Goal: Transaction & Acquisition: Purchase product/service

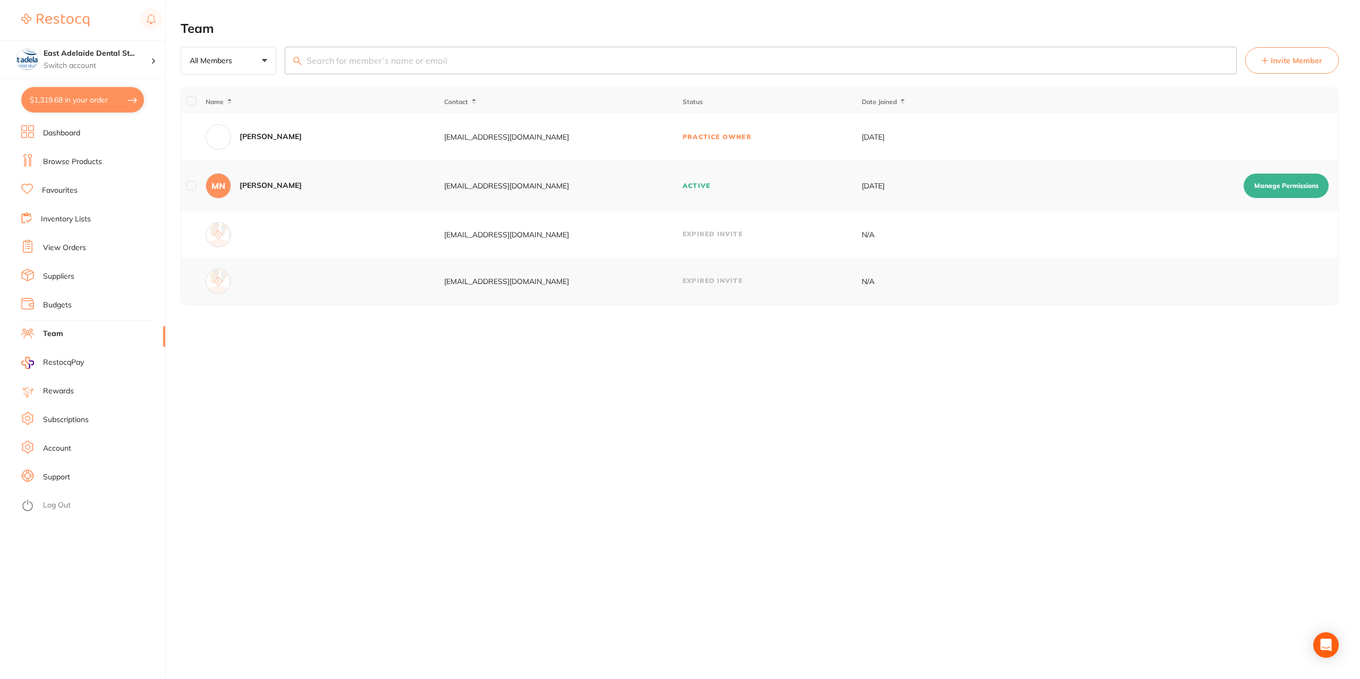
click at [103, 101] on button "$1,319.68 in your order" at bounding box center [82, 99] width 123 height 25
checkbox input "true"
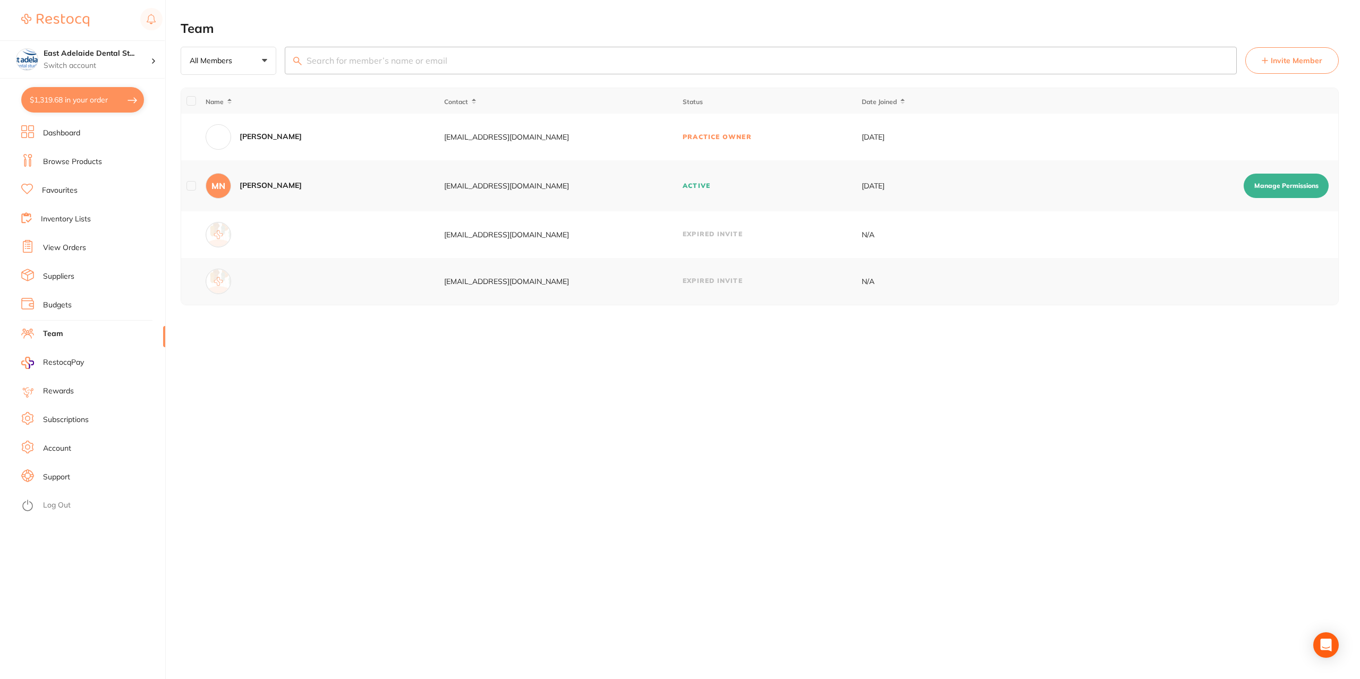
checkbox input "true"
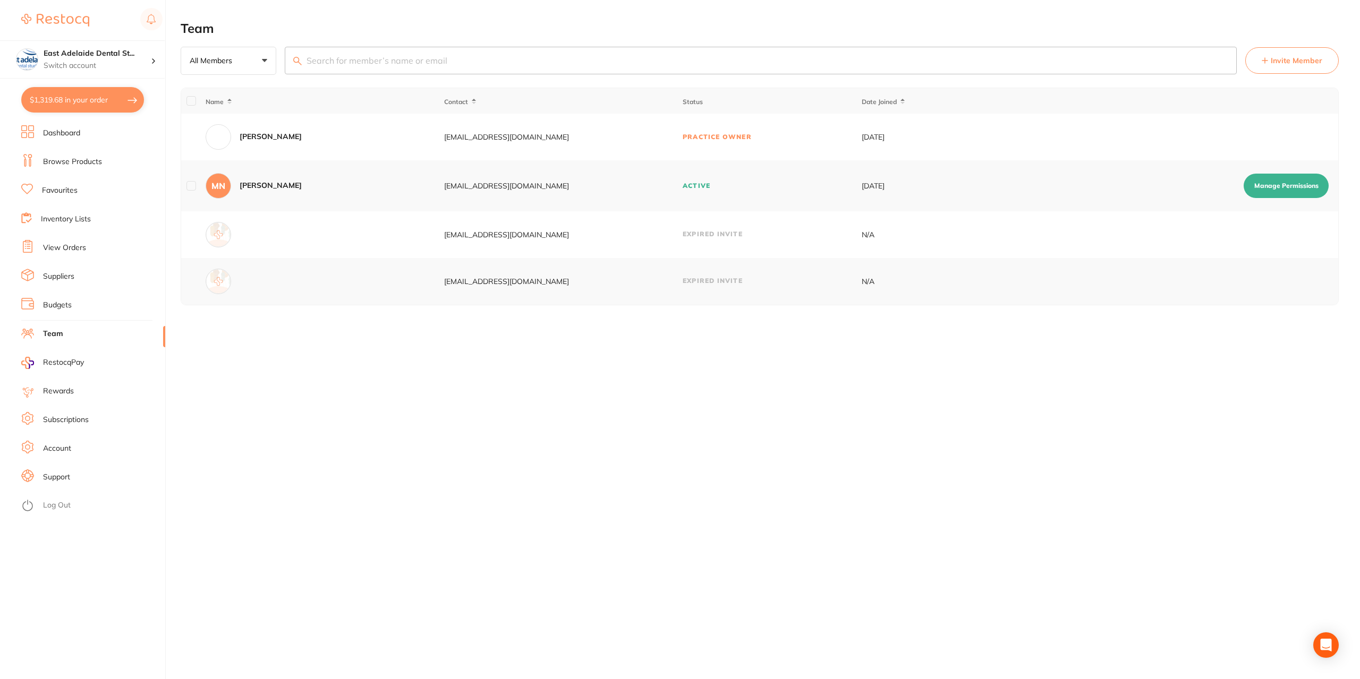
checkbox input "true"
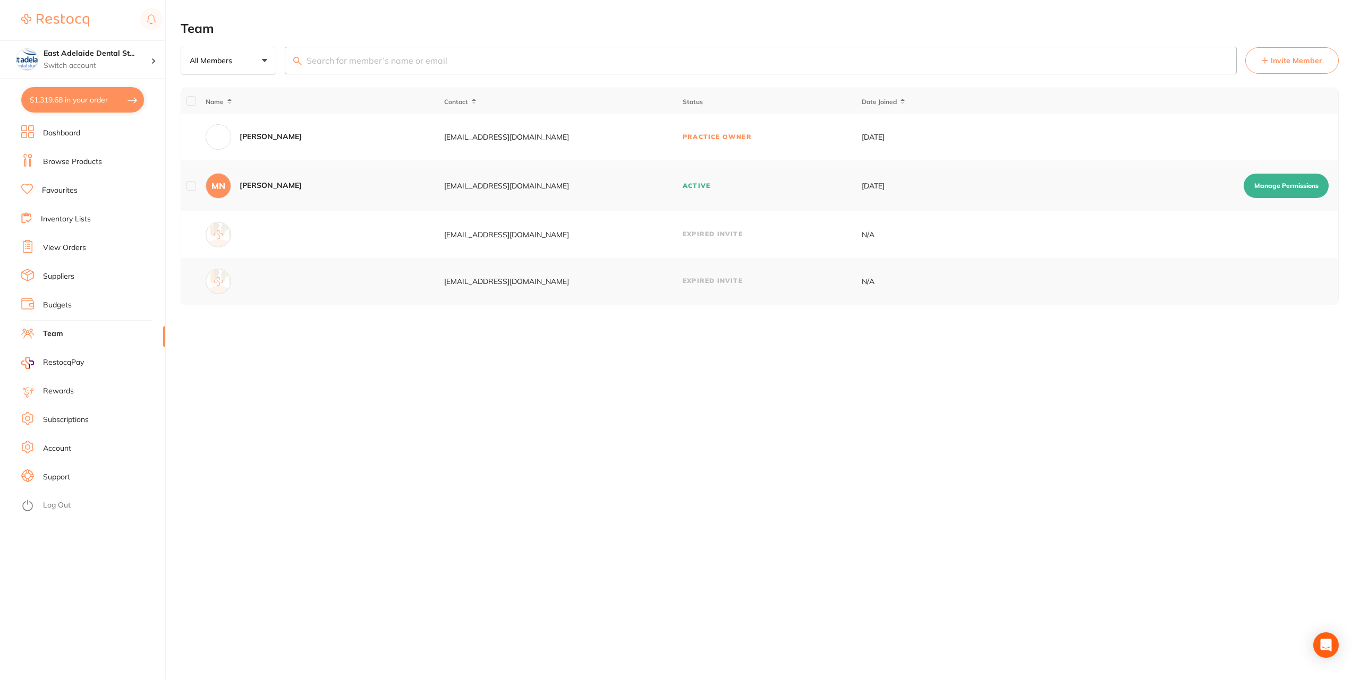
checkbox input "true"
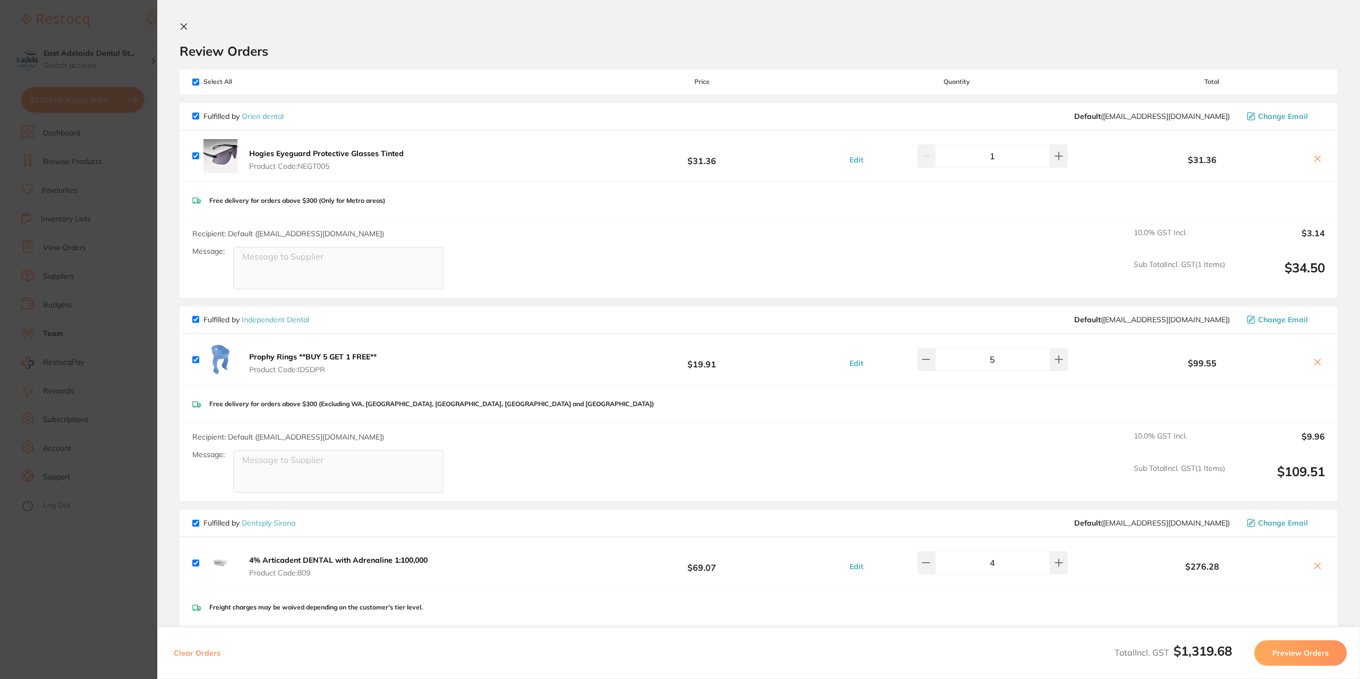
click at [86, 155] on section "Update RRP Set your pre negotiated price for this item. Item Agreed RRP (excl. …" at bounding box center [680, 339] width 1360 height 679
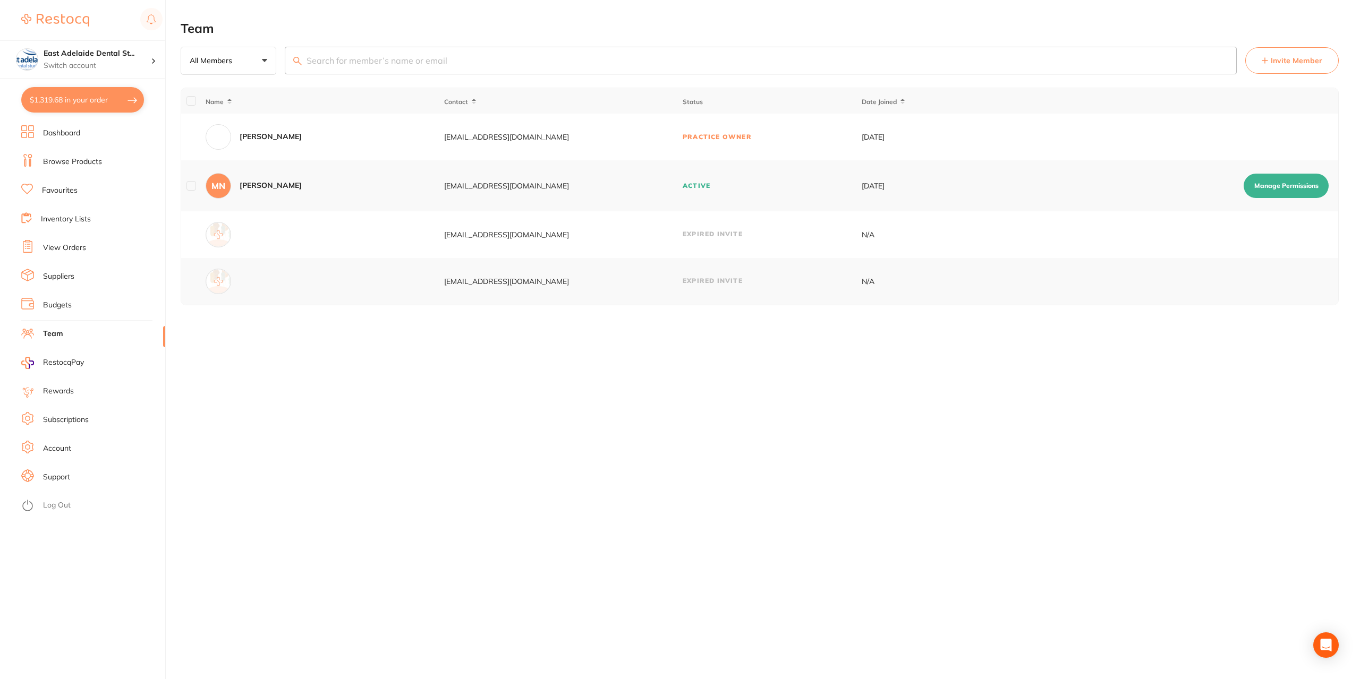
click at [90, 160] on link "Browse Products" at bounding box center [72, 162] width 59 height 11
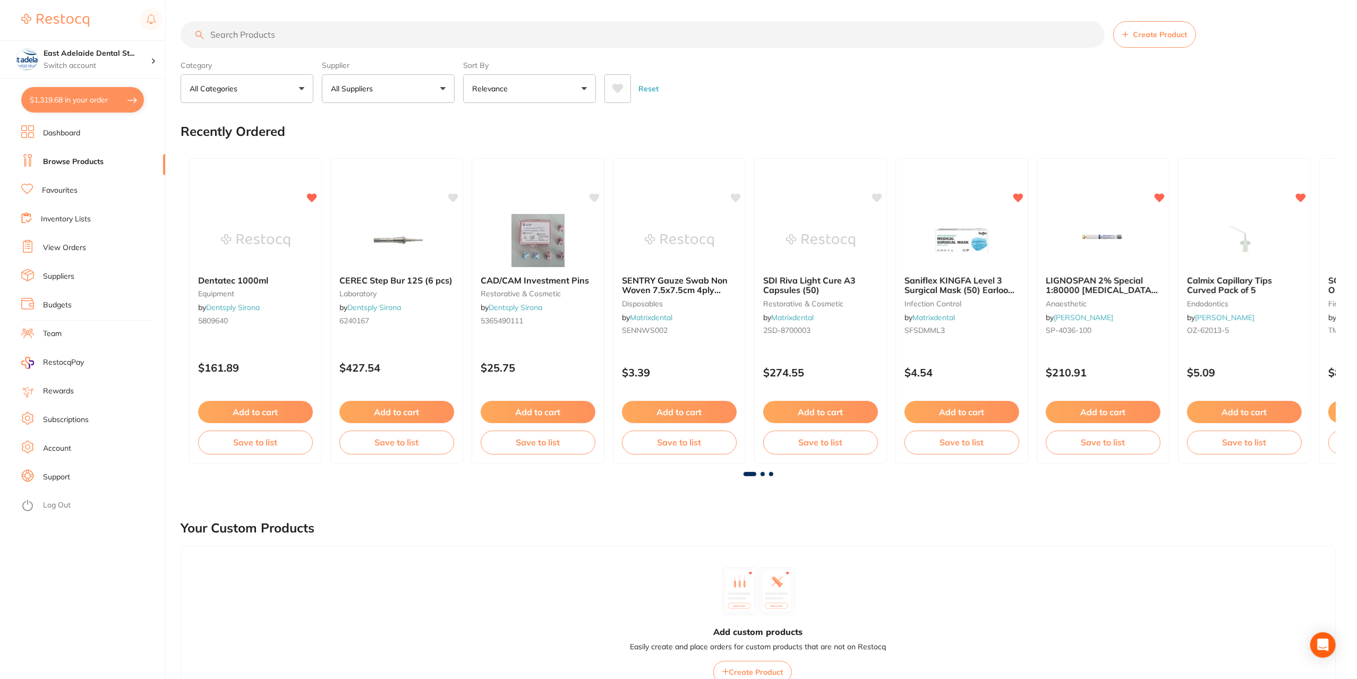
click at [355, 30] on input "search" at bounding box center [643, 34] width 924 height 27
type input "monojet"
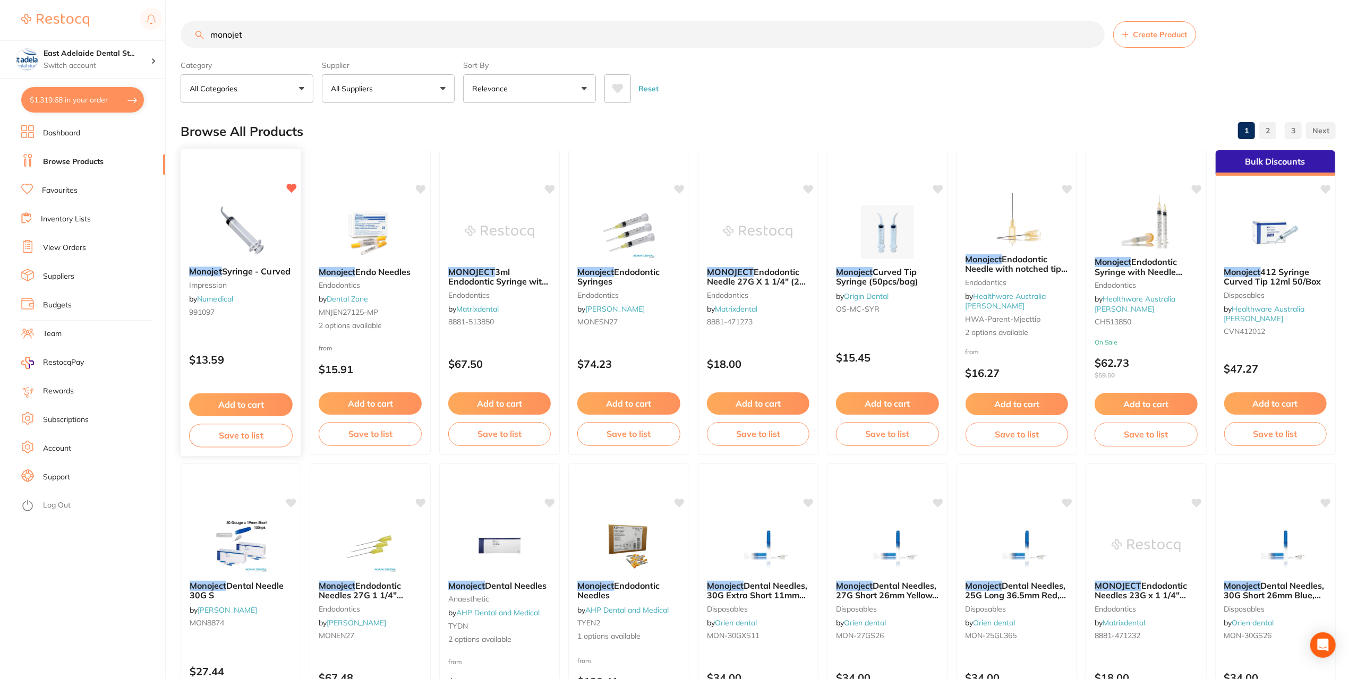
click at [295, 186] on icon at bounding box center [292, 188] width 10 height 9
click at [507, 94] on p "Relevance" at bounding box center [492, 88] width 40 height 11
click at [418, 122] on div "Browse All Products 1 2 3" at bounding box center [758, 132] width 1155 height 36
click at [412, 98] on button "All Suppliers" at bounding box center [388, 88] width 133 height 29
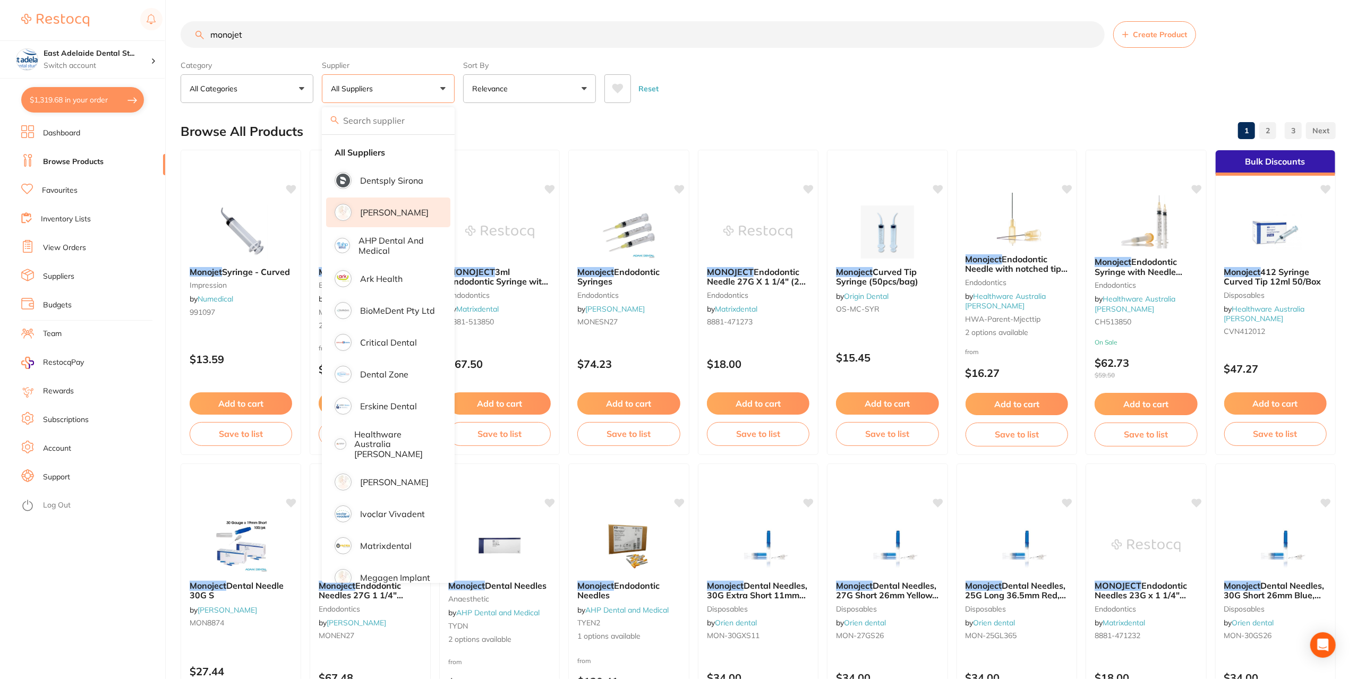
click at [445, 206] on li "[PERSON_NAME]" at bounding box center [388, 213] width 124 height 30
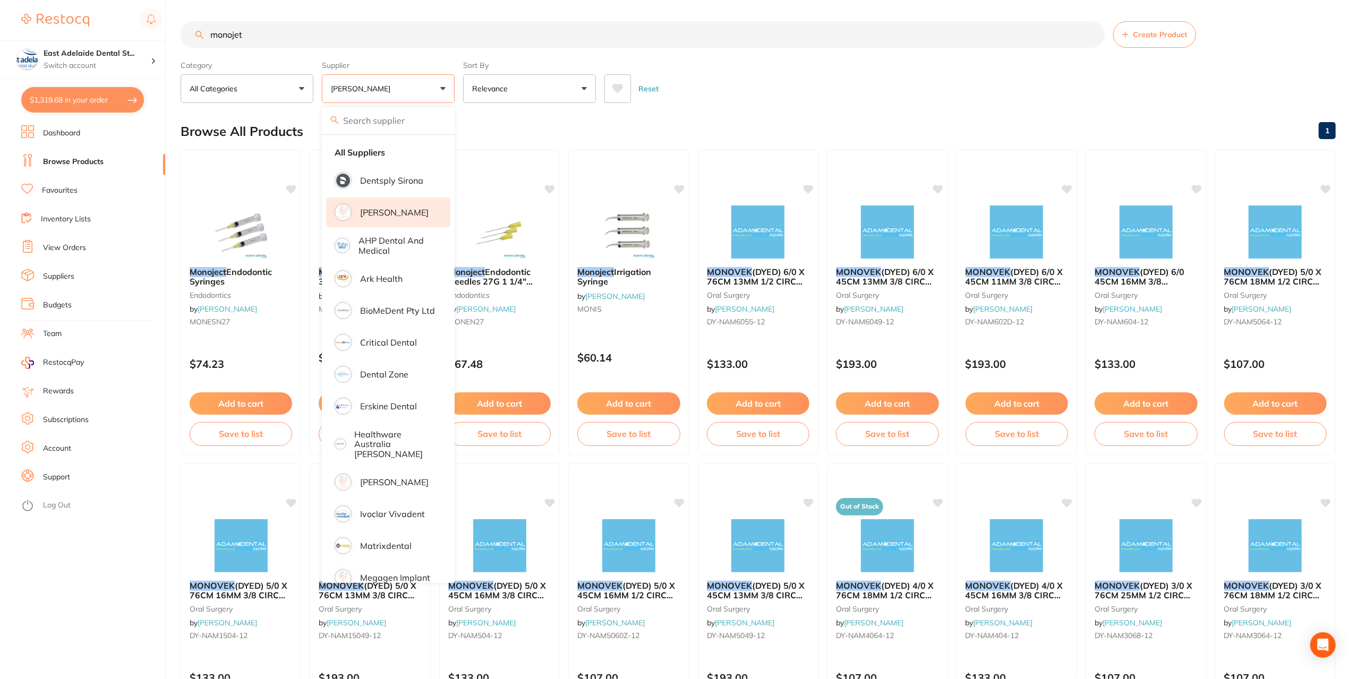
click at [487, 107] on main "monojet Create Product Category All Categories All Categories endodontics oral …" at bounding box center [769, 569] width 1177 height 1138
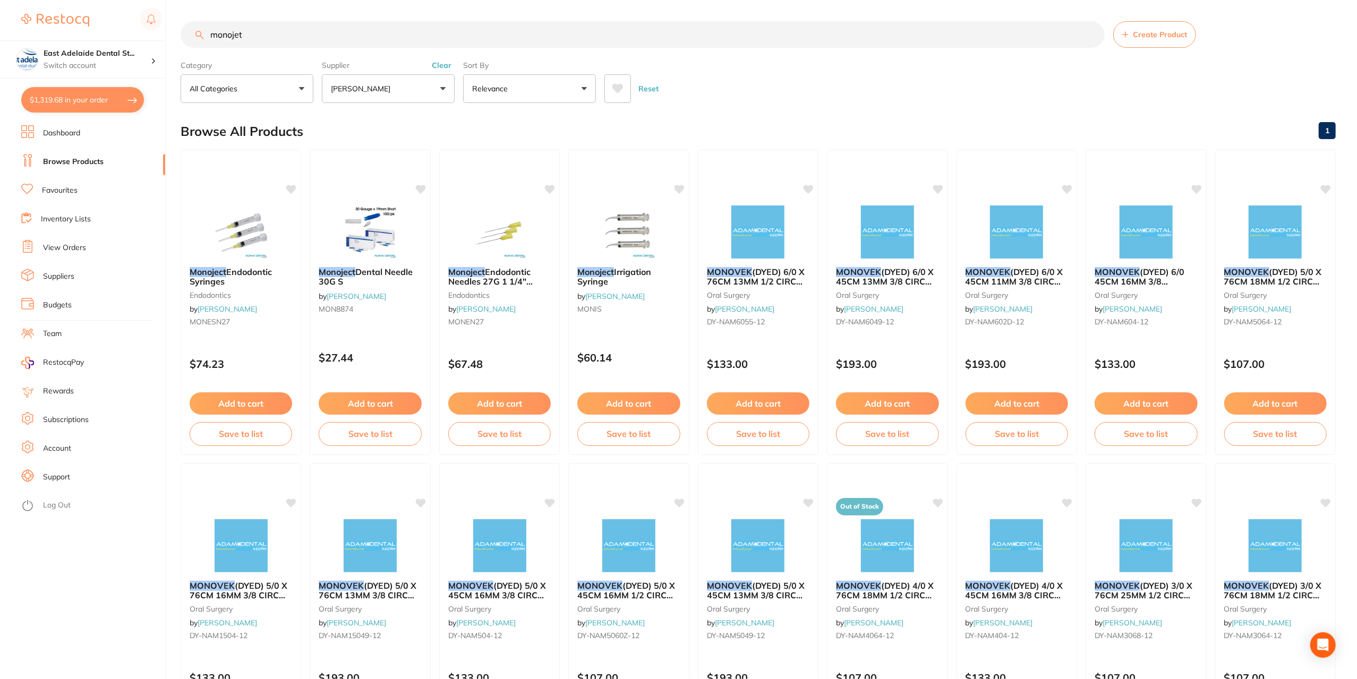
click at [487, 117] on div "Browse All Products 1" at bounding box center [758, 132] width 1155 height 36
click at [611, 282] on b "Monoject Irrigation Syringe" at bounding box center [629, 277] width 104 height 20
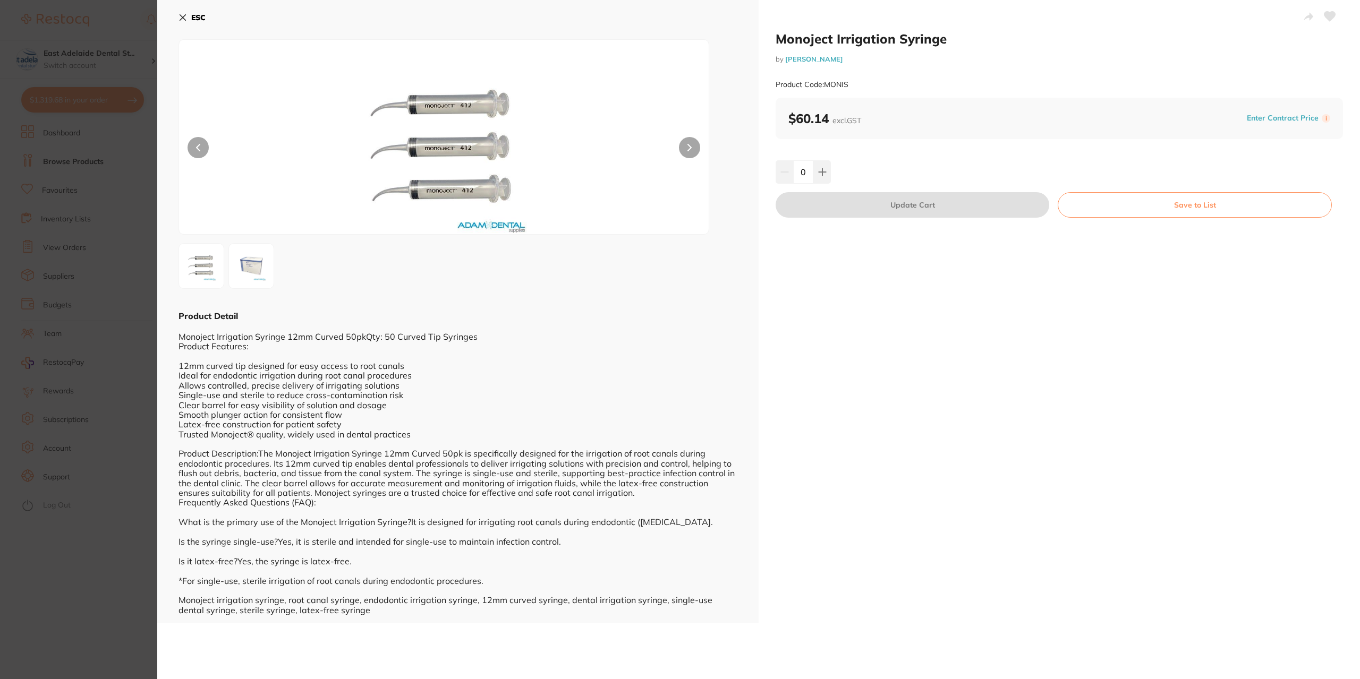
click at [182, 14] on icon at bounding box center [182, 17] width 8 height 8
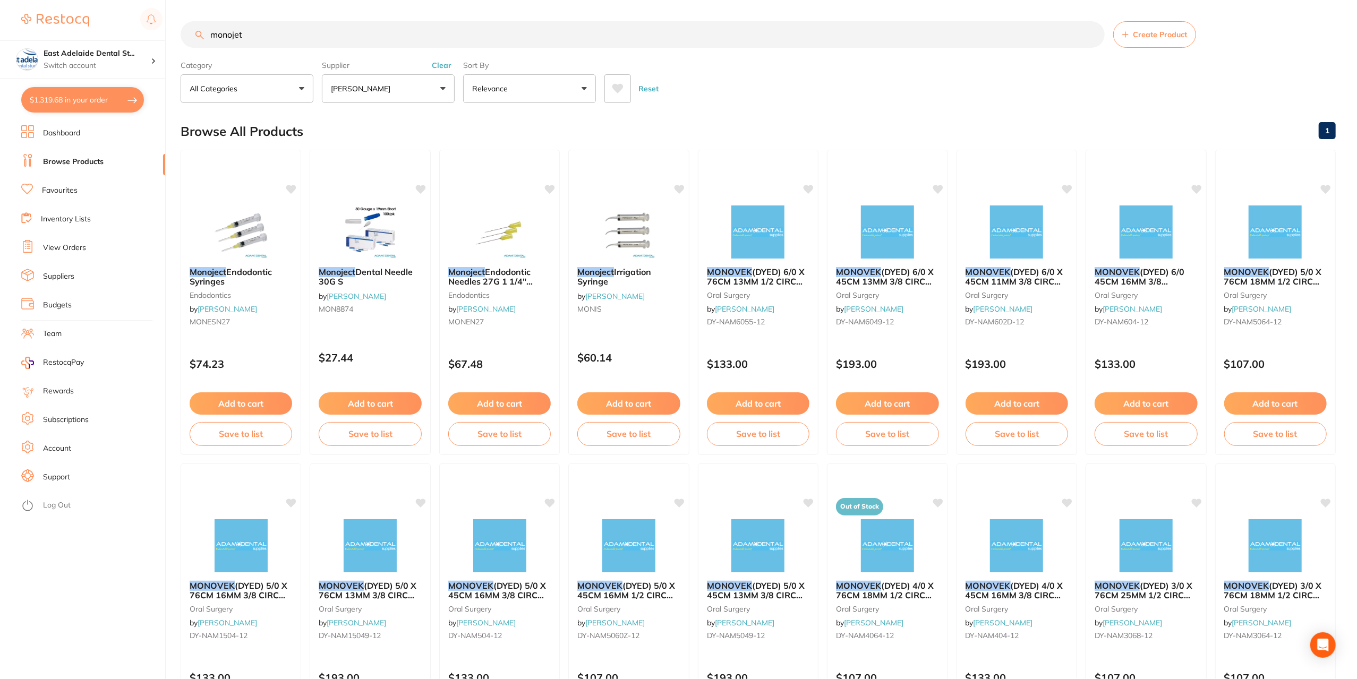
click at [431, 86] on button "[PERSON_NAME]" at bounding box center [388, 88] width 133 height 29
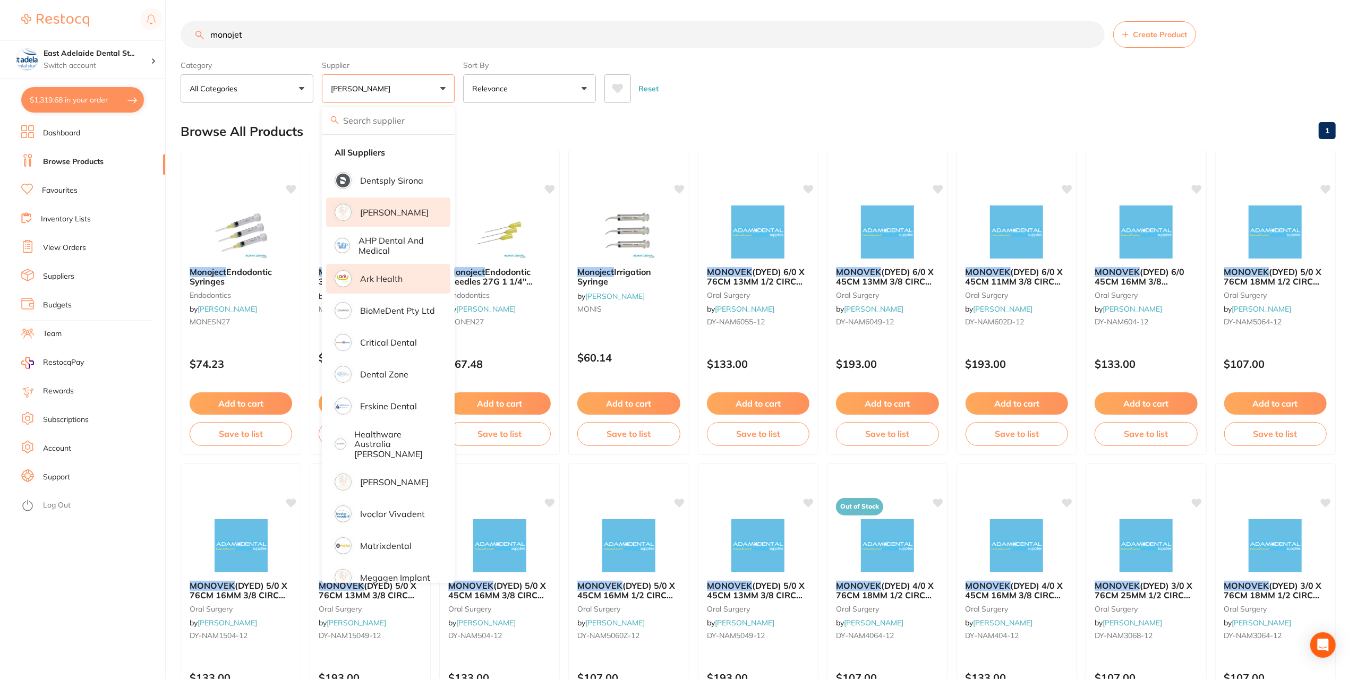
click at [386, 282] on p "Ark Health" at bounding box center [381, 279] width 42 height 10
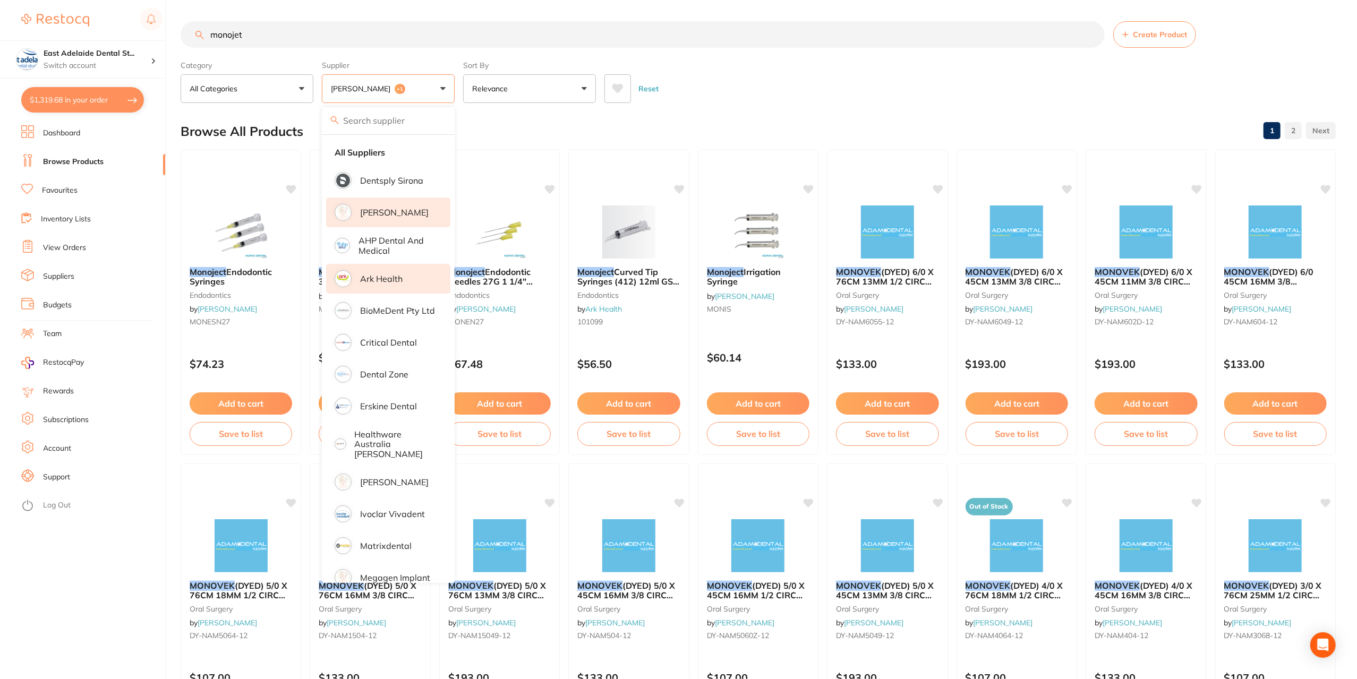
click at [481, 124] on div "Browse All Products 1 2" at bounding box center [758, 132] width 1155 height 36
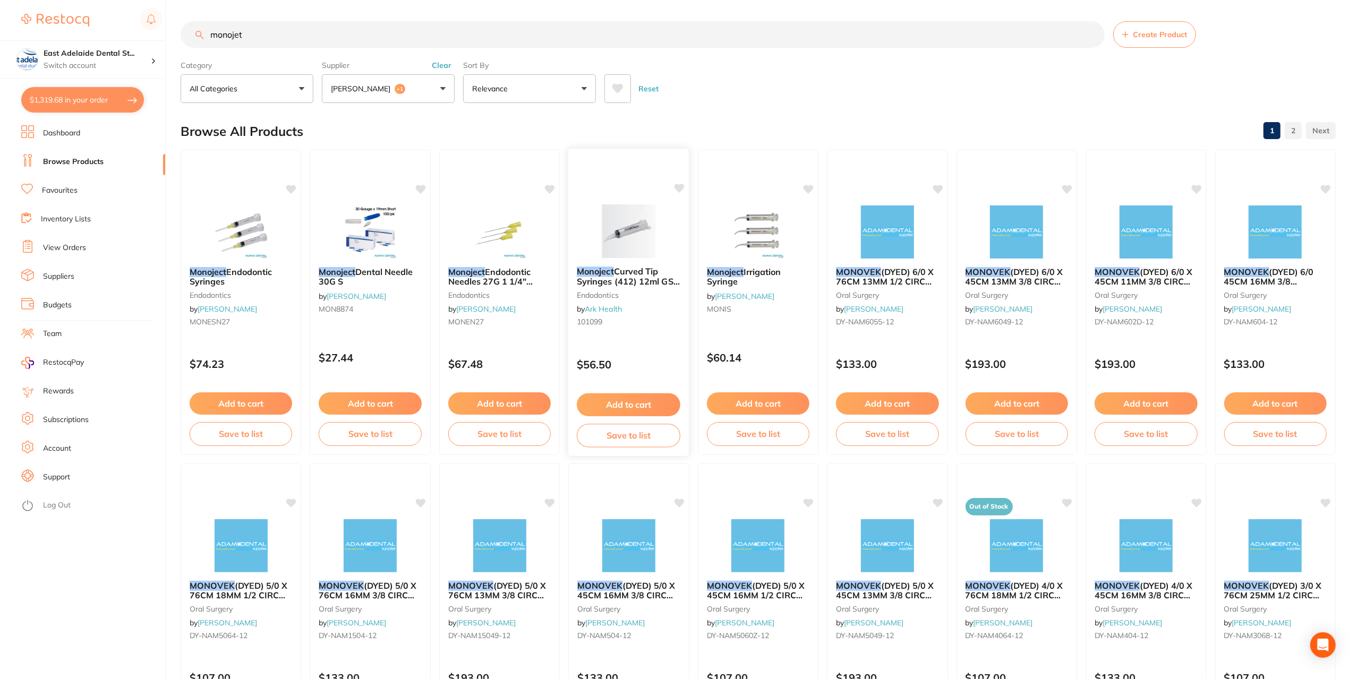
click at [649, 398] on button "Add to cart" at bounding box center [629, 405] width 104 height 23
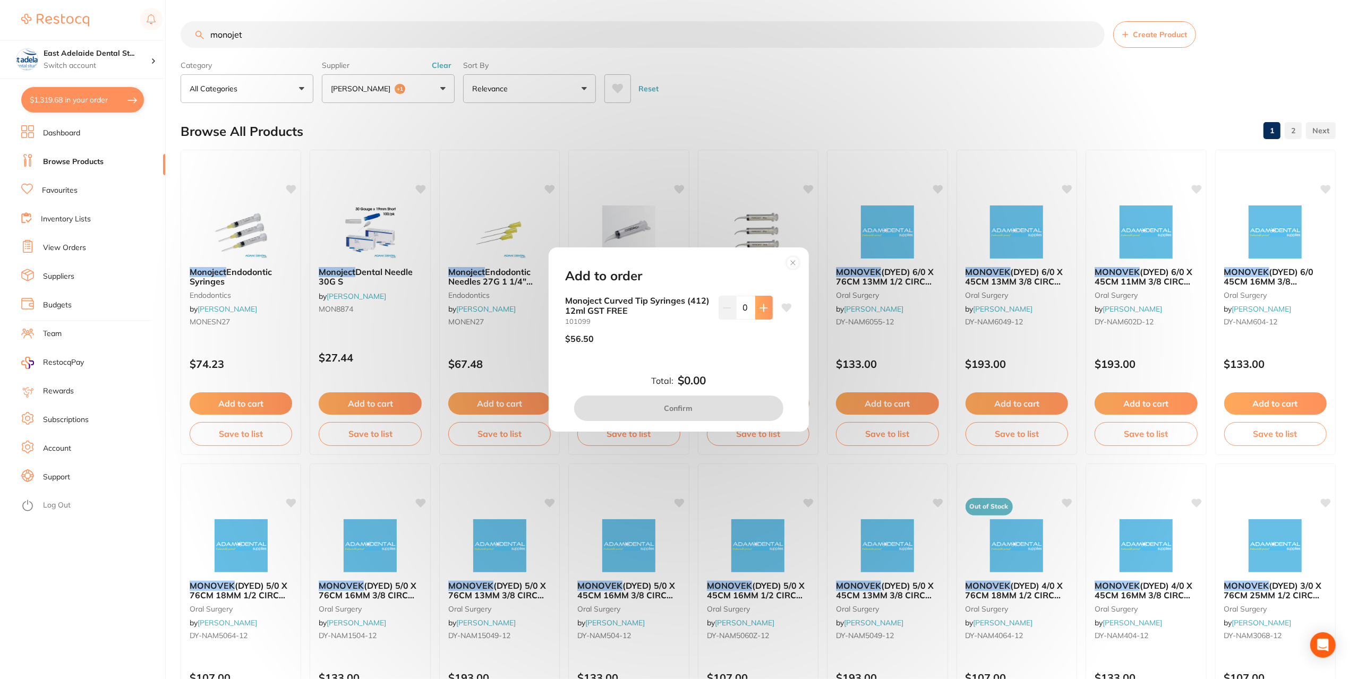
click at [760, 311] on icon at bounding box center [764, 308] width 8 height 8
type input "1"
click at [742, 405] on button "Confirm" at bounding box center [678, 408] width 209 height 25
checkbox input "false"
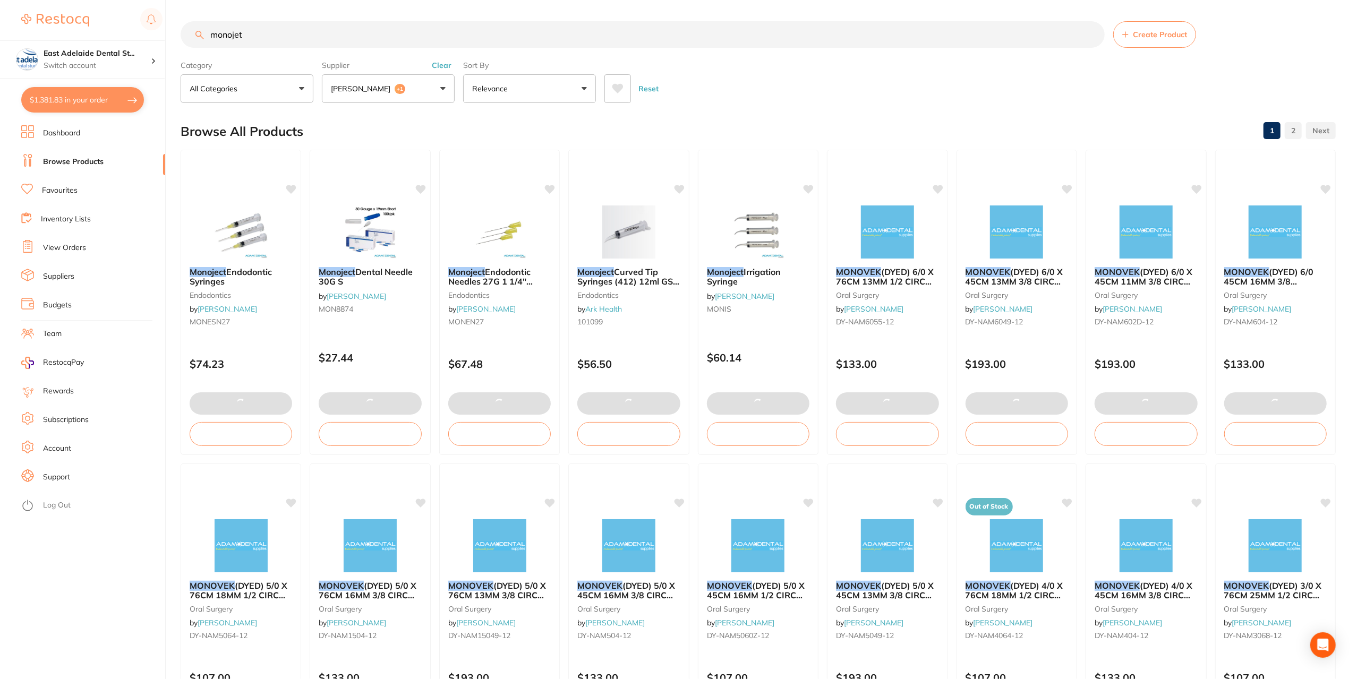
click at [374, 86] on p "[PERSON_NAME]" at bounding box center [363, 88] width 64 height 11
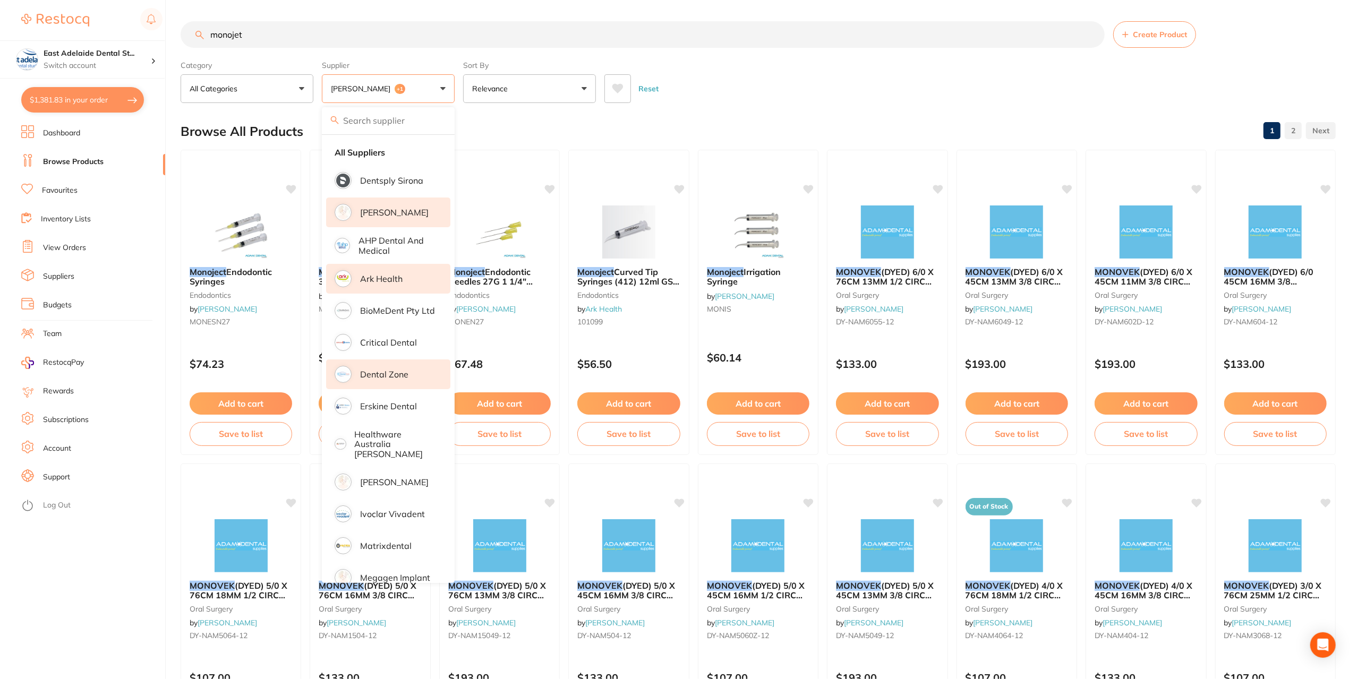
click at [418, 378] on li "Dental Zone" at bounding box center [388, 375] width 124 height 30
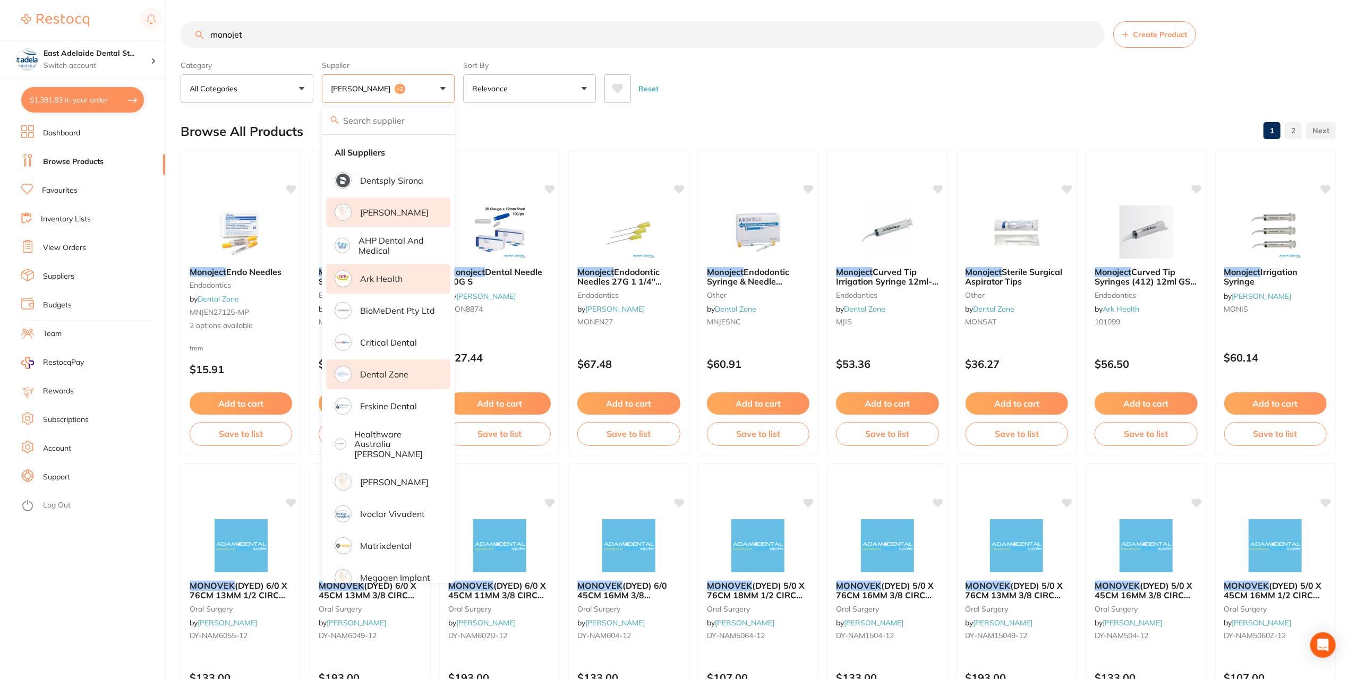
click at [506, 127] on div "Browse All Products 1 2" at bounding box center [758, 132] width 1155 height 36
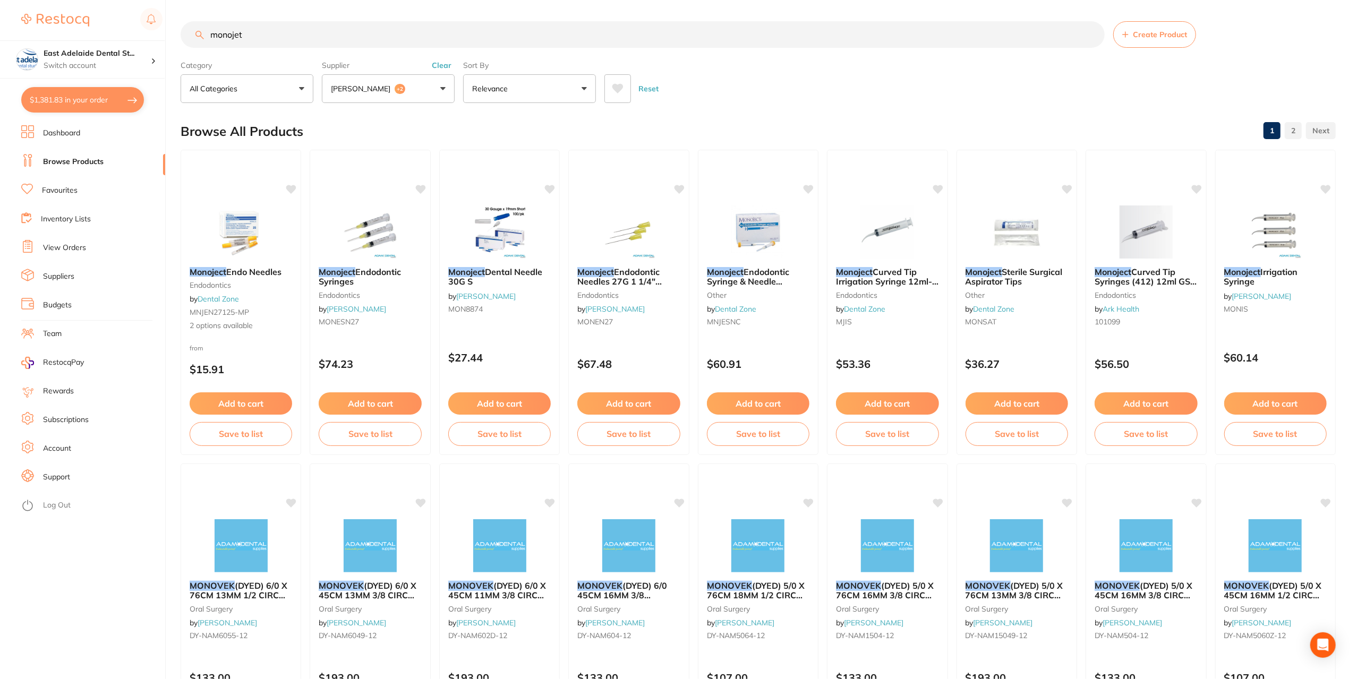
click at [436, 92] on button "Adam Dental +2" at bounding box center [388, 88] width 133 height 29
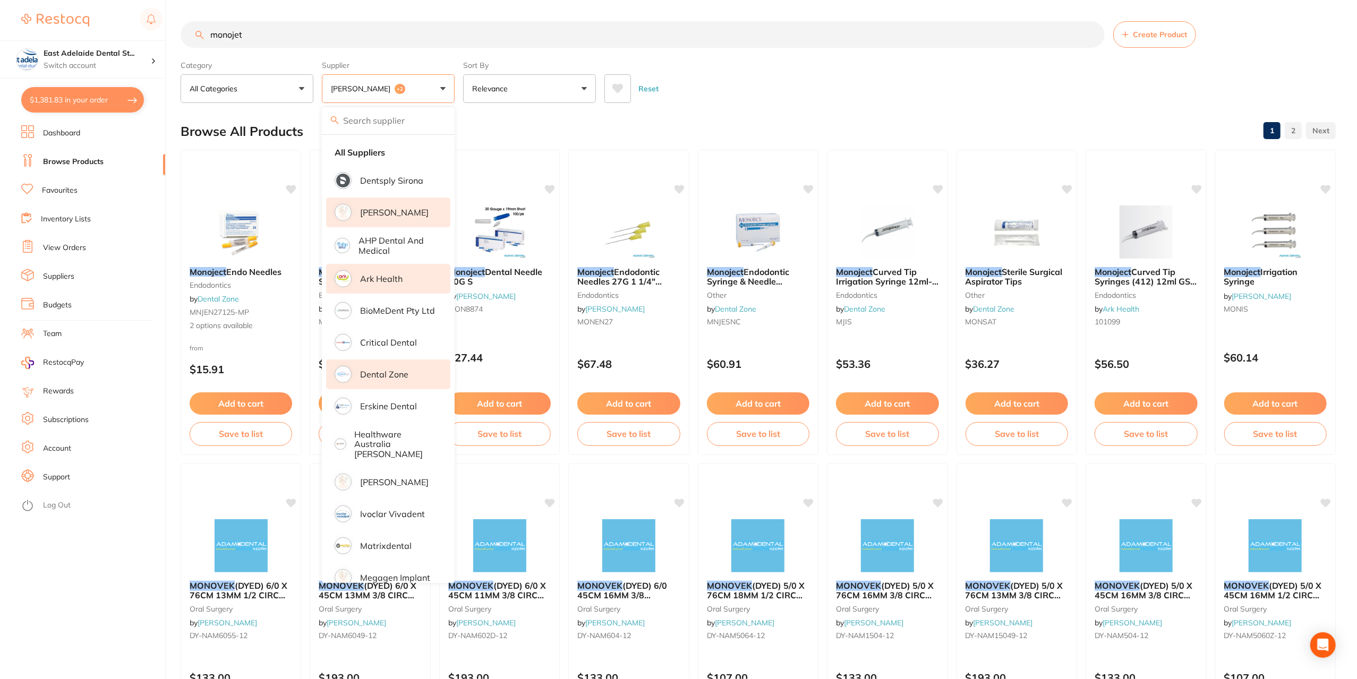
drag, startPoint x: 426, startPoint y: 206, endPoint x: 412, endPoint y: 108, distance: 98.7
click at [424, 191] on ul "All Suppliers Dentsply Sirona Adam Dental AHP Dental and Medical Ark Health Bio…" at bounding box center [388, 432] width 133 height 594
drag, startPoint x: 439, startPoint y: 206, endPoint x: 426, endPoint y: 144, distance: 63.7
click at [438, 206] on li "[PERSON_NAME]" at bounding box center [388, 213] width 124 height 30
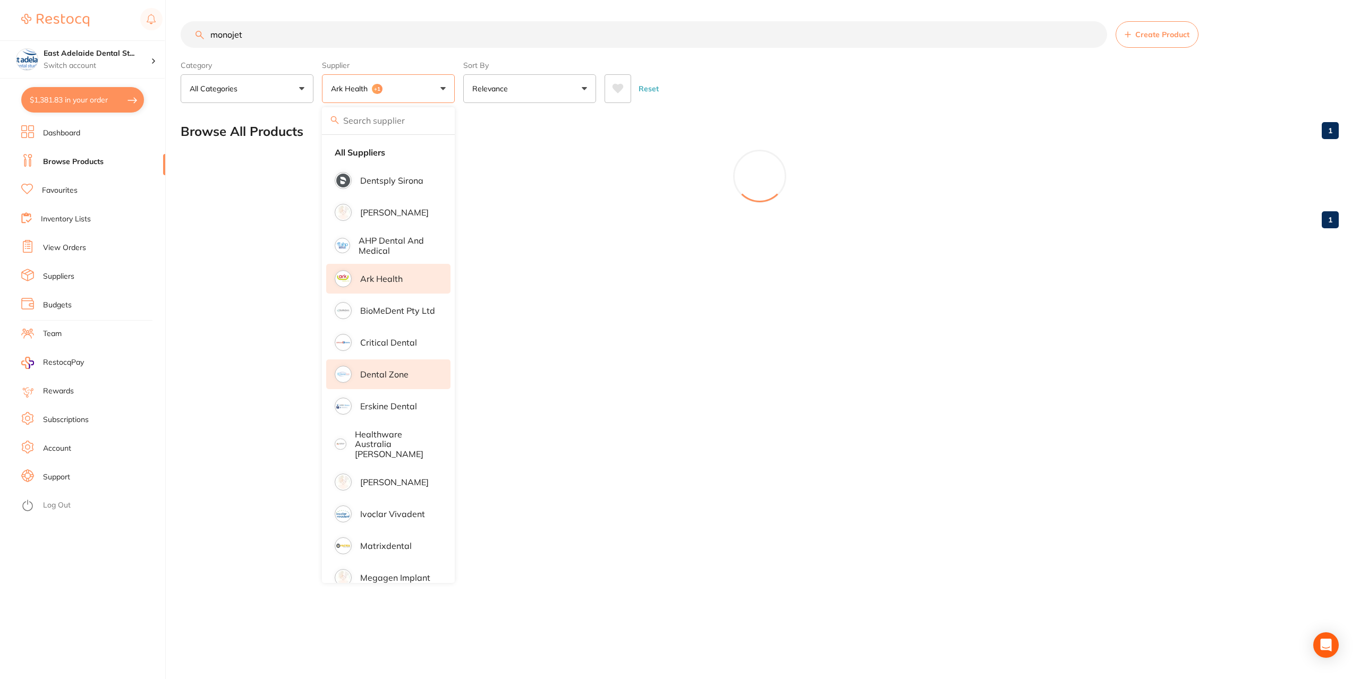
click at [404, 287] on li "Ark Health" at bounding box center [388, 279] width 124 height 30
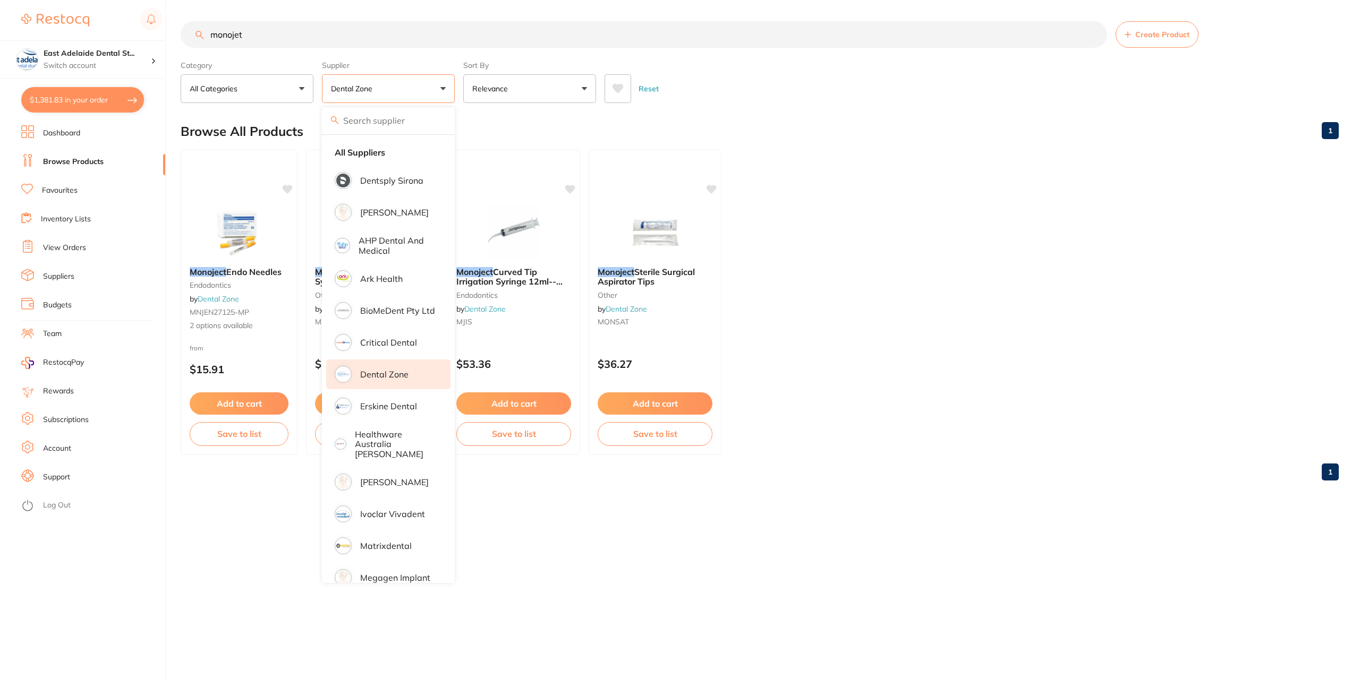
click at [474, 124] on div "Browse All Products 1" at bounding box center [760, 132] width 1158 height 36
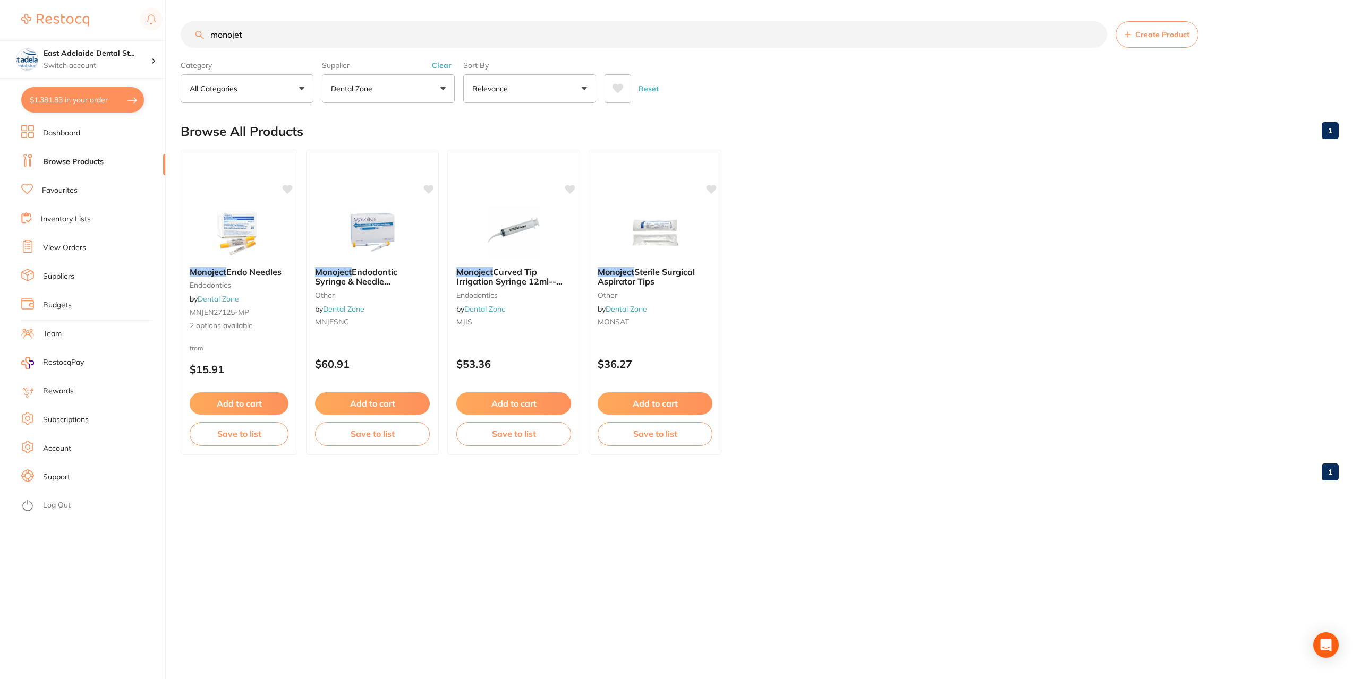
click at [549, 405] on button "Add to cart" at bounding box center [513, 404] width 115 height 22
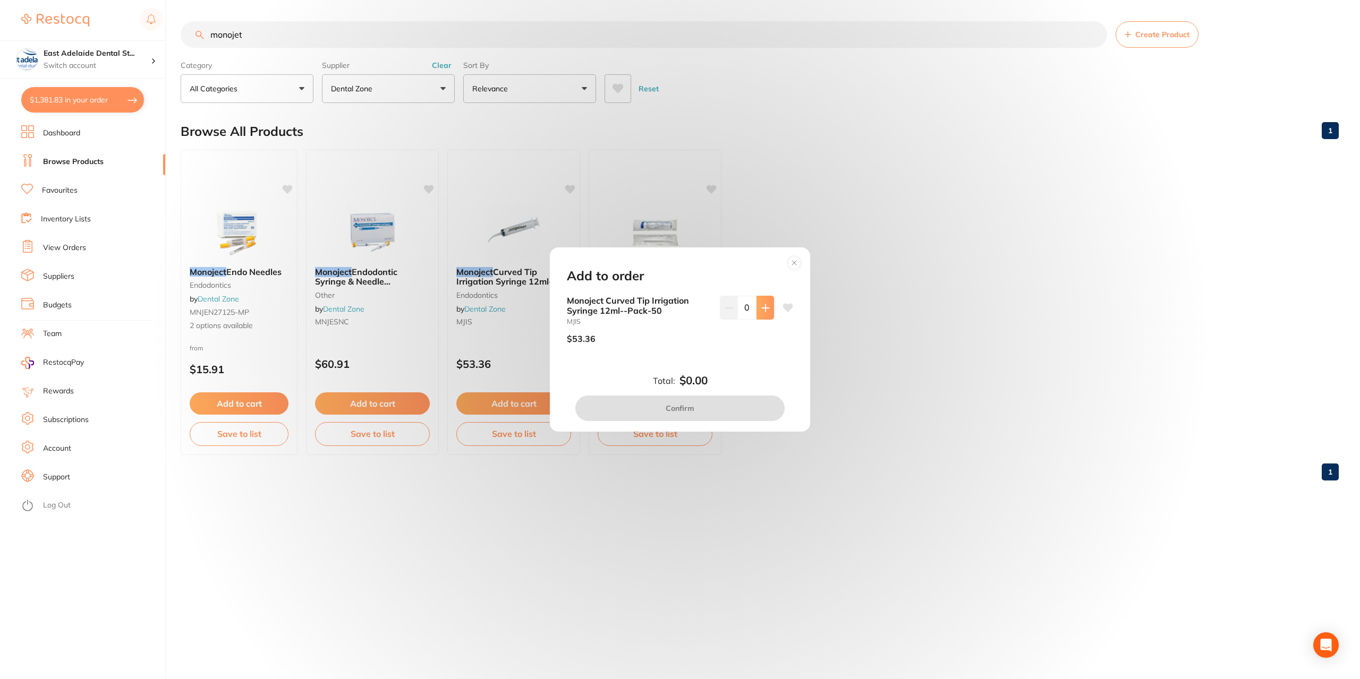
click at [761, 312] on button at bounding box center [765, 307] width 18 height 23
type input "1"
click at [726, 415] on button "Confirm" at bounding box center [679, 408] width 209 height 25
checkbox input "false"
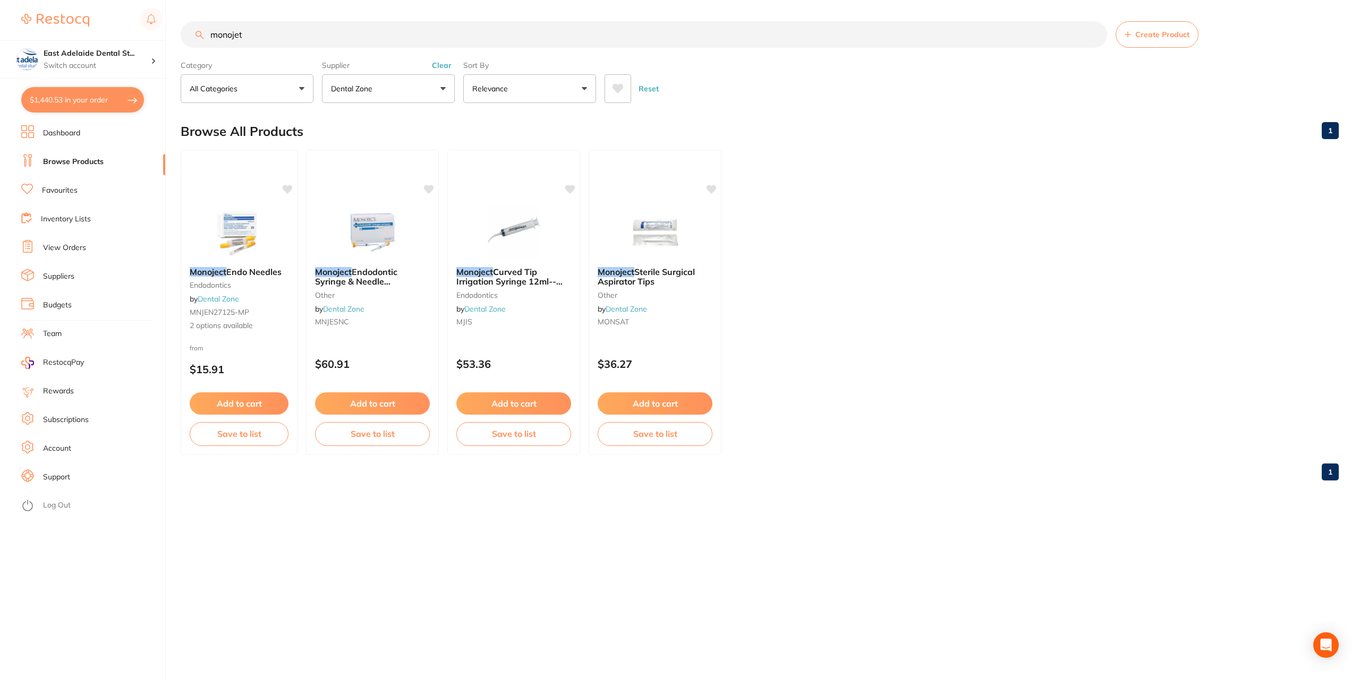
click at [102, 107] on button "$1,440.53 in your order" at bounding box center [82, 99] width 123 height 25
checkbox input "true"
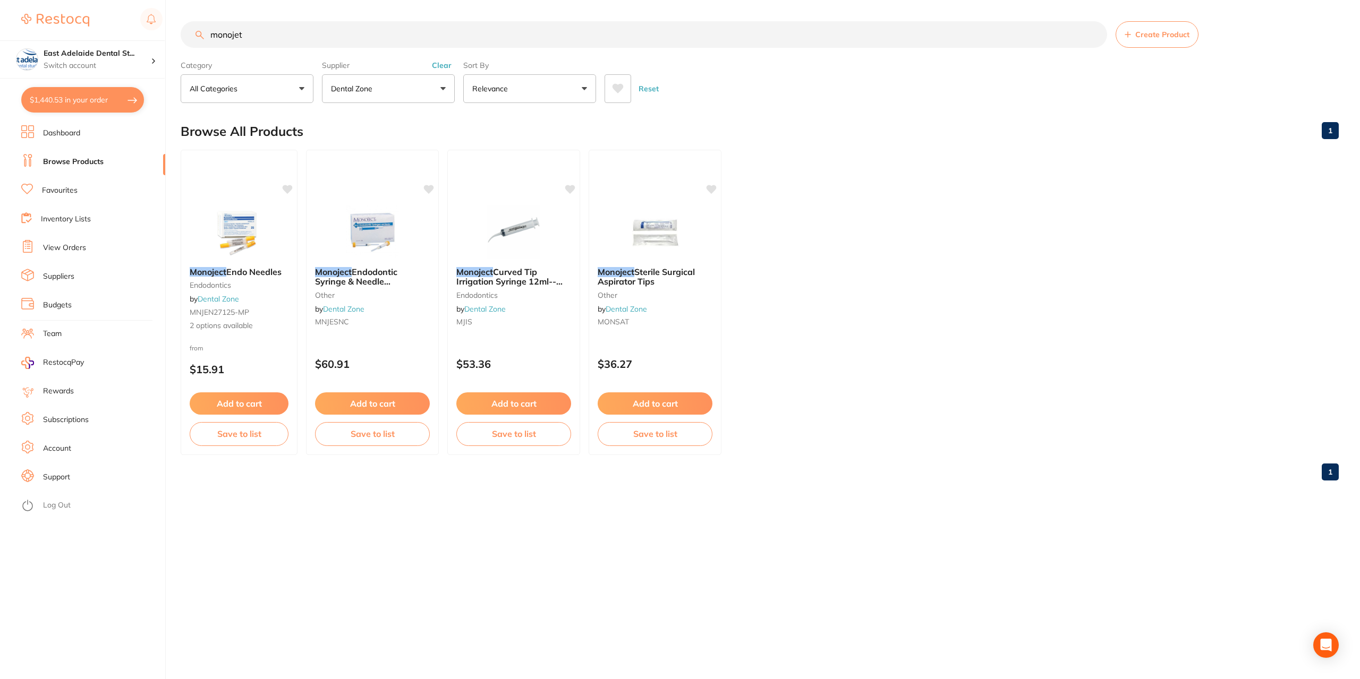
checkbox input "true"
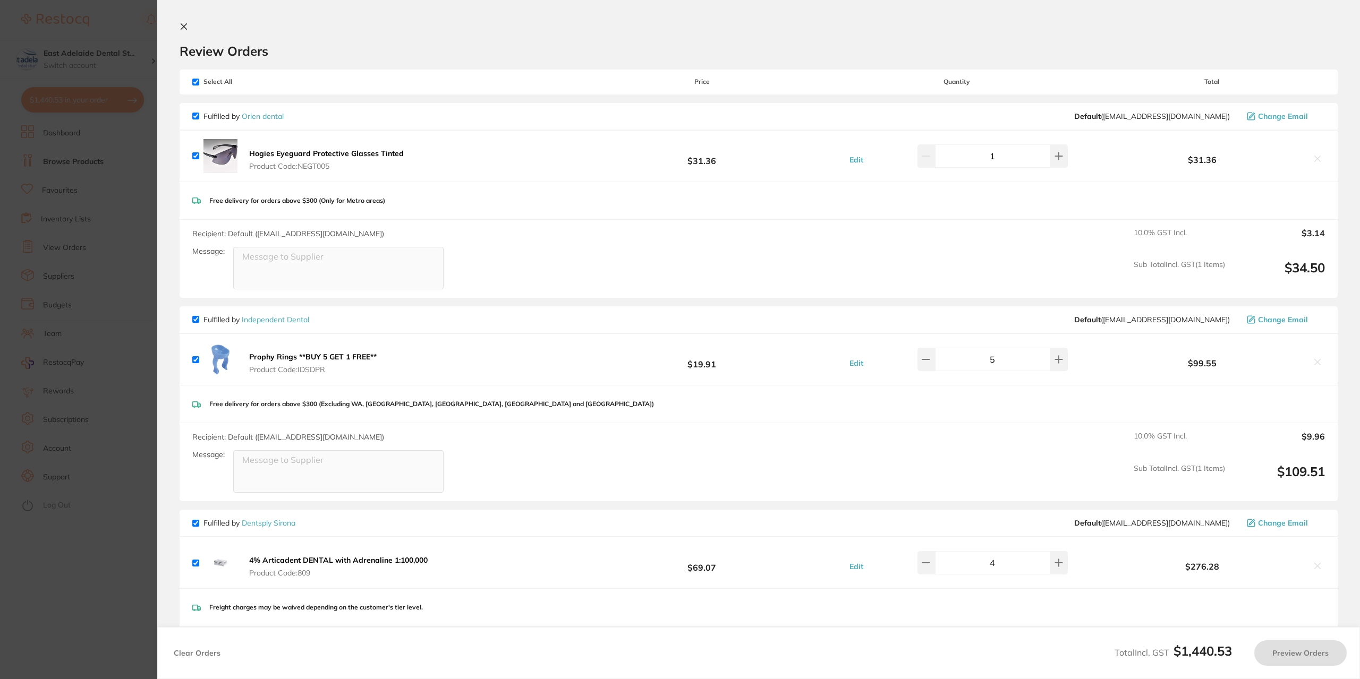
checkbox input "false"
checkbox input "true"
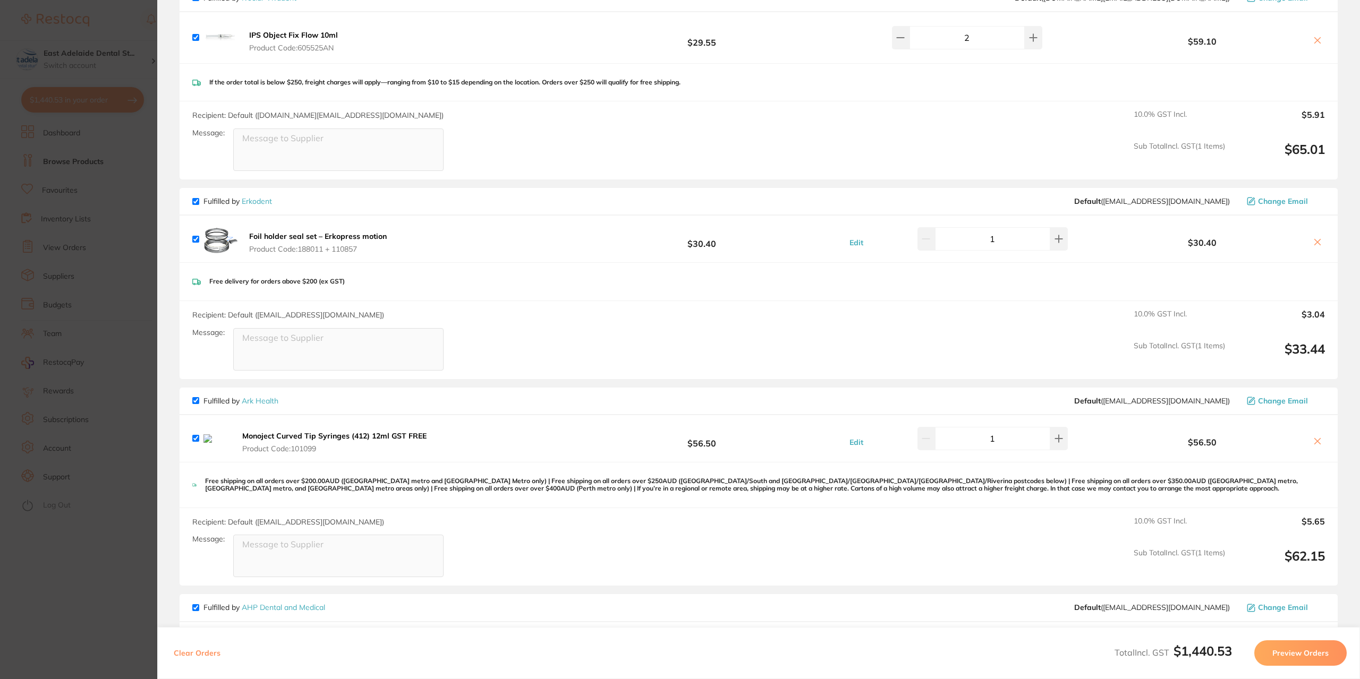
scroll to position [1062, 0]
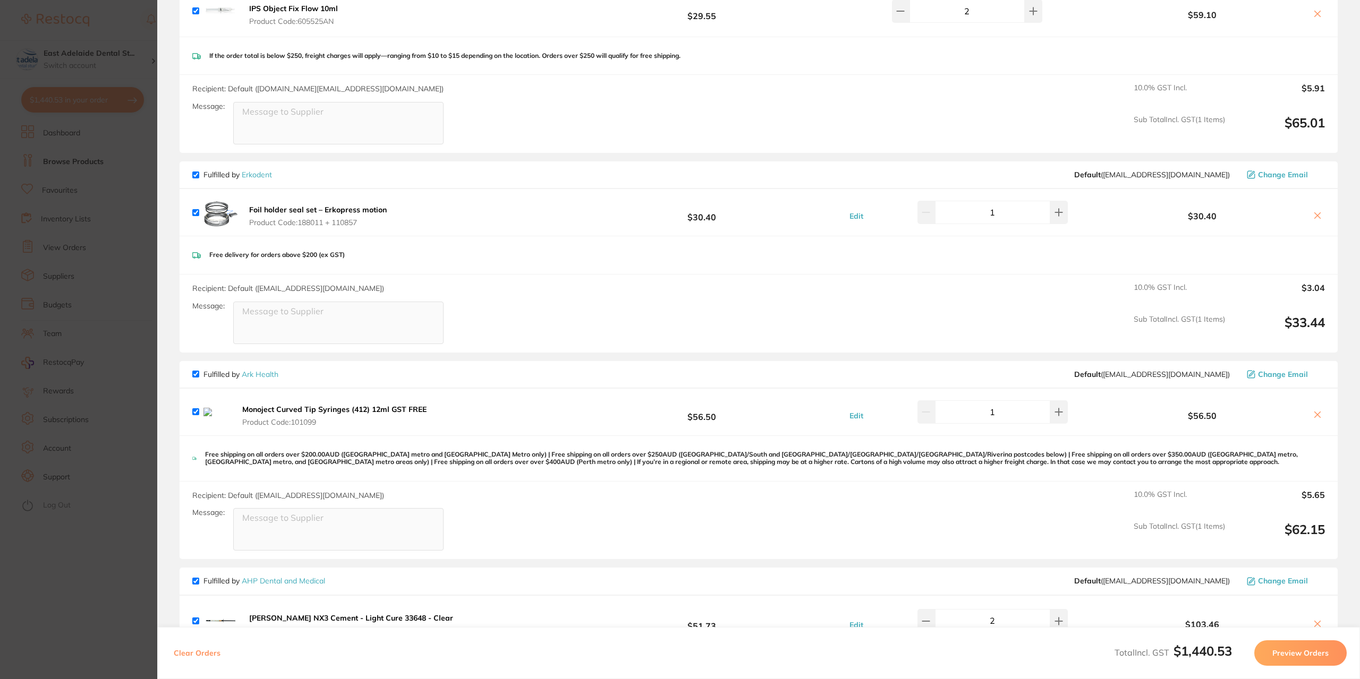
click at [1317, 415] on icon at bounding box center [1318, 415] width 6 height 6
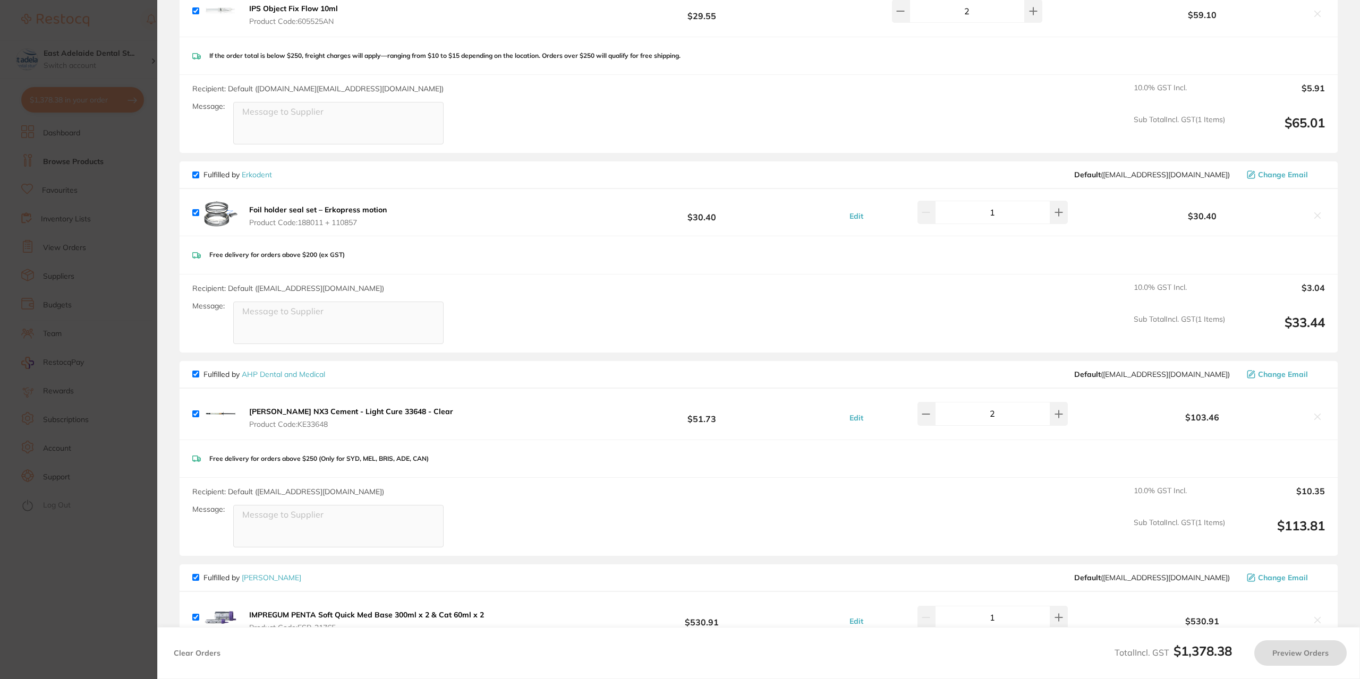
checkbox input "true"
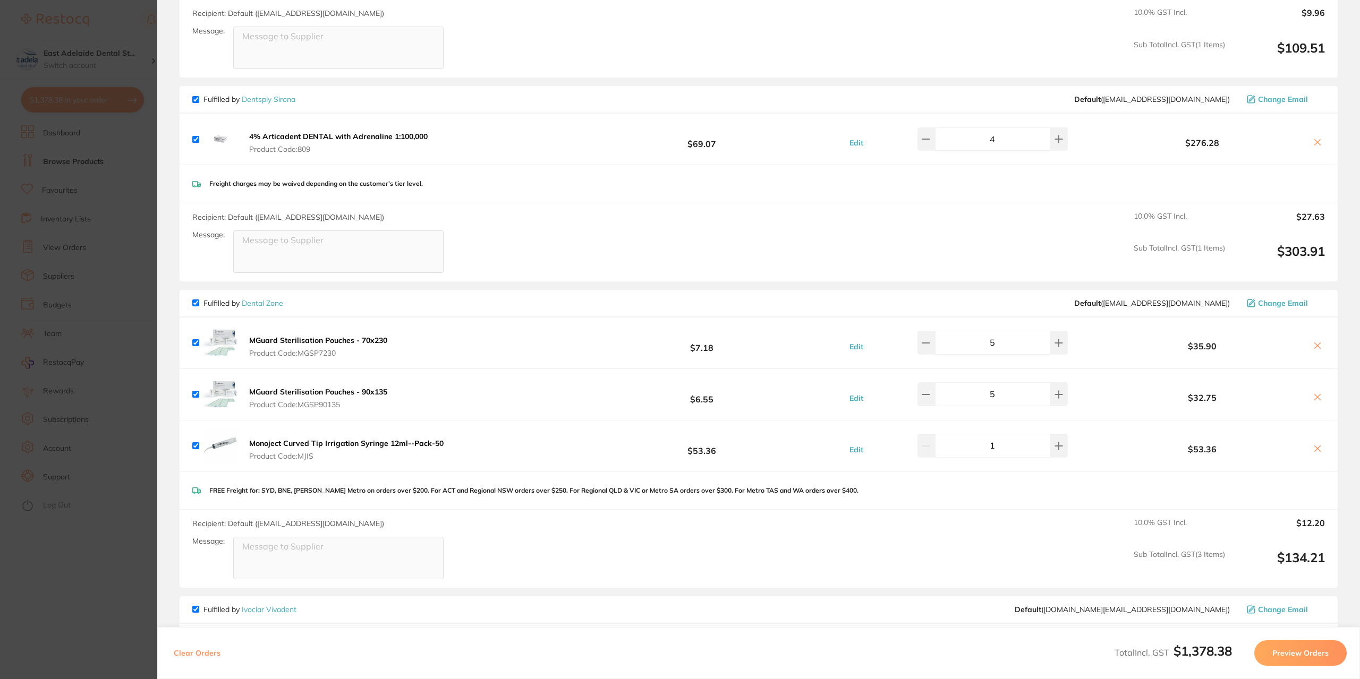
scroll to position [425, 0]
click at [123, 573] on section "Update RRP Set your pre negotiated price for this item. Item Agreed RRP (excl. …" at bounding box center [680, 339] width 1360 height 679
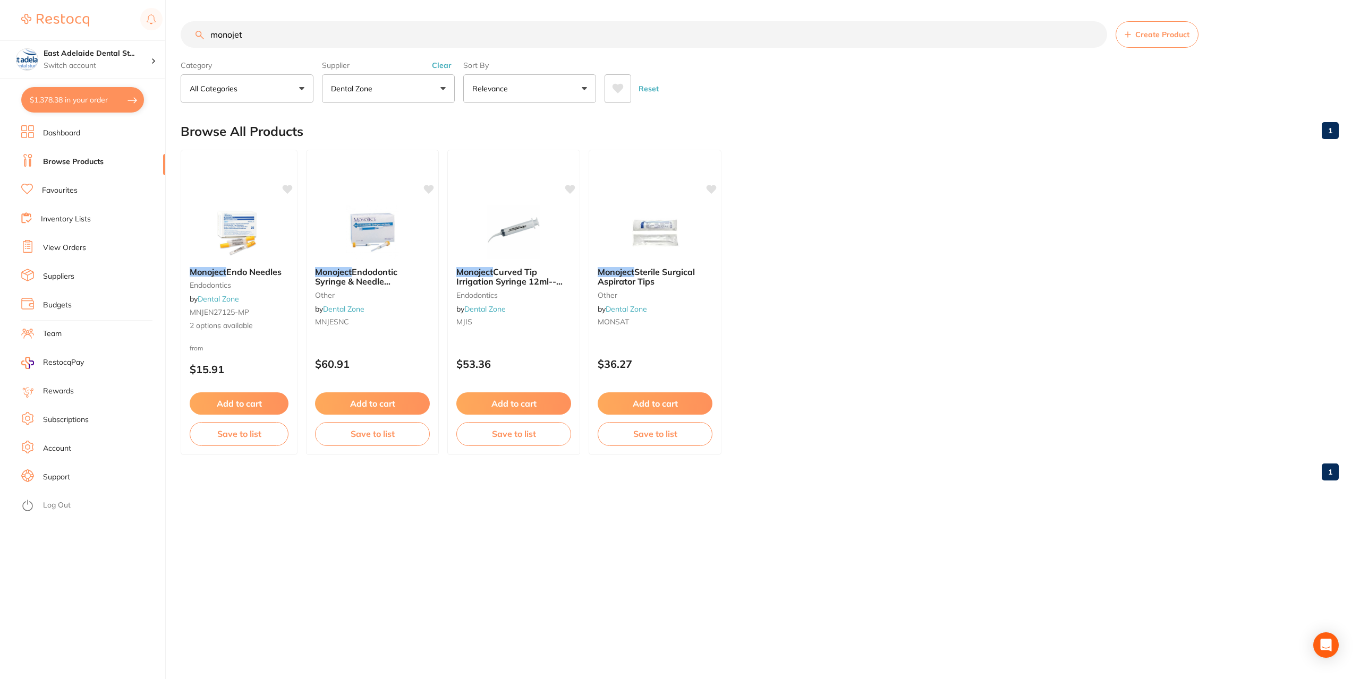
drag, startPoint x: 304, startPoint y: 32, endPoint x: 192, endPoint y: 25, distance: 112.9
click at [192, 25] on input "monojet" at bounding box center [644, 34] width 926 height 27
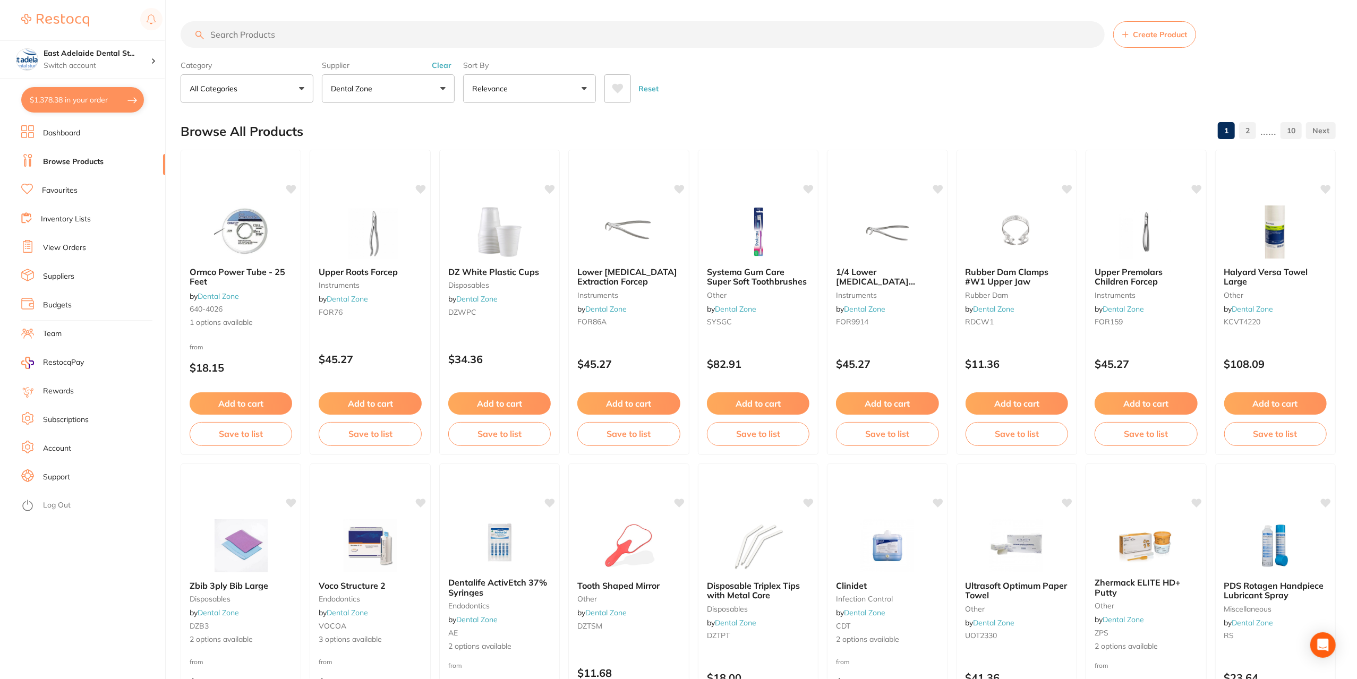
click at [98, 100] on button "$1,378.38 in your order" at bounding box center [82, 99] width 123 height 25
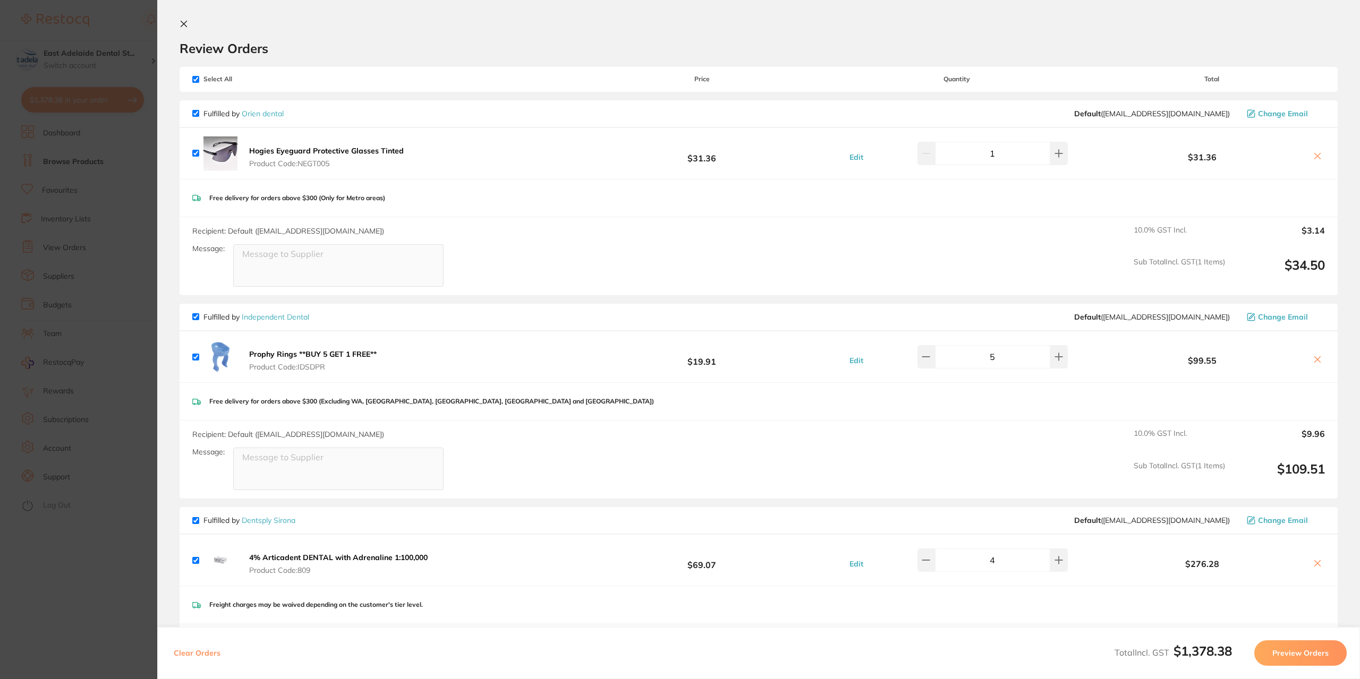
scroll to position [0, 0]
click at [93, 541] on section "Update RRP Set your pre negotiated price for this item. Item Agreed RRP (excl. …" at bounding box center [680, 339] width 1360 height 679
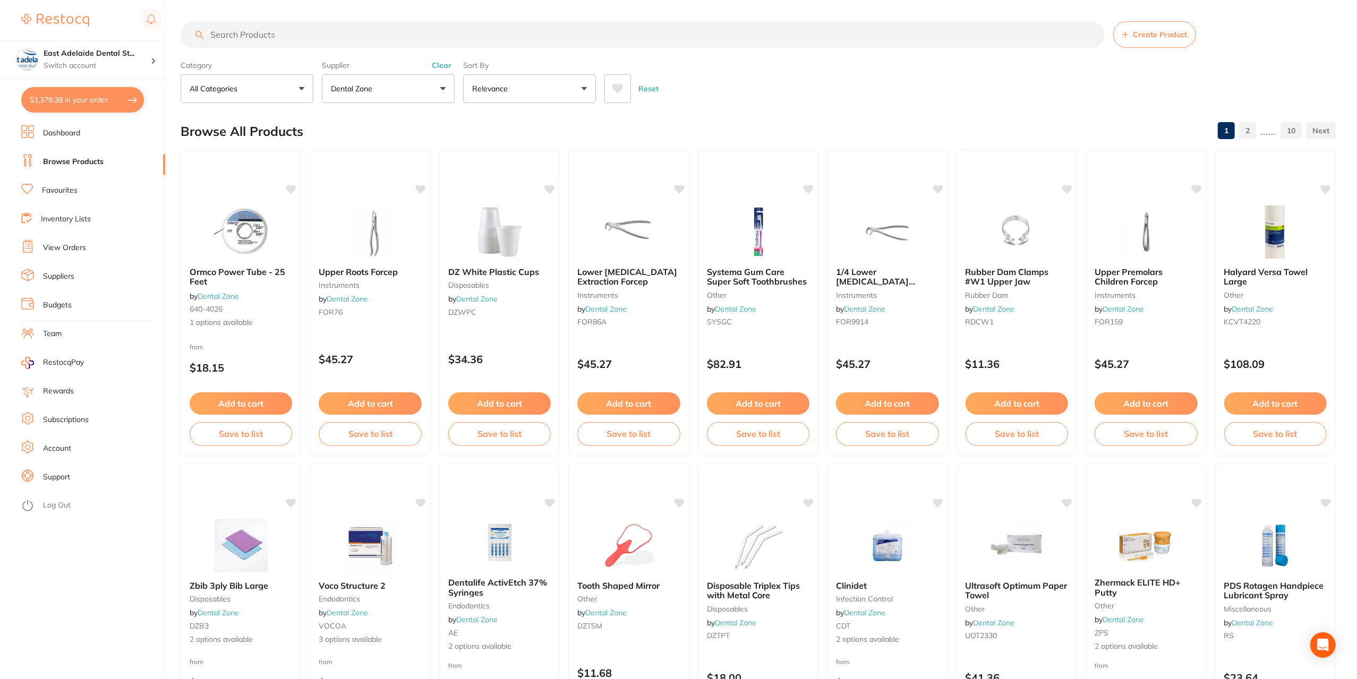
click at [69, 247] on link "View Orders" at bounding box center [64, 248] width 43 height 11
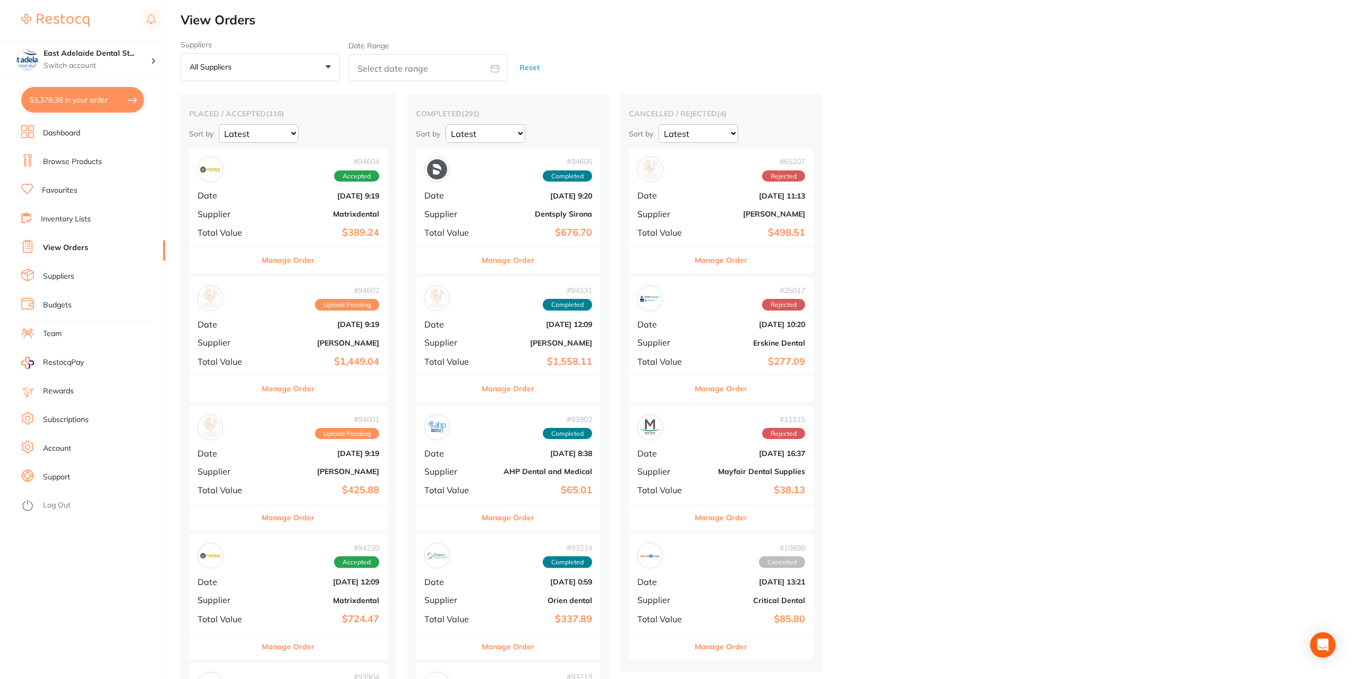
click at [296, 264] on button "Manage Order" at bounding box center [288, 260] width 53 height 25
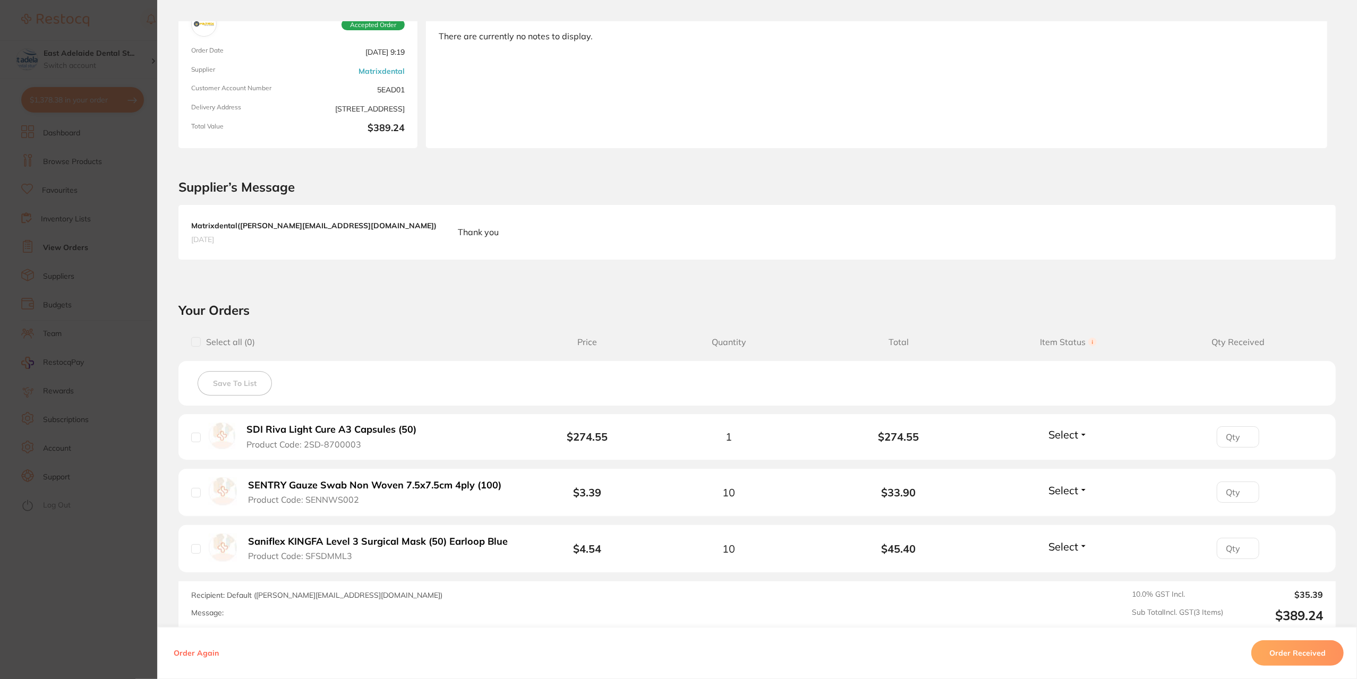
scroll to position [201, 0]
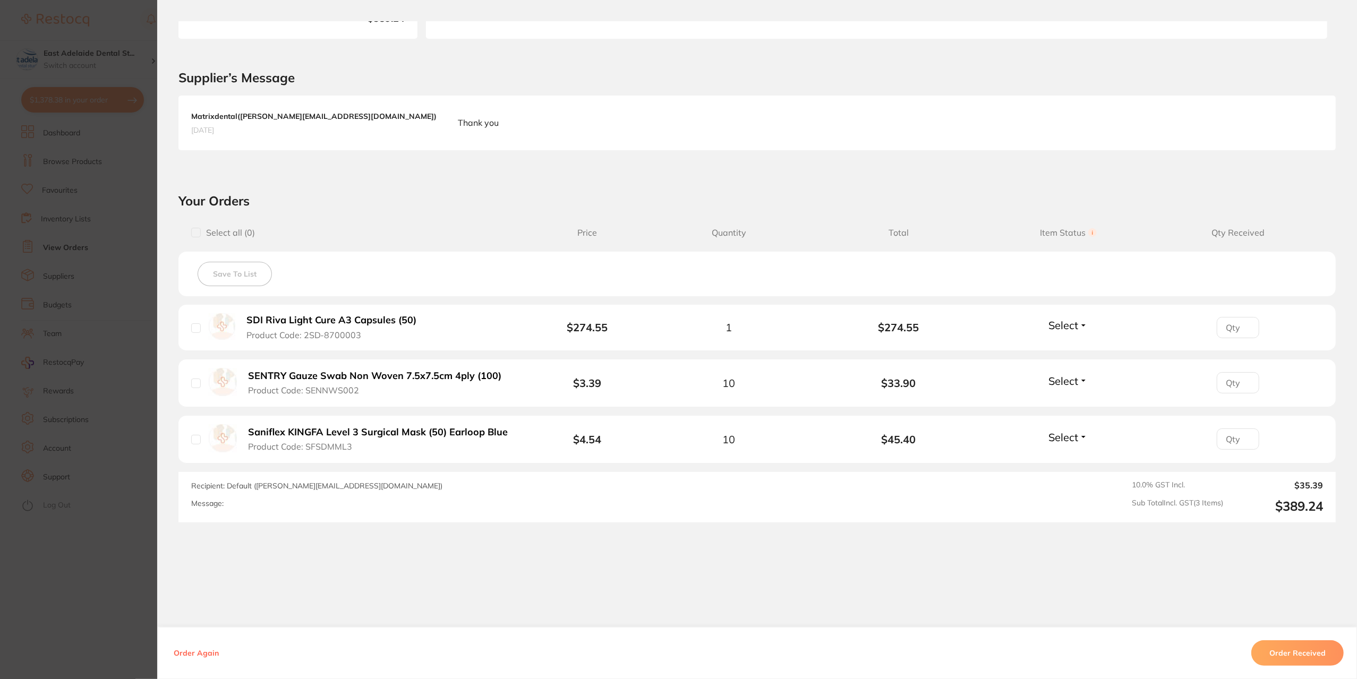
click at [124, 584] on section "Order ID: Restocq- 94604 Order Information Accepted Order Order Date Sept 25 20…" at bounding box center [678, 339] width 1357 height 679
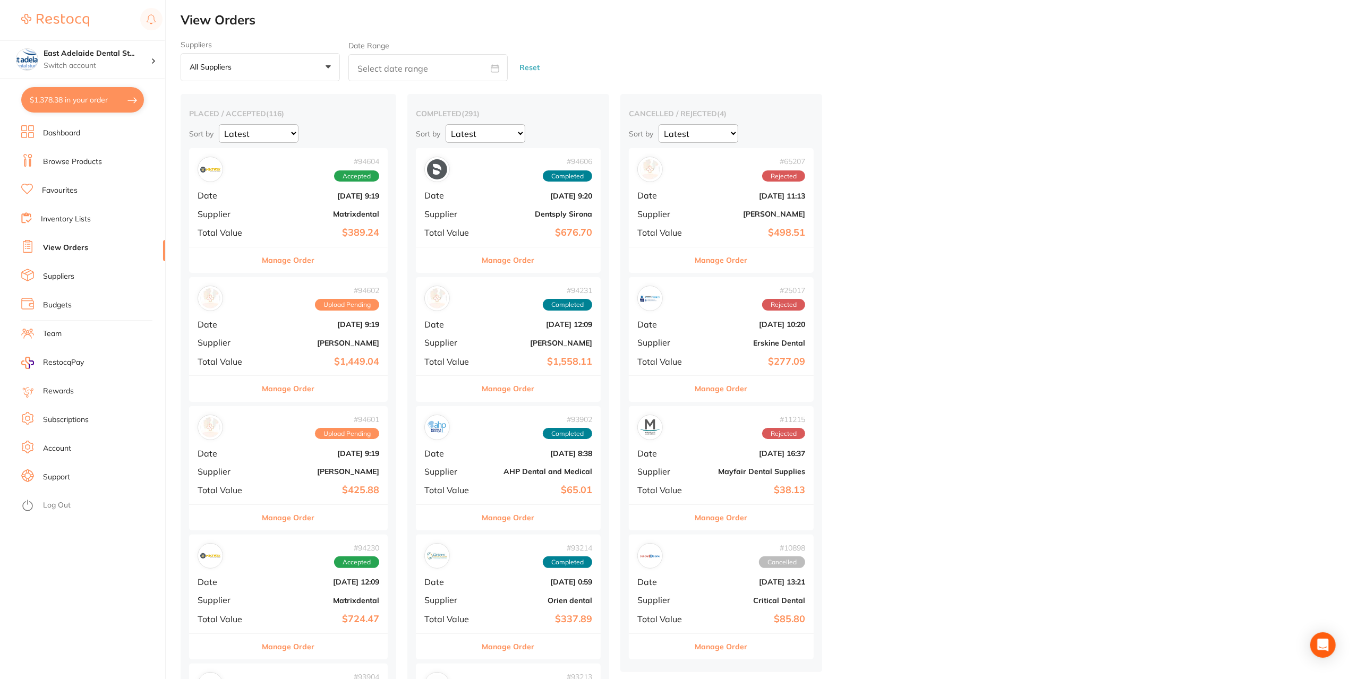
click at [293, 394] on button "Manage Order" at bounding box center [288, 388] width 53 height 25
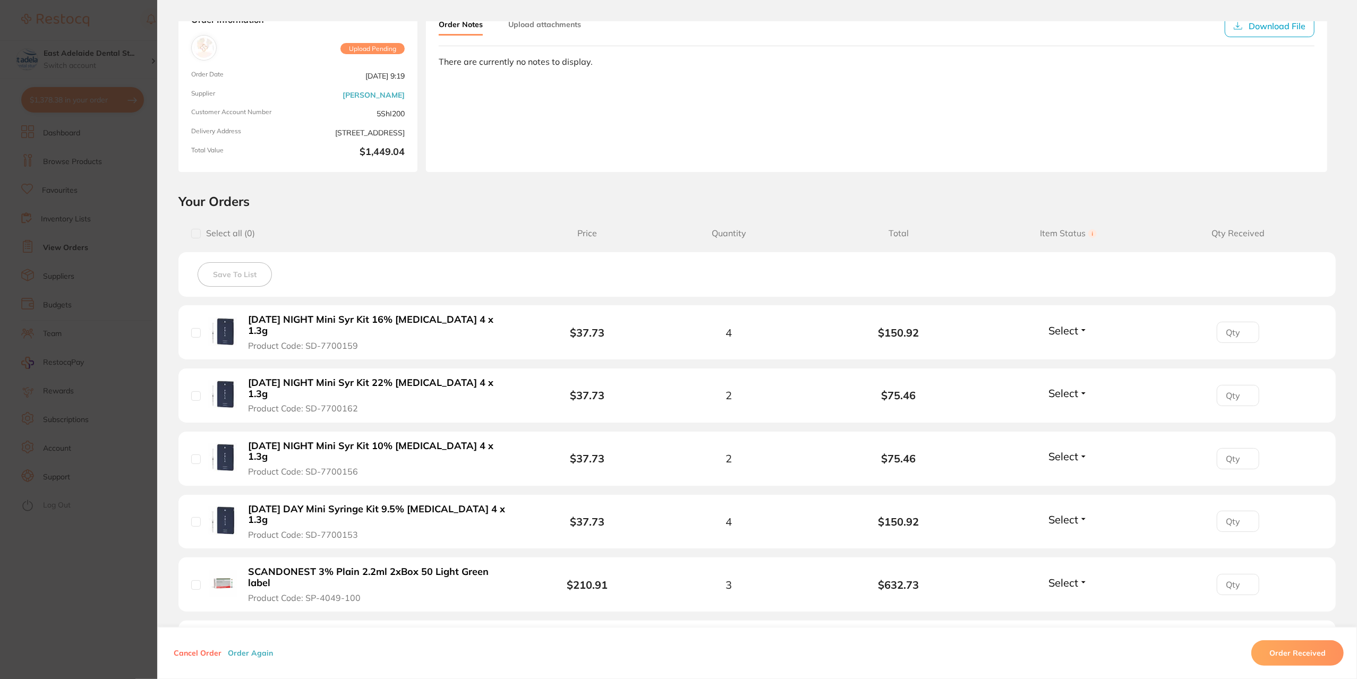
scroll to position [159, 0]
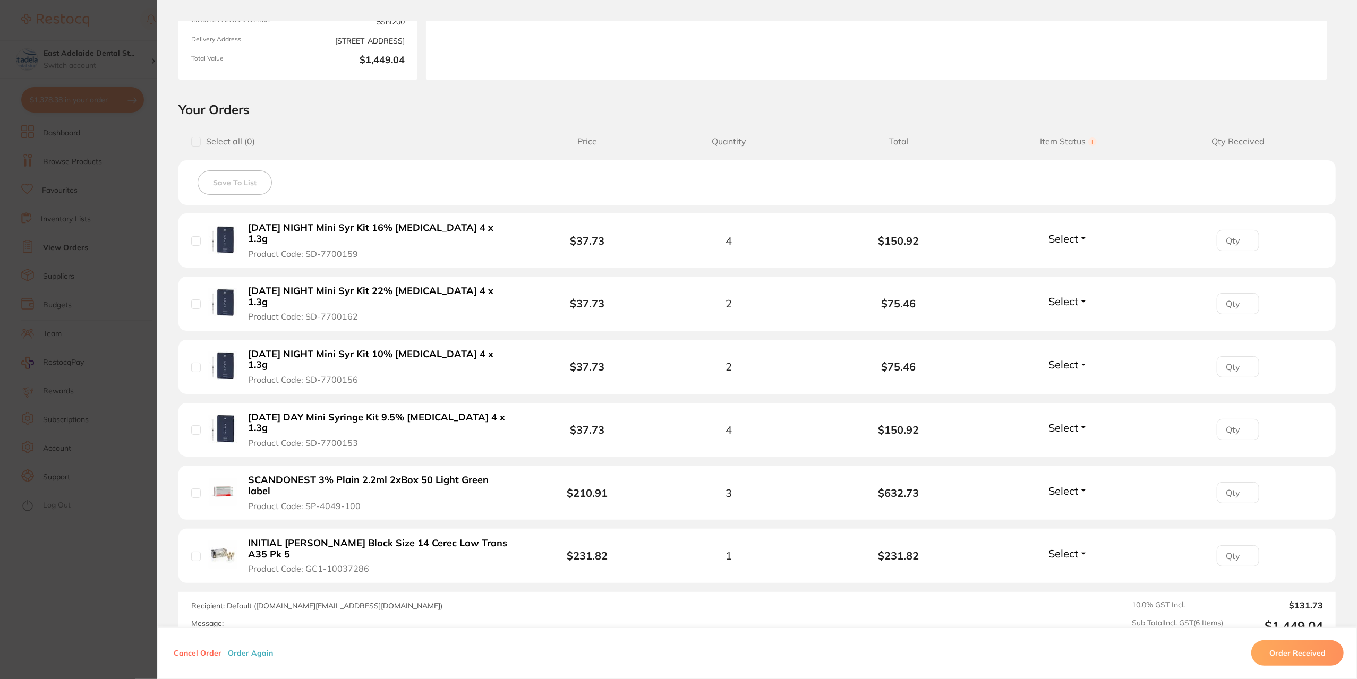
click at [107, 603] on section "Order ID: Restocq- 94602 Order Information Upload Pending Order Date [DATE] 9:1…" at bounding box center [678, 339] width 1357 height 679
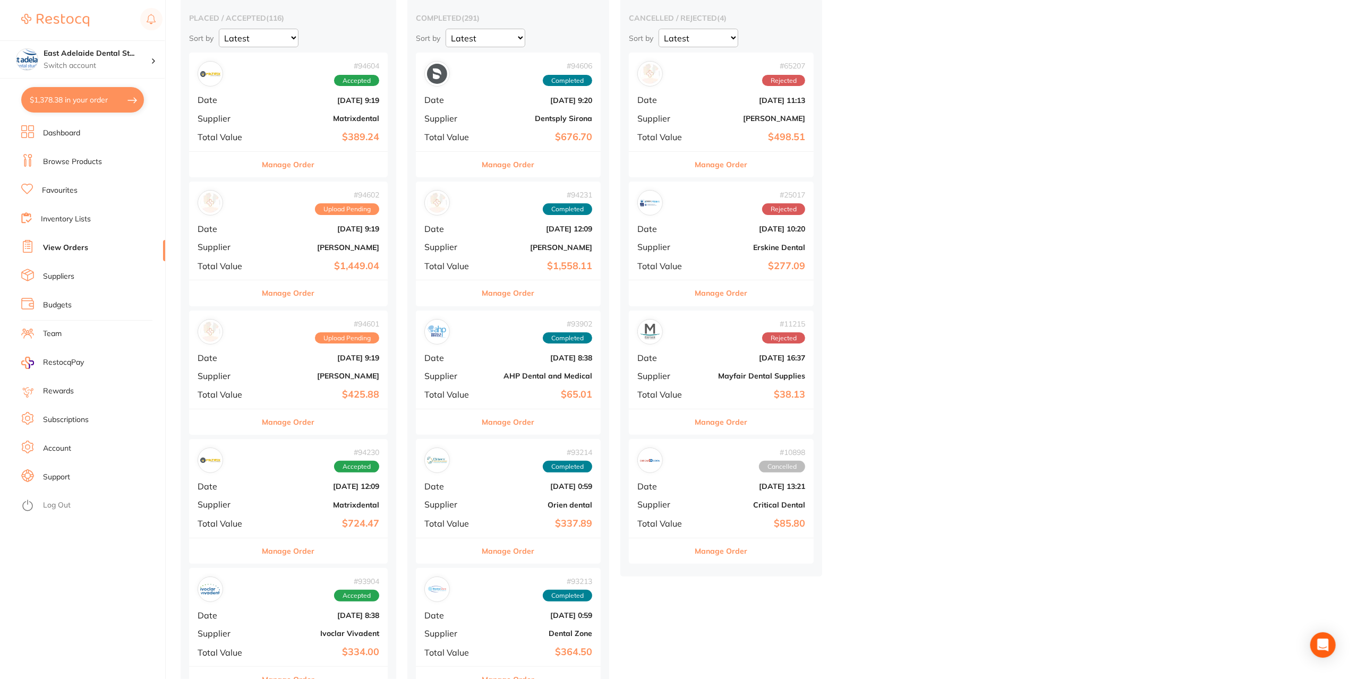
scroll to position [106, 0]
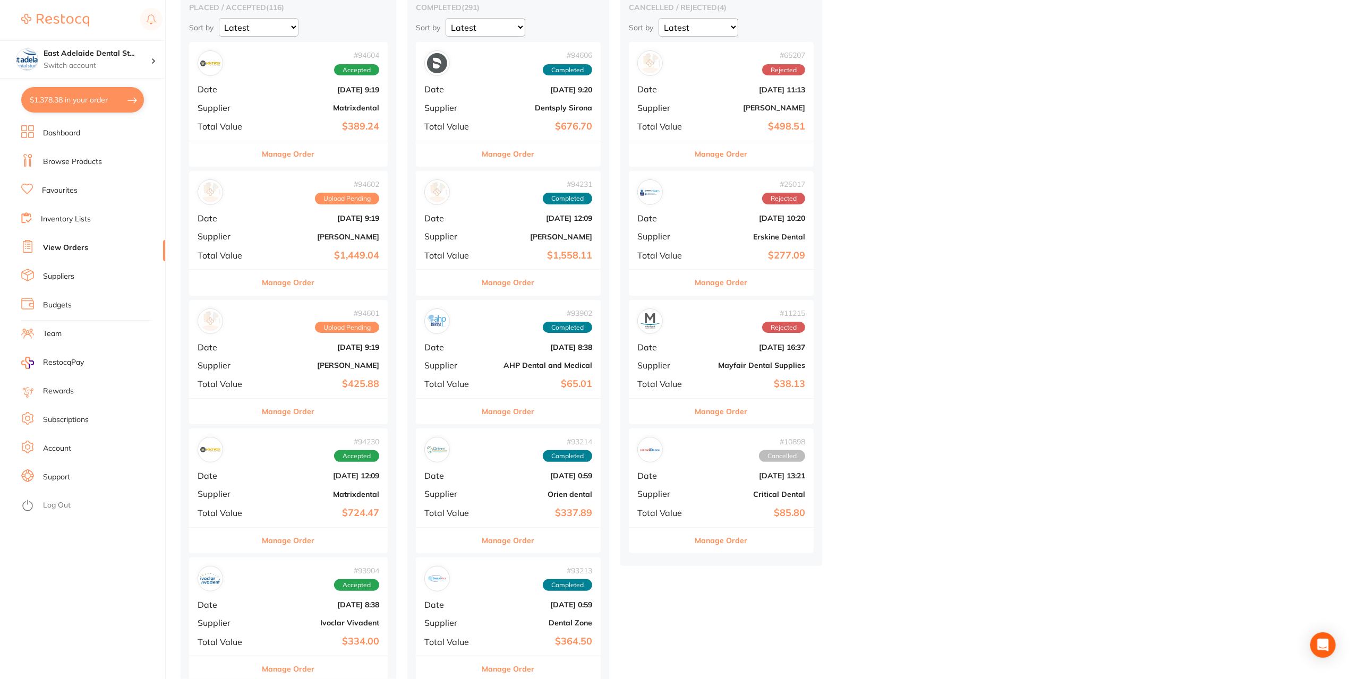
drag, startPoint x: 288, startPoint y: 415, endPoint x: 407, endPoint y: 354, distance: 133.3
click at [288, 415] on button "Manage Order" at bounding box center [288, 411] width 53 height 25
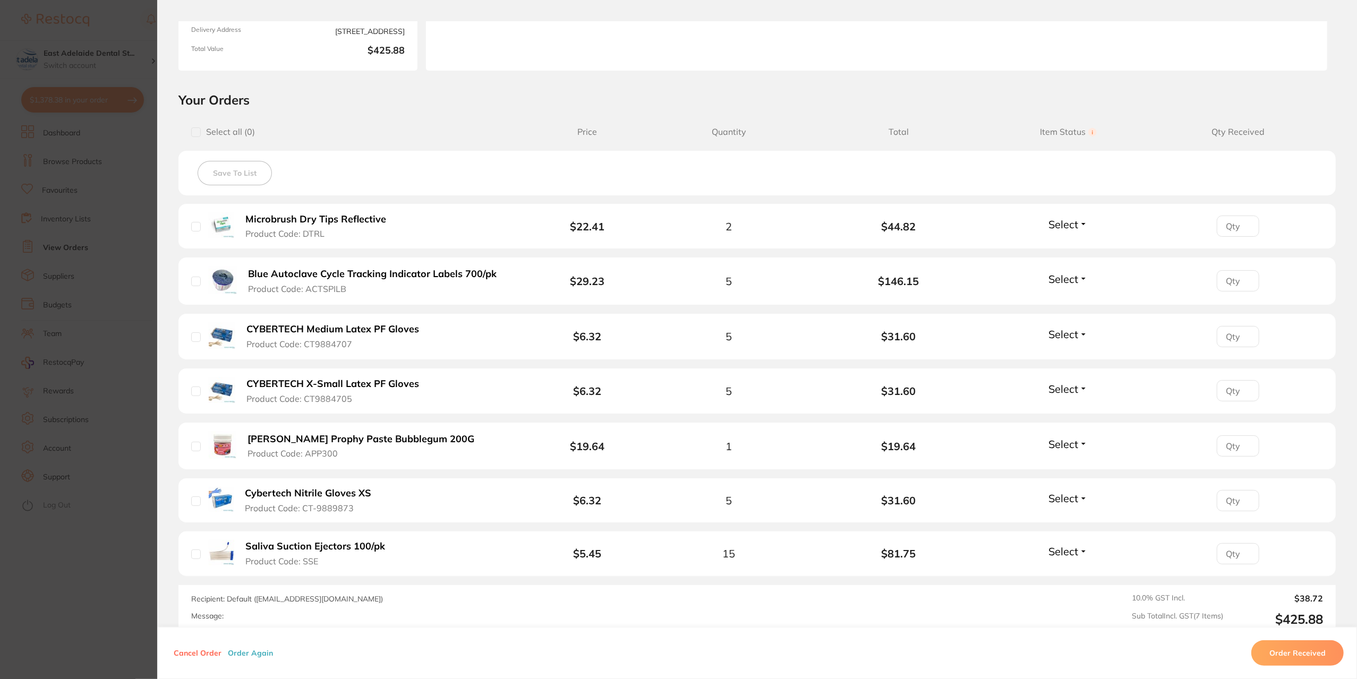
scroll to position [212, 0]
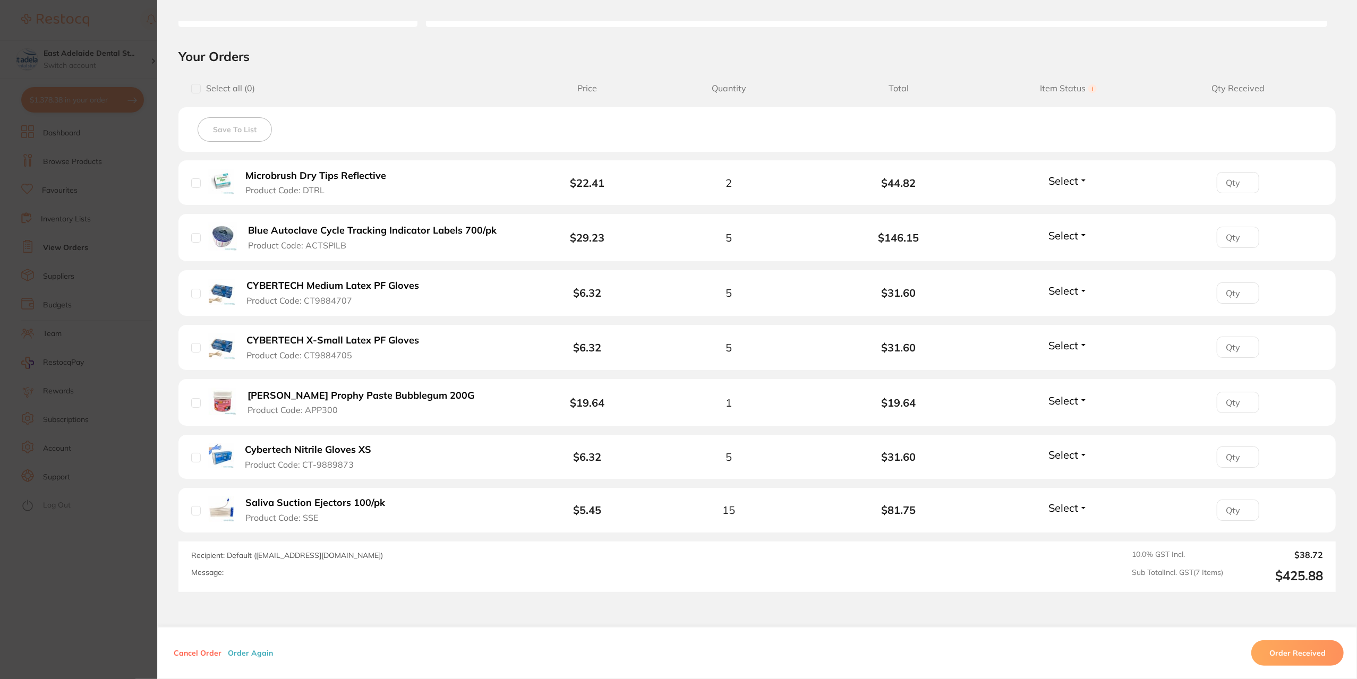
click at [108, 550] on section "Order ID: Restocq- 94601 Order Information Upload Pending Order Date [DATE] 9:1…" at bounding box center [678, 339] width 1357 height 679
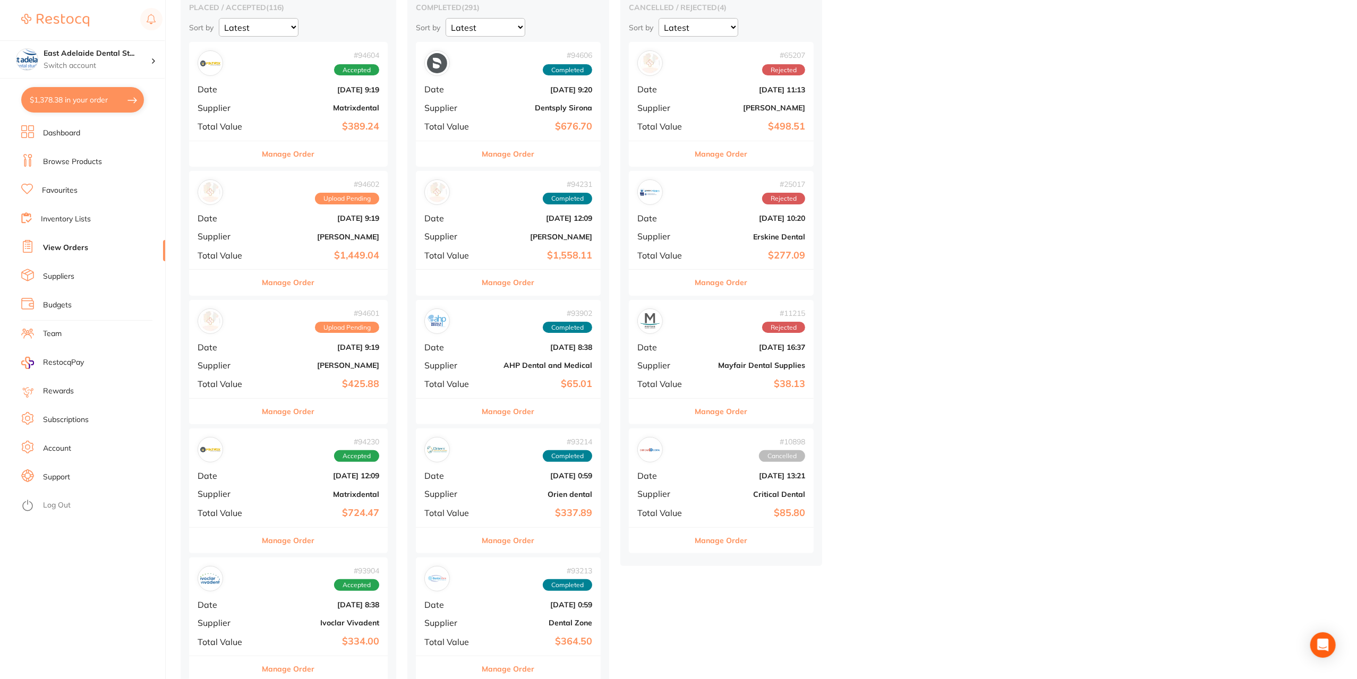
click at [285, 409] on button "Manage Order" at bounding box center [288, 411] width 53 height 25
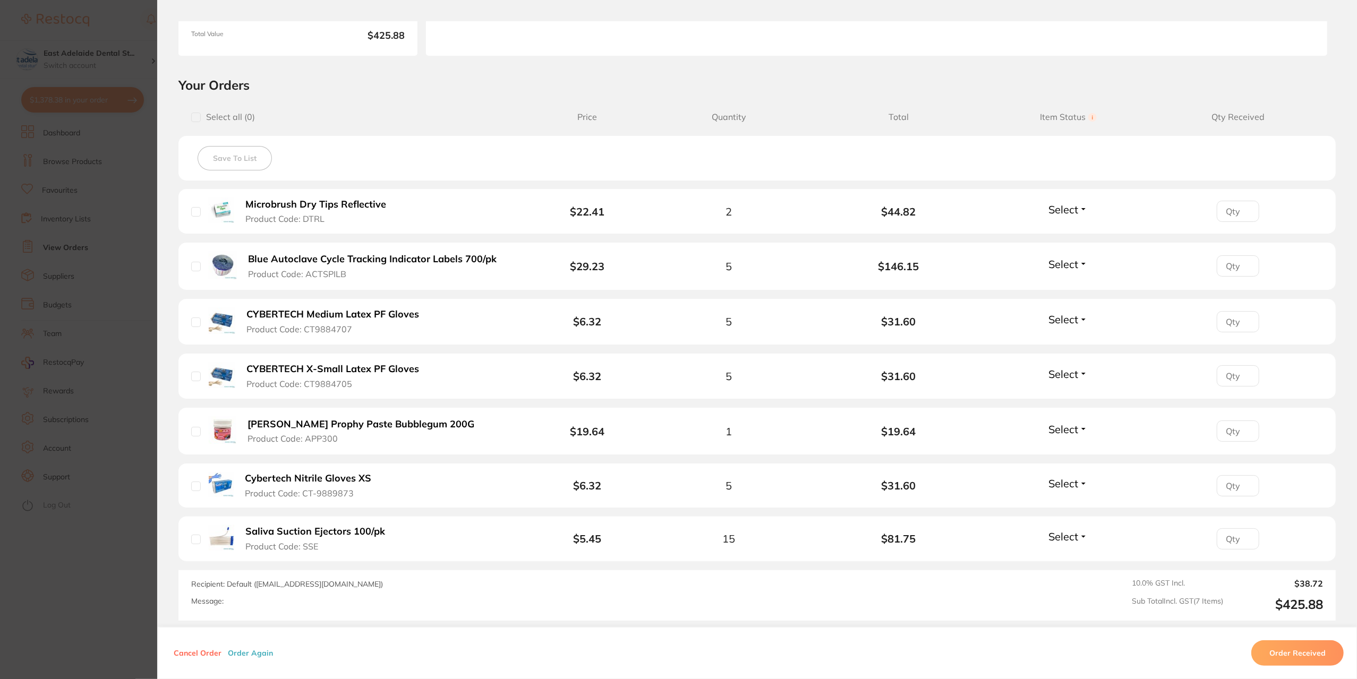
scroll to position [282, 0]
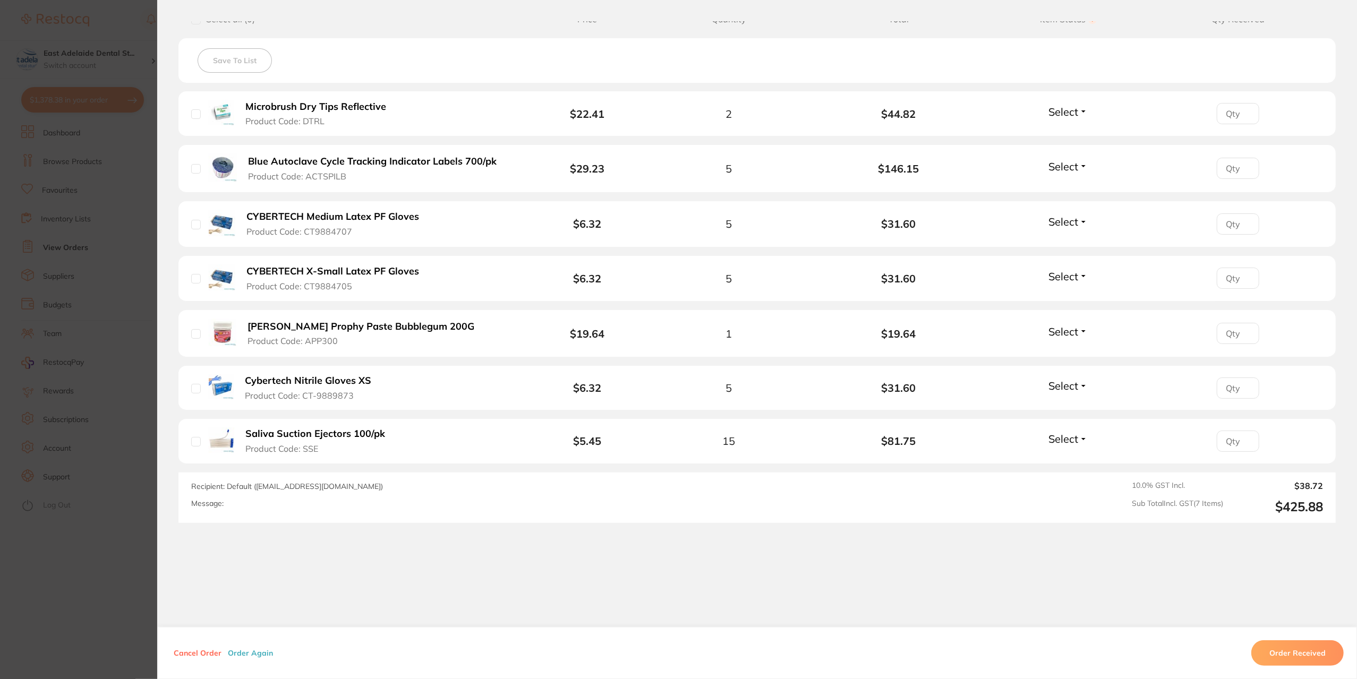
drag, startPoint x: 128, startPoint y: 554, endPoint x: 257, endPoint y: 569, distance: 129.4
click at [131, 552] on section "Order ID: Restocq- 94601 Order Information Upload Pending Order Date [DATE] 9:1…" at bounding box center [678, 339] width 1357 height 679
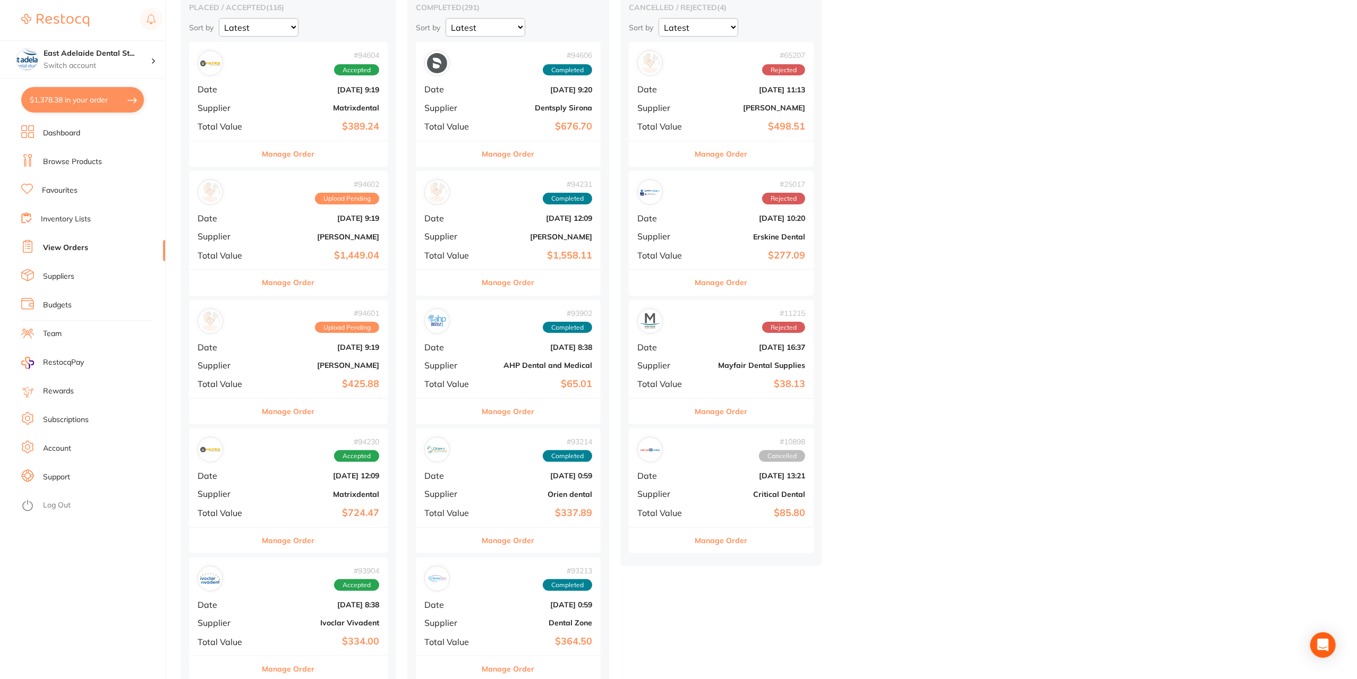
click at [299, 544] on button "Manage Order" at bounding box center [288, 540] width 53 height 25
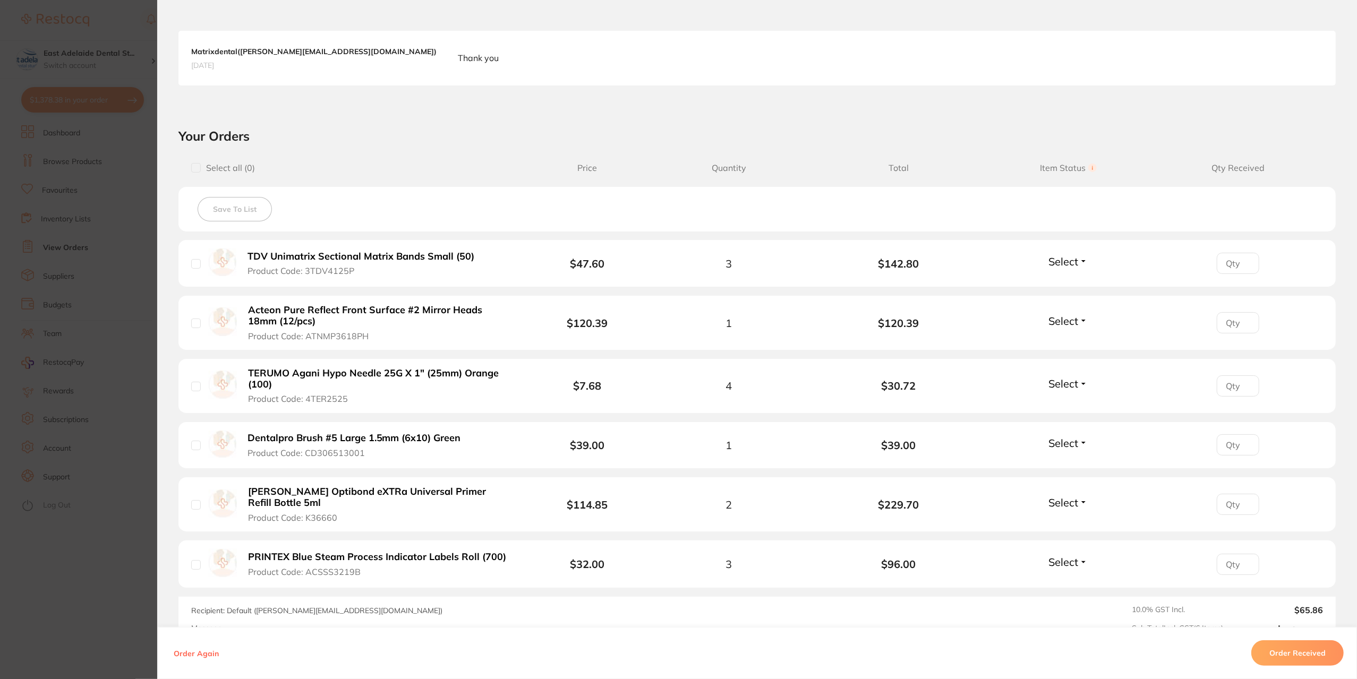
scroll to position [319, 0]
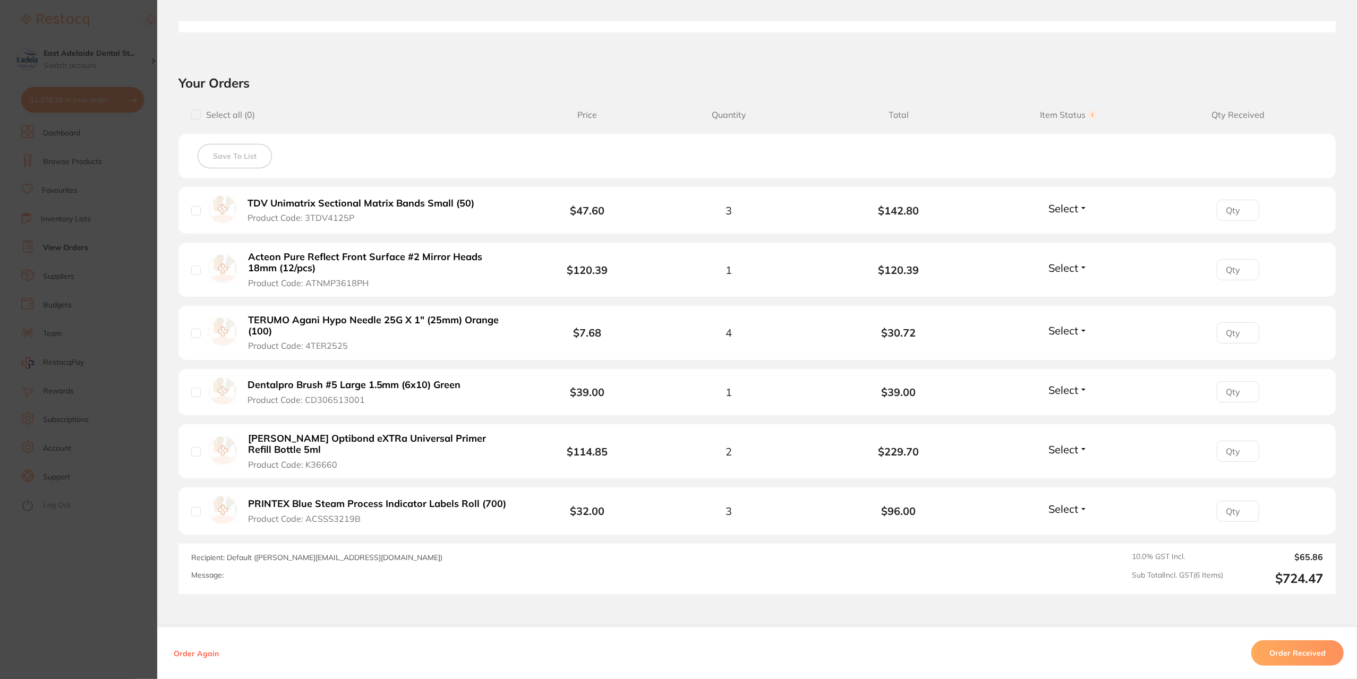
click at [116, 576] on section "Order ID: Restocq- 94230 Order Information Accepted Order Order Date Sept 21 20…" at bounding box center [678, 339] width 1357 height 679
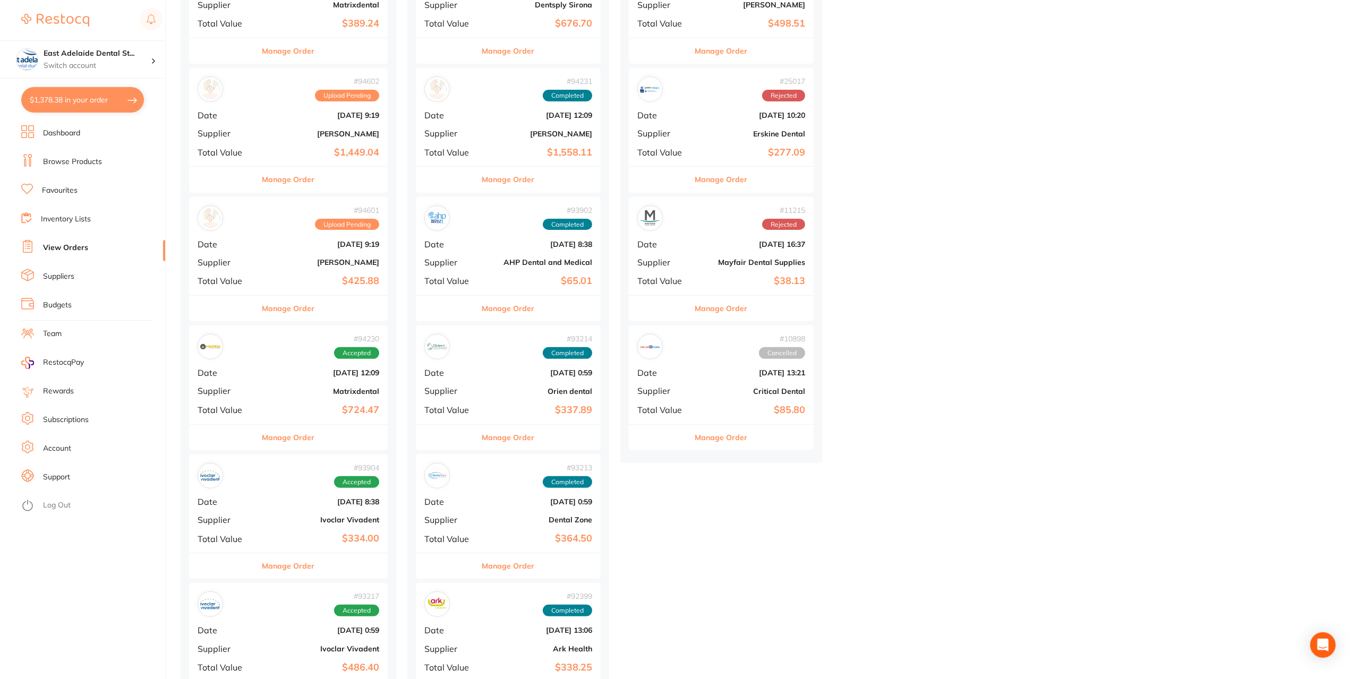
scroll to position [212, 0]
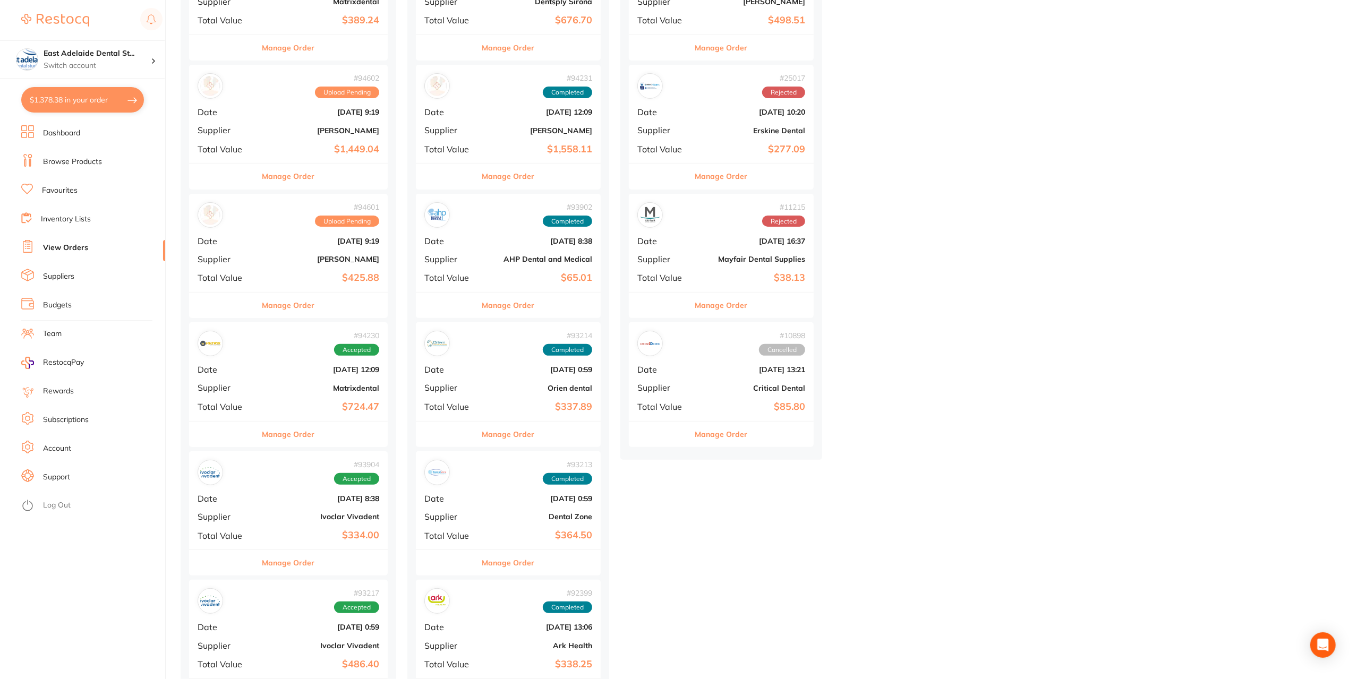
drag, startPoint x: 302, startPoint y: 559, endPoint x: 395, endPoint y: 354, distance: 225.4
click at [302, 558] on button "Manage Order" at bounding box center [288, 562] width 53 height 25
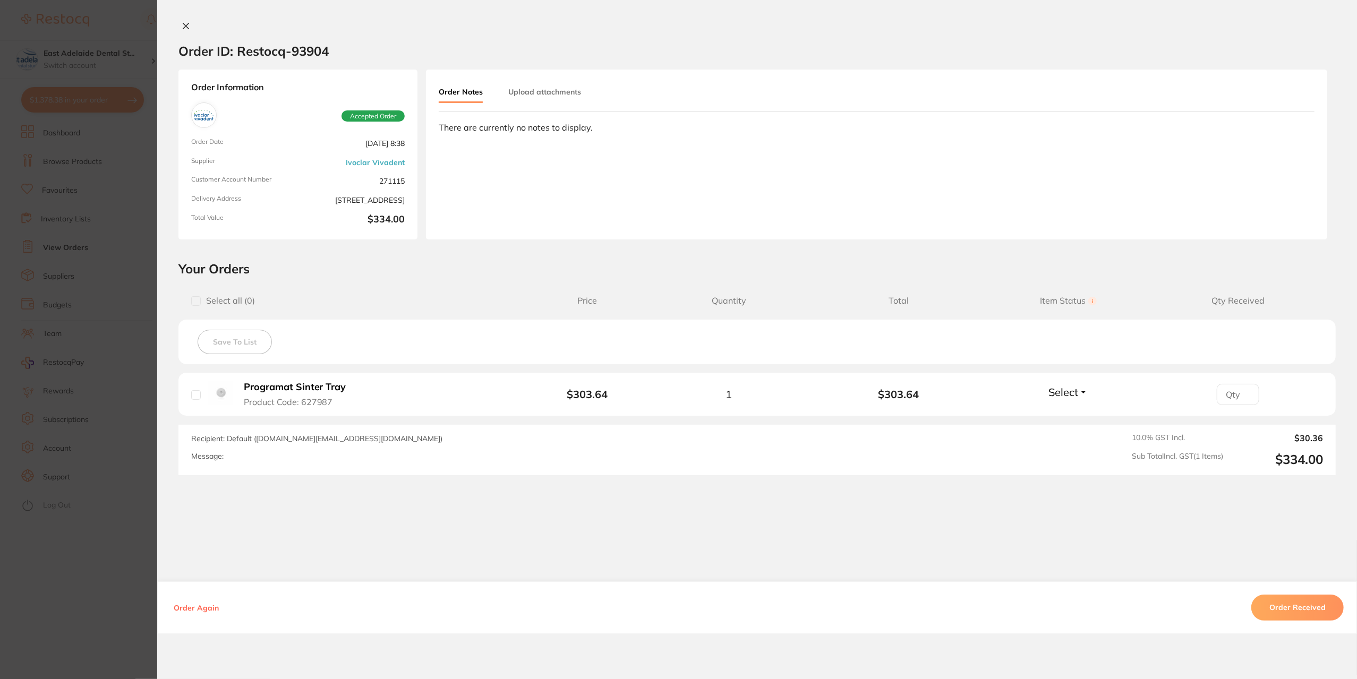
click at [74, 569] on section "Order ID: Restocq- 93904 Order Information Accepted Order Order Date Sept 17 20…" at bounding box center [678, 339] width 1357 height 679
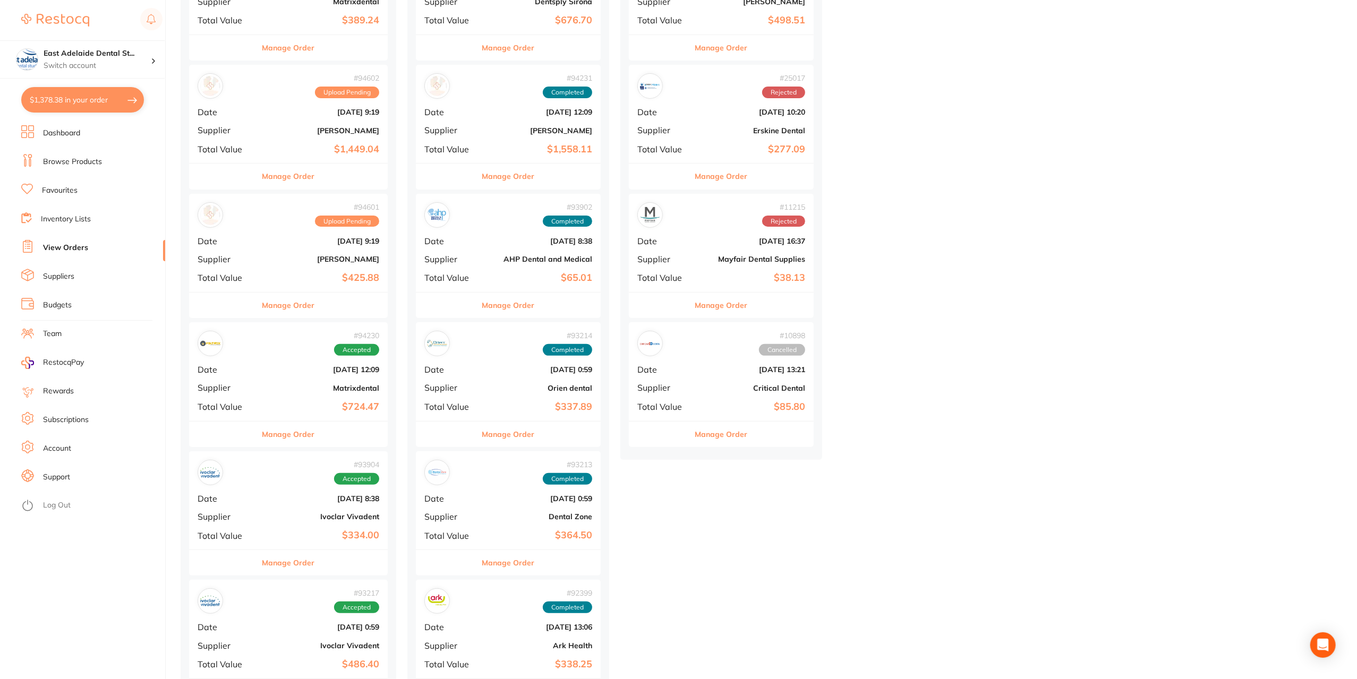
click at [82, 160] on link "Browse Products" at bounding box center [72, 162] width 59 height 11
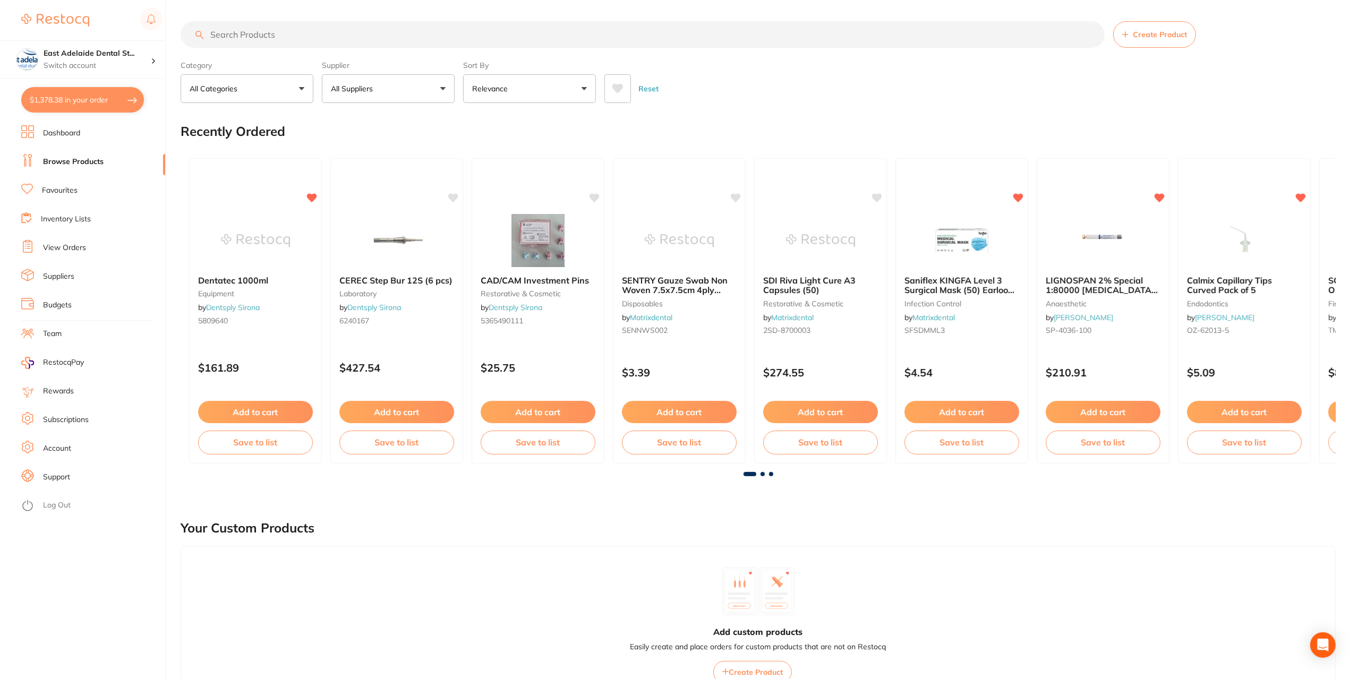
click at [301, 37] on input "search" at bounding box center [643, 34] width 924 height 27
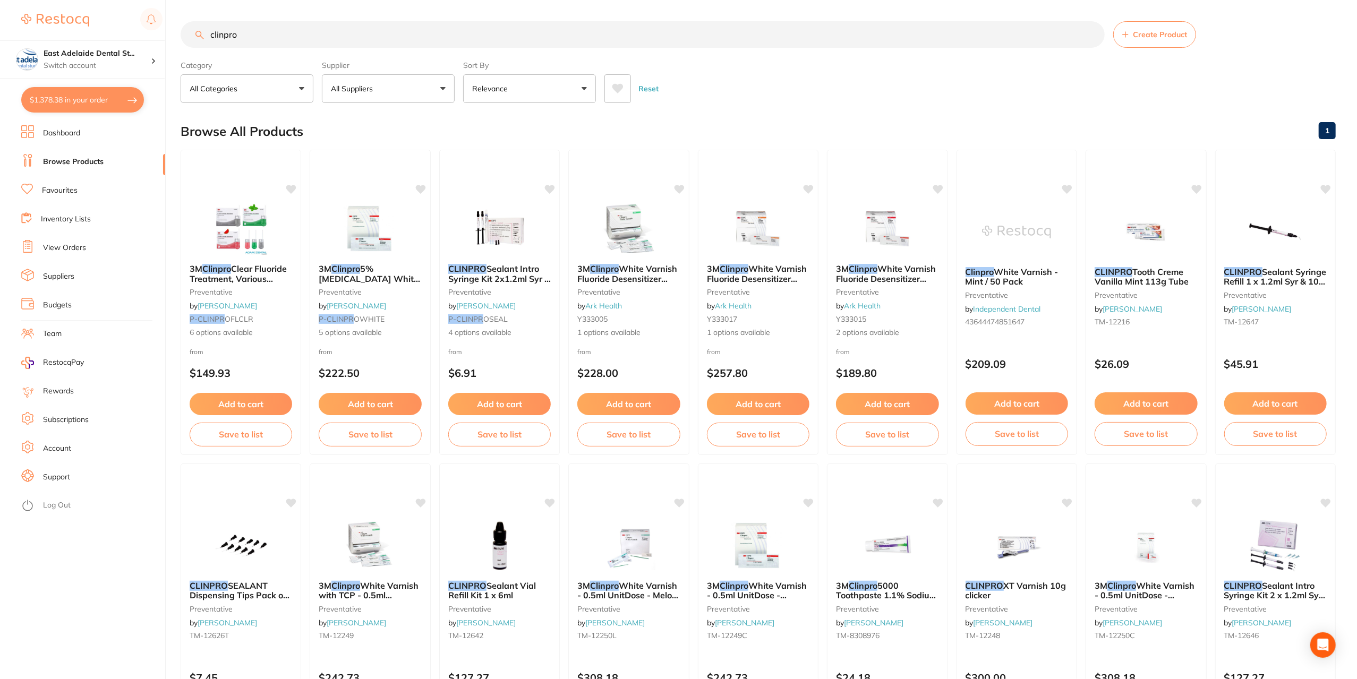
click at [301, 37] on input "clinpro" at bounding box center [643, 34] width 924 height 27
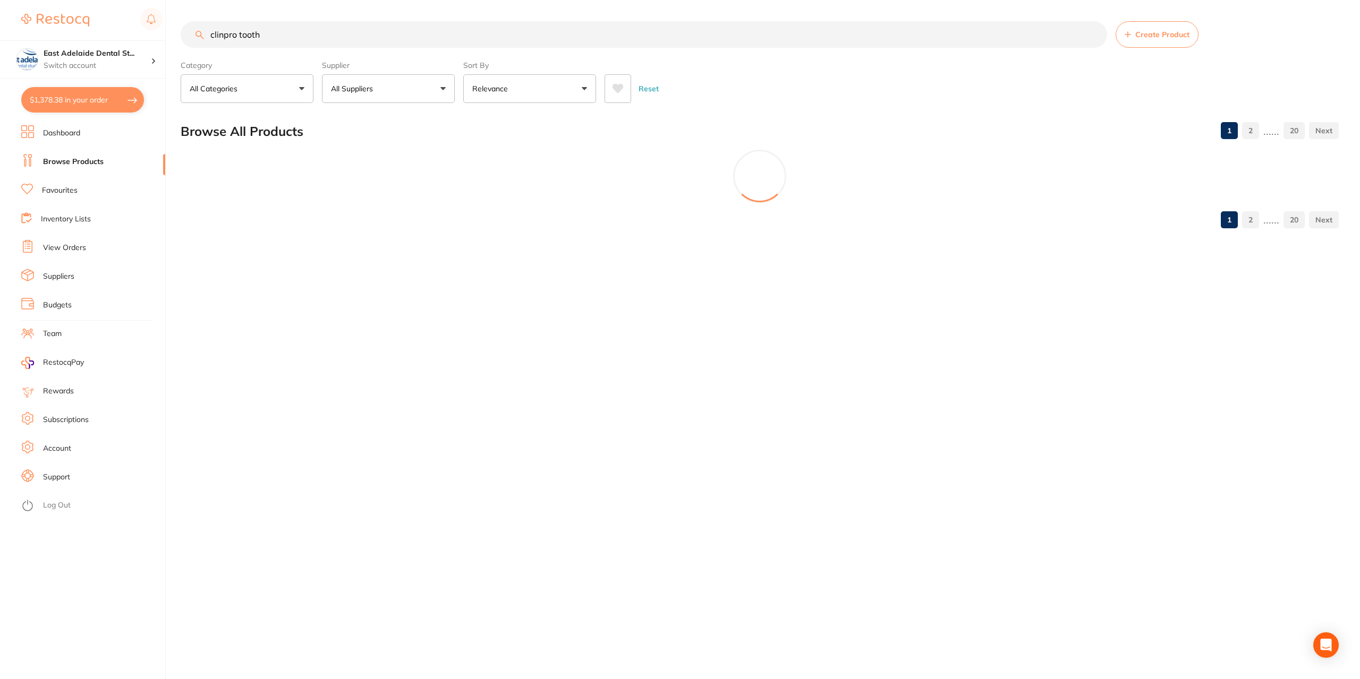
type input "clinpro tooth"
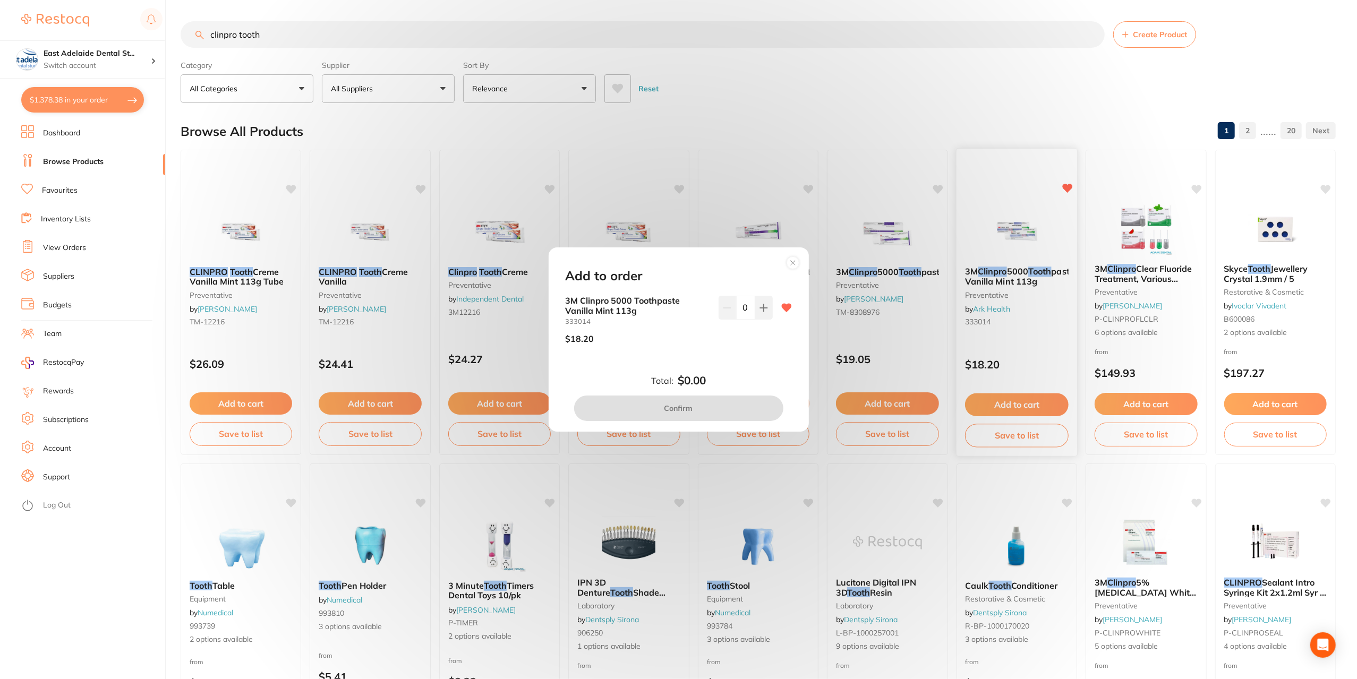
drag, startPoint x: 796, startPoint y: 267, endPoint x: 985, endPoint y: 257, distance: 188.9
click at [819, 270] on div "Add to order 3M Clinpro 5000 Toothpaste Vanilla Mint 113g 333014 $18.20 0 Total…" at bounding box center [678, 339] width 1357 height 679
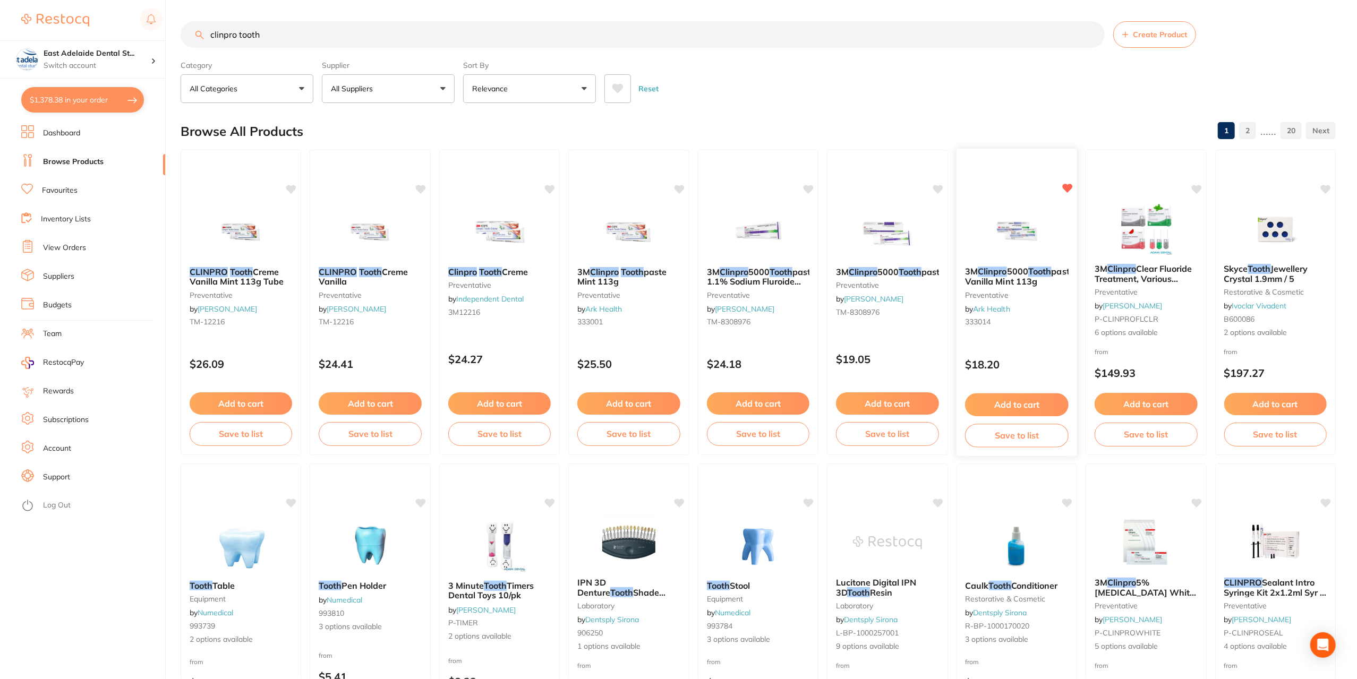
click at [1023, 233] on img at bounding box center [1017, 232] width 70 height 54
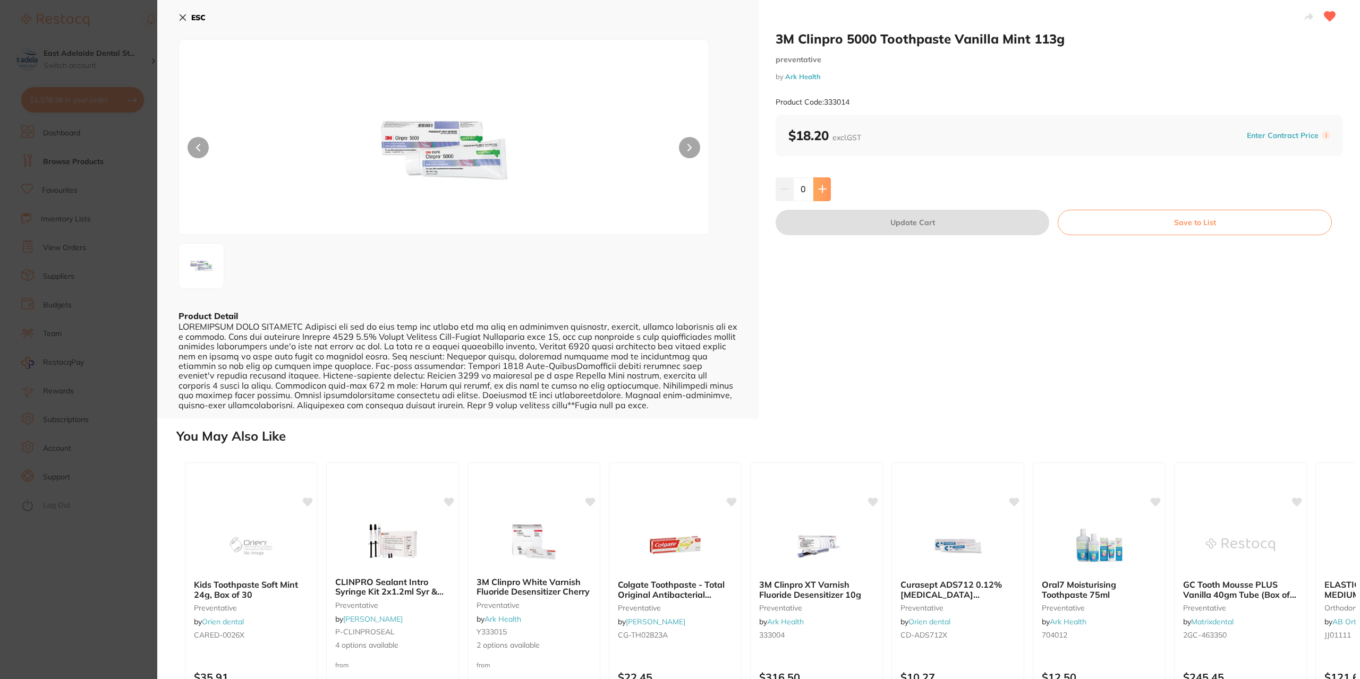
click at [816, 189] on button at bounding box center [822, 188] width 18 height 23
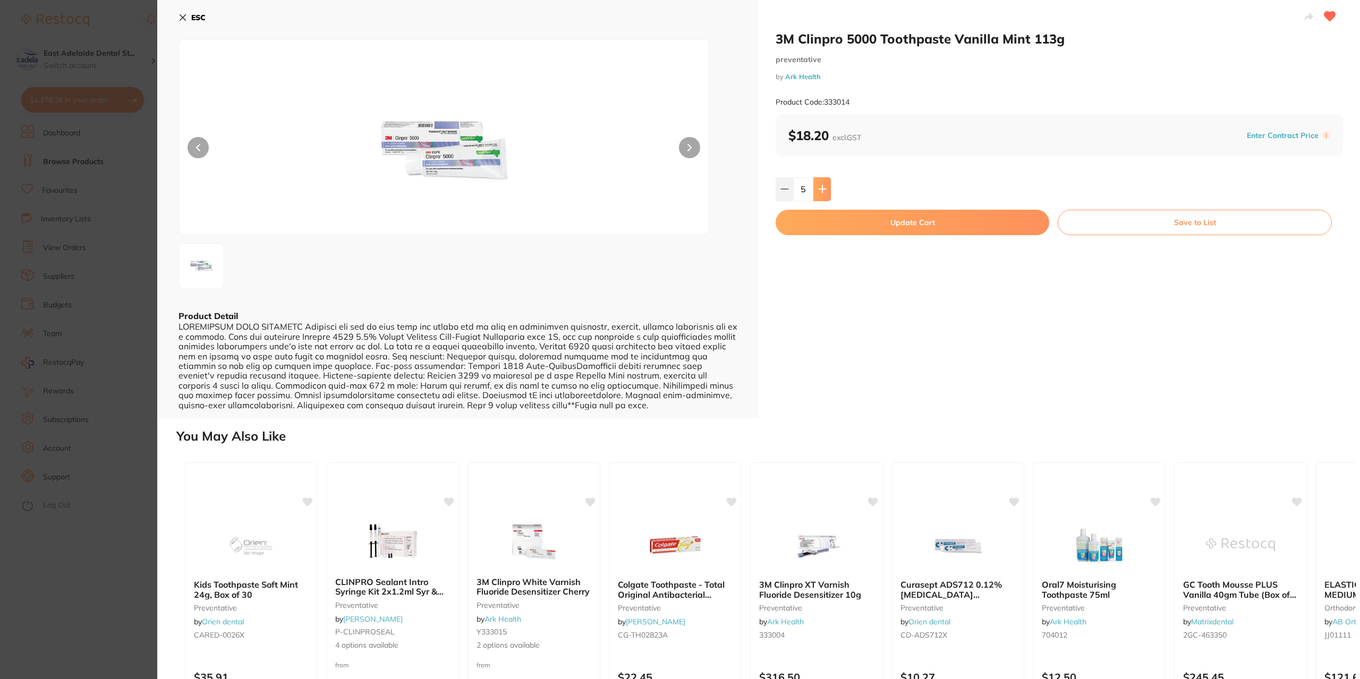
click at [816, 189] on button at bounding box center [822, 188] width 18 height 23
click at [818, 192] on icon at bounding box center [822, 189] width 8 height 8
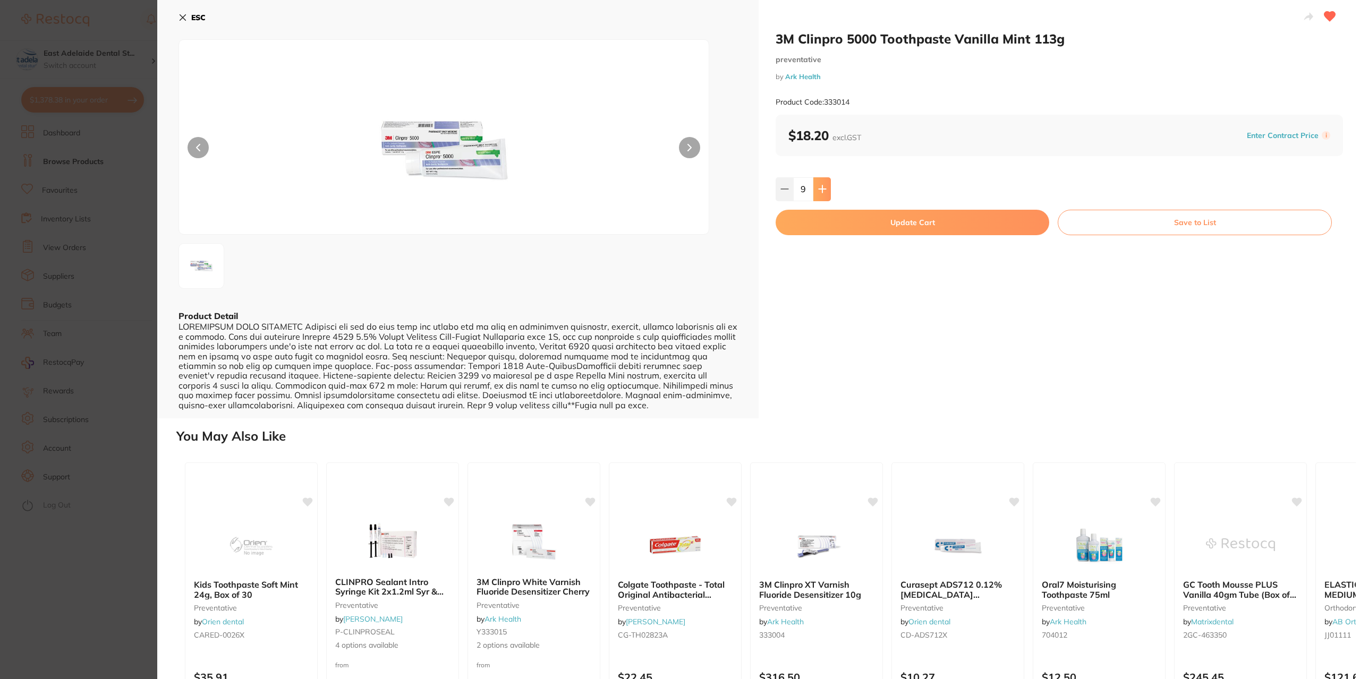
type input "10"
click at [830, 222] on button "Update Cart" at bounding box center [913, 222] width 274 height 25
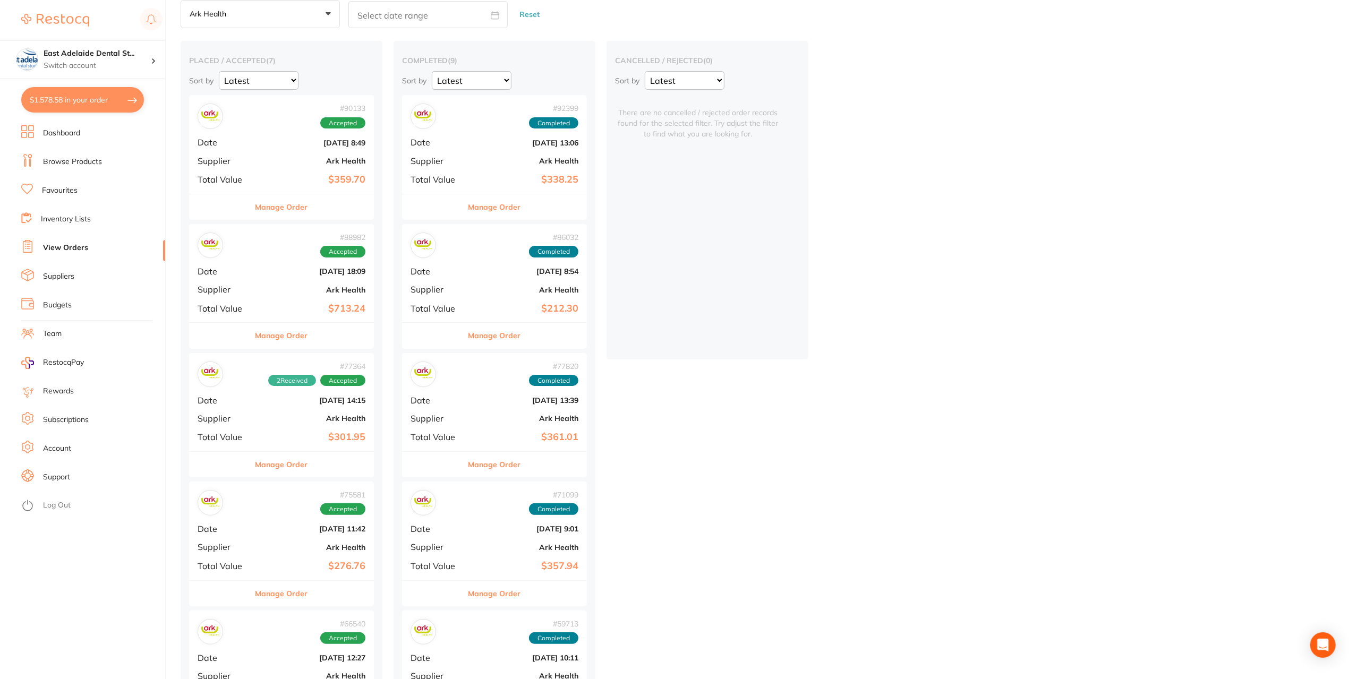
scroll to position [1169, 0]
click at [292, 464] on button "Manage Order" at bounding box center [282, 464] width 53 height 25
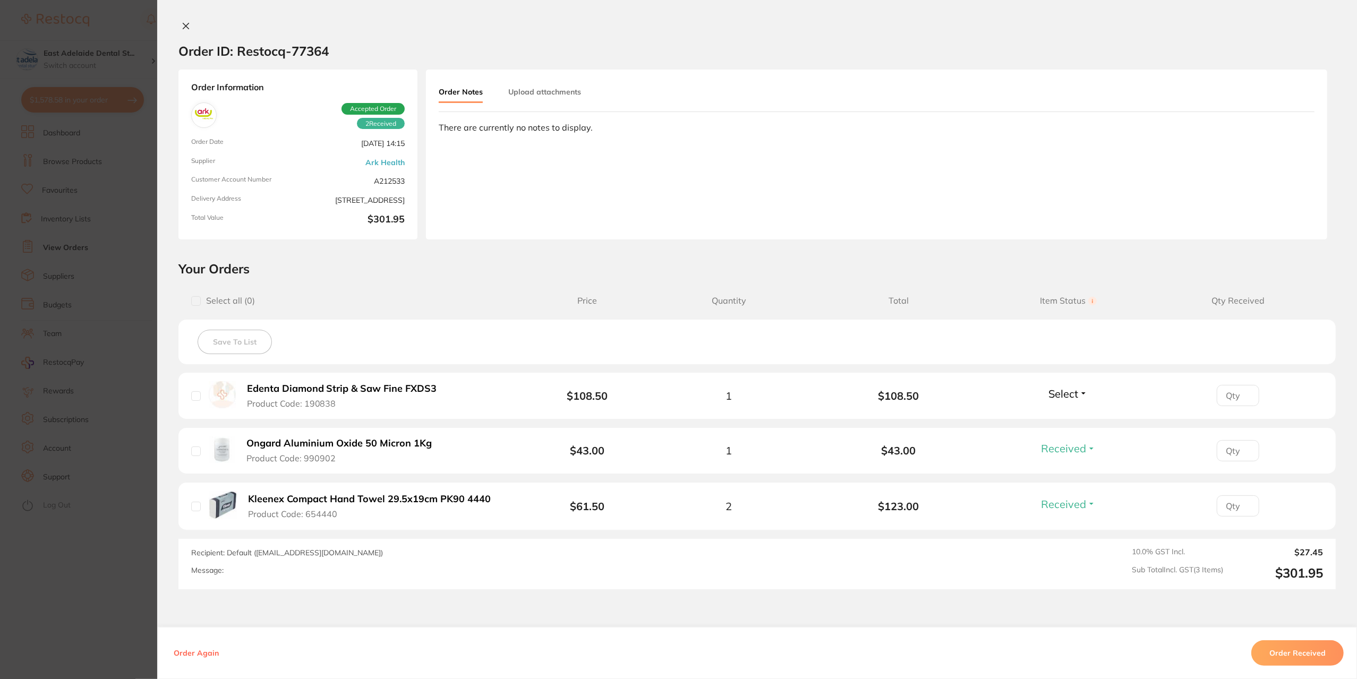
click at [120, 626] on section "Order ID: Restocq- 77364 Order Information 2 Received Accepted Order Order Date…" at bounding box center [678, 339] width 1357 height 679
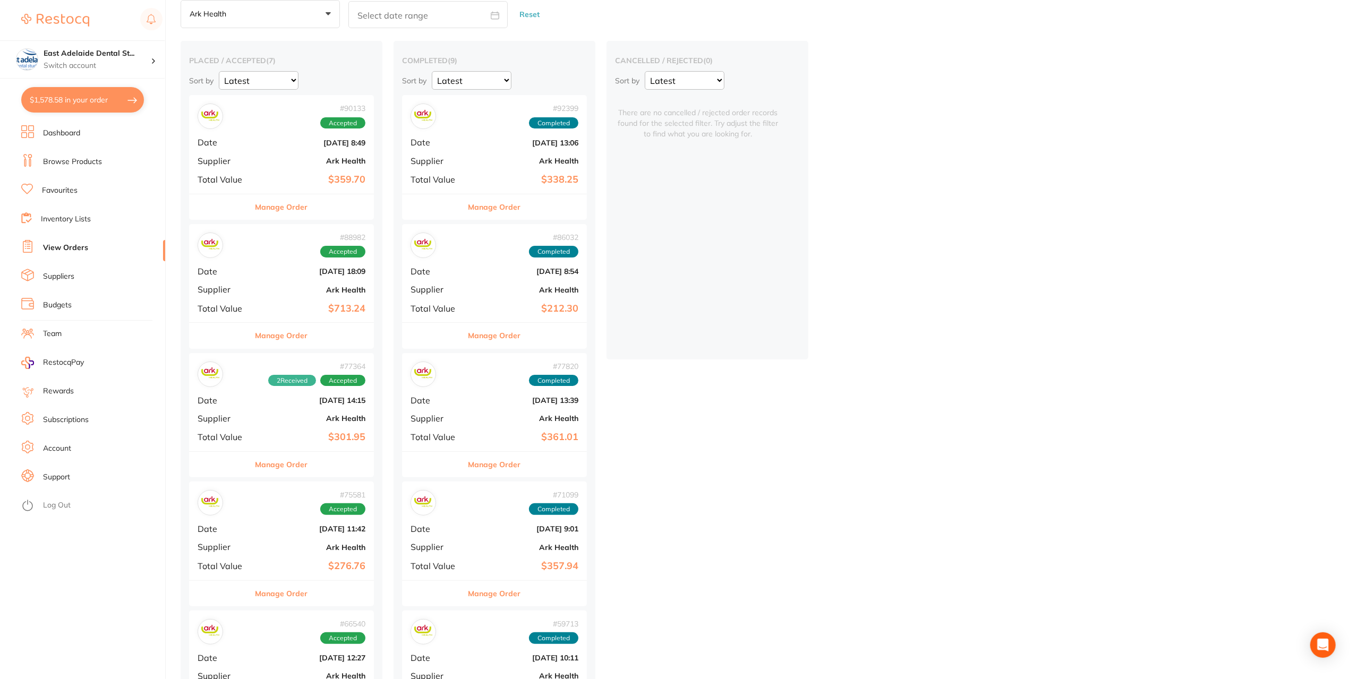
drag, startPoint x: 281, startPoint y: 584, endPoint x: 294, endPoint y: 521, distance: 64.6
click at [280, 584] on button "Manage Order" at bounding box center [282, 593] width 53 height 25
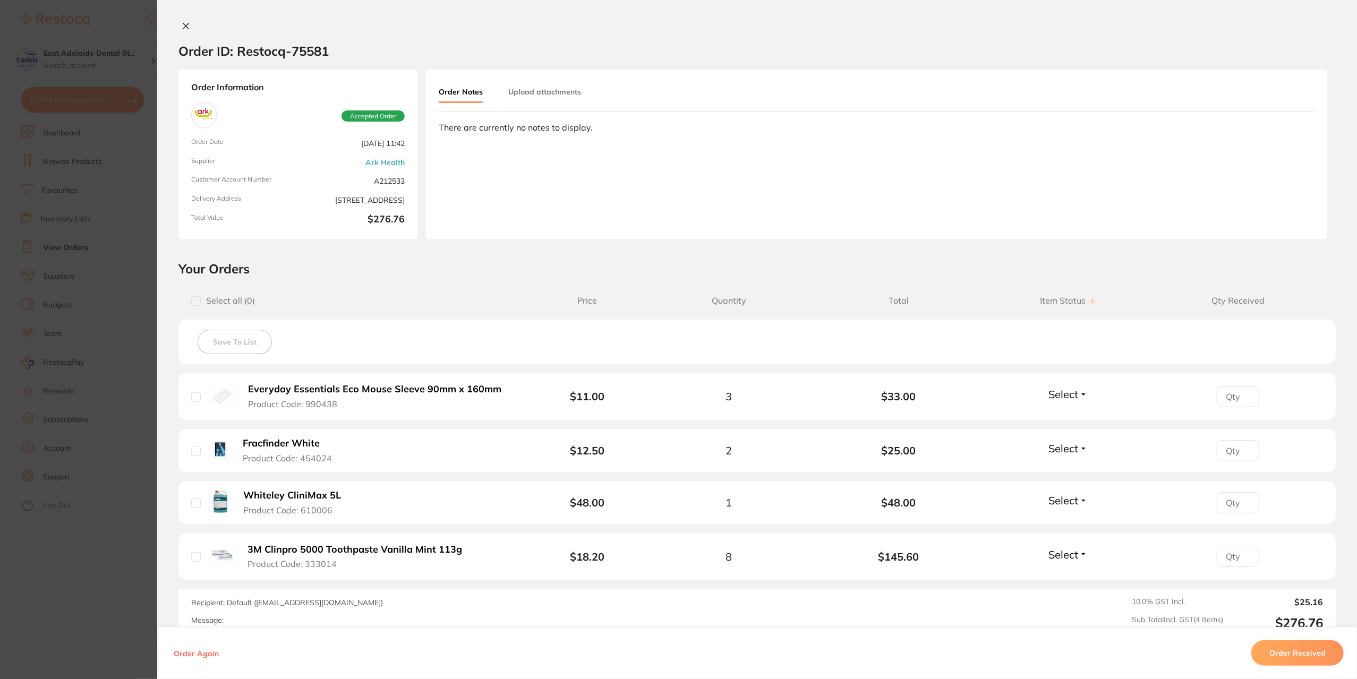
click at [123, 618] on section "Order ID: Restocq- 75581 Order Information Accepted Order Order Date [DATE] 11:…" at bounding box center [678, 339] width 1357 height 679
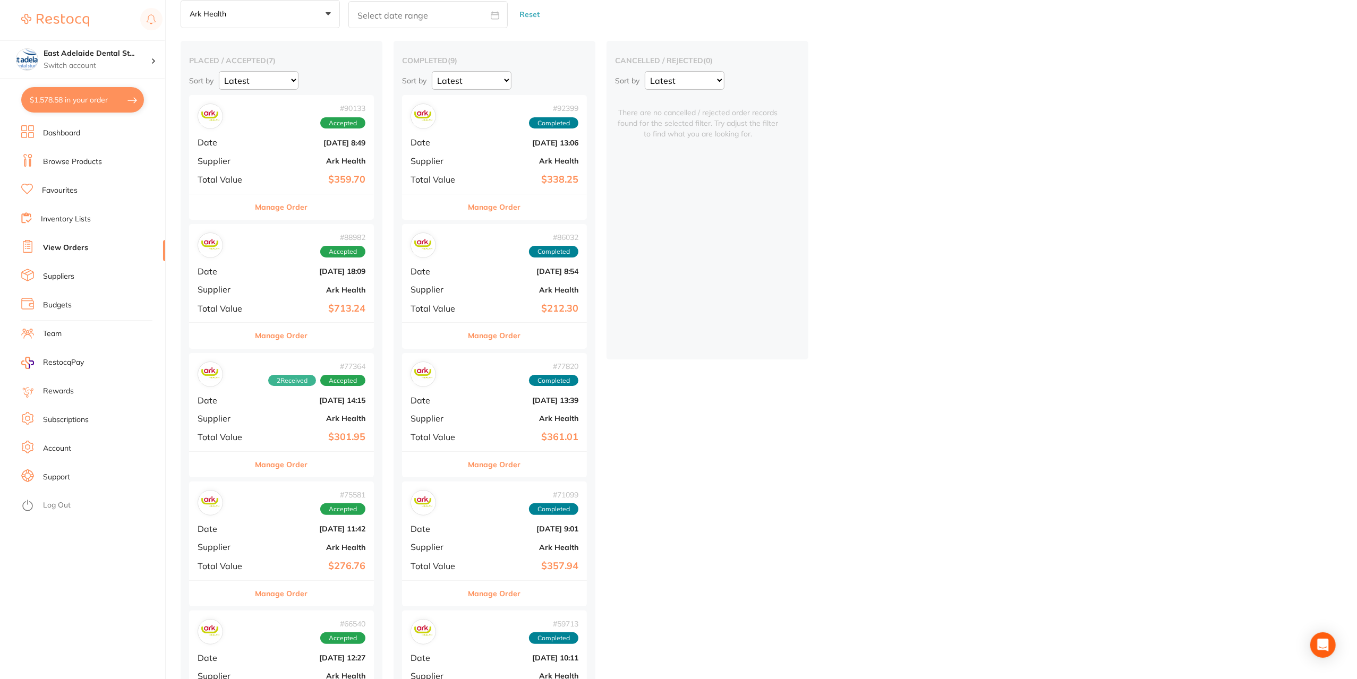
click at [511, 213] on button "Manage Order" at bounding box center [495, 206] width 53 height 25
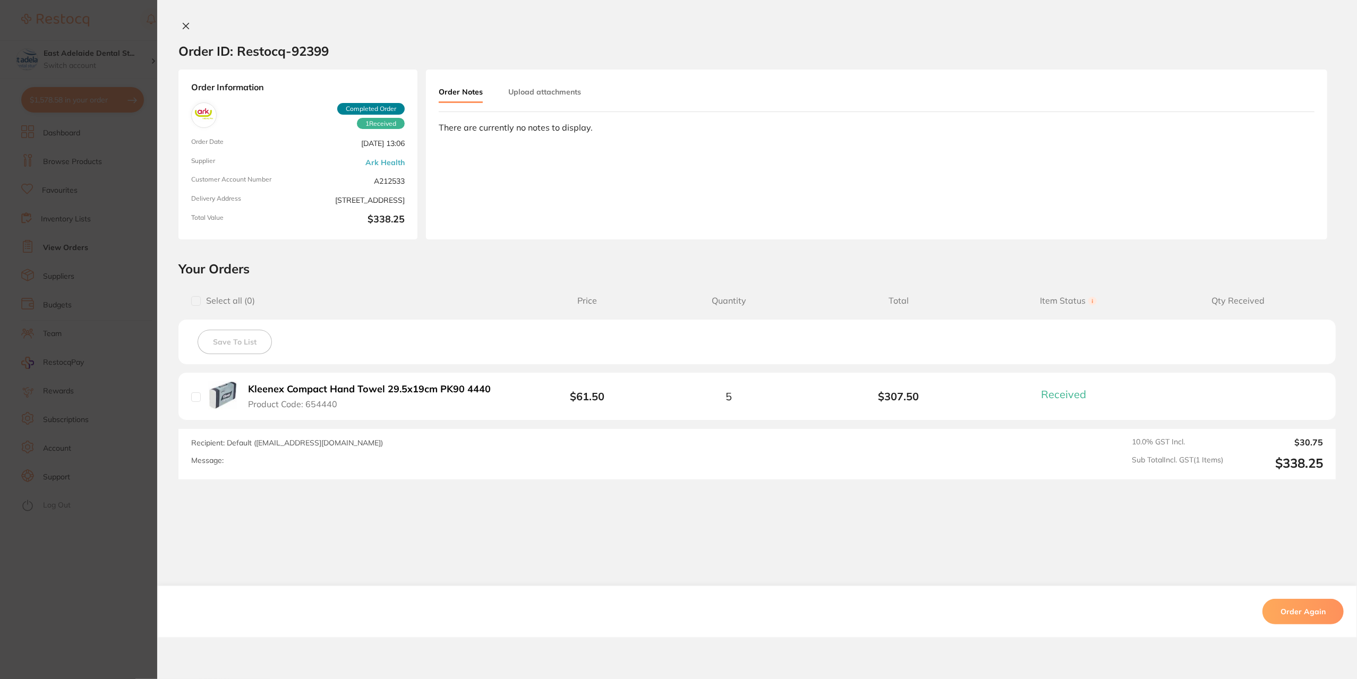
click at [129, 533] on section "Order ID: Restocq- 92399 Order Information 1 Received Completed Order Order Dat…" at bounding box center [678, 339] width 1357 height 679
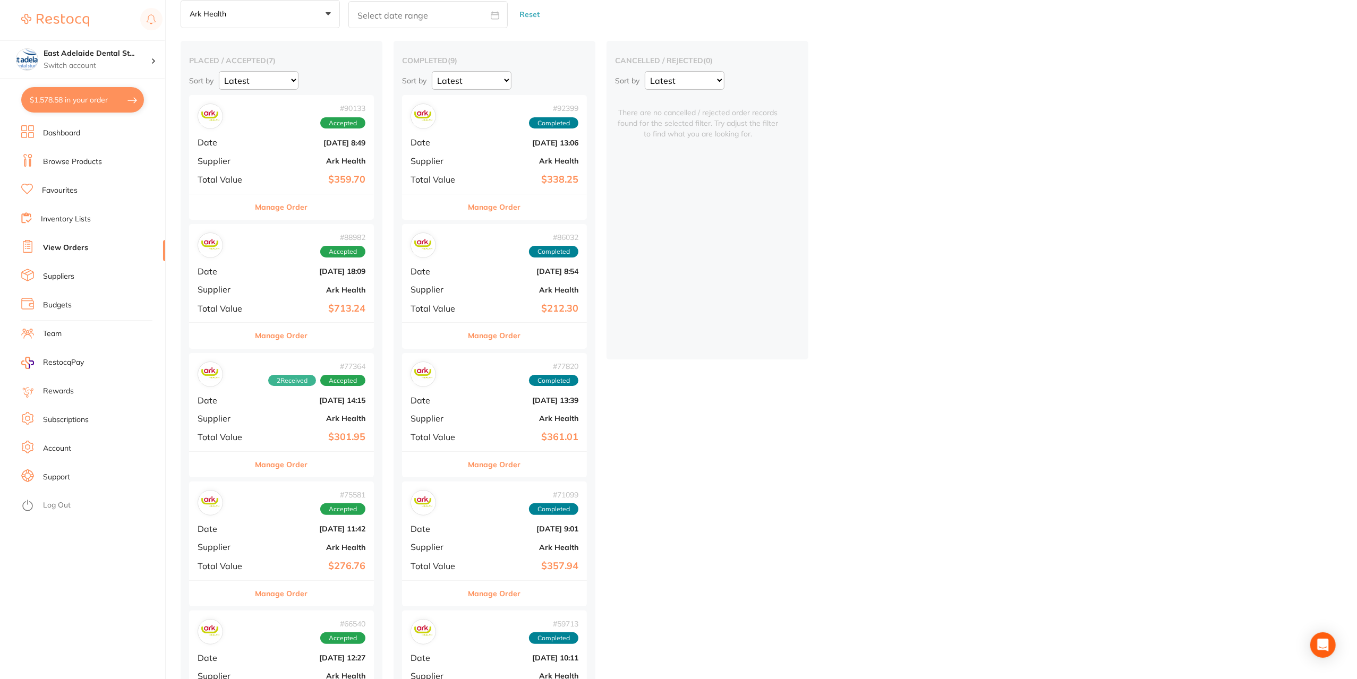
click at [474, 336] on button "Manage Order" at bounding box center [495, 335] width 53 height 25
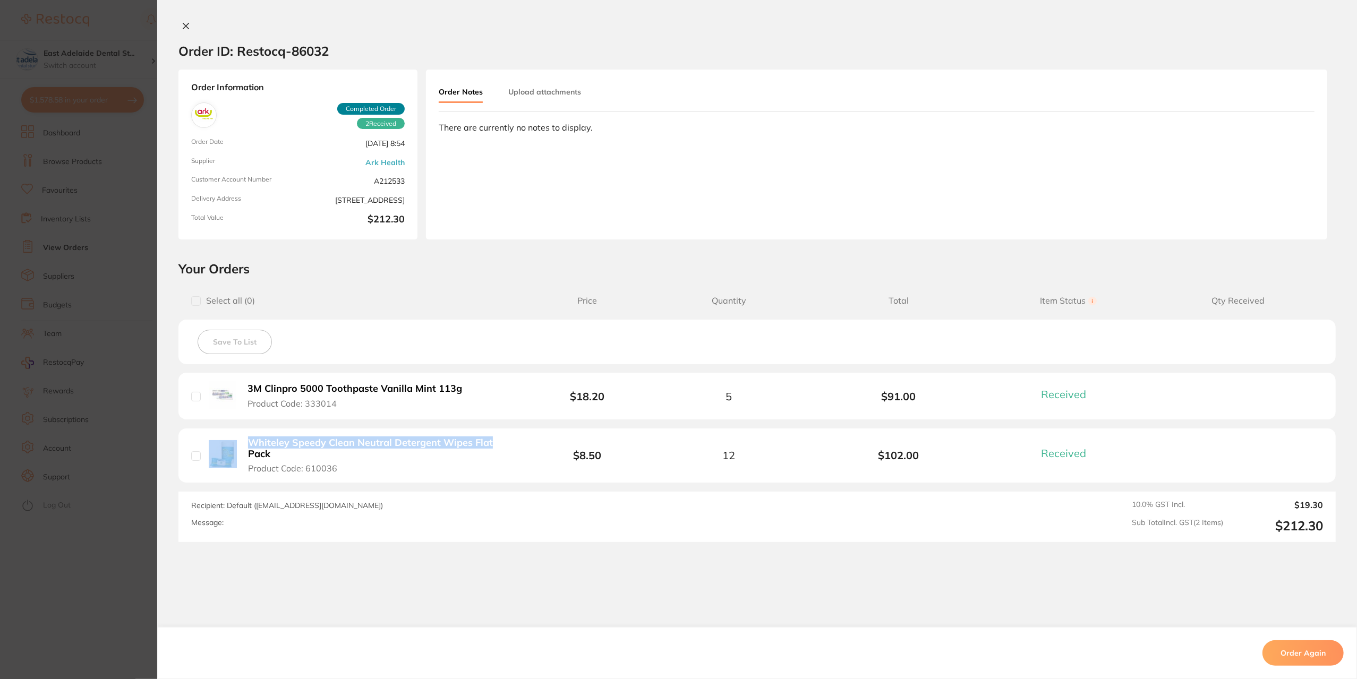
drag, startPoint x: 287, startPoint y: 458, endPoint x: 489, endPoint y: 448, distance: 202.1
click at [489, 448] on div "Whiteley Speedy Clean Neutral Detergent Wipes Flat Pack Product Code: 610036" at bounding box center [360, 455] width 339 height 37
copy div "Whiteley Speedy Clean Neutral Detergent Wipes Flat"
drag, startPoint x: 91, startPoint y: 511, endPoint x: 69, endPoint y: 377, distance: 135.3
click at [90, 495] on section "Order ID: Restocq- 86032 Order Information 2 Received Completed Order Order Dat…" at bounding box center [678, 339] width 1357 height 679
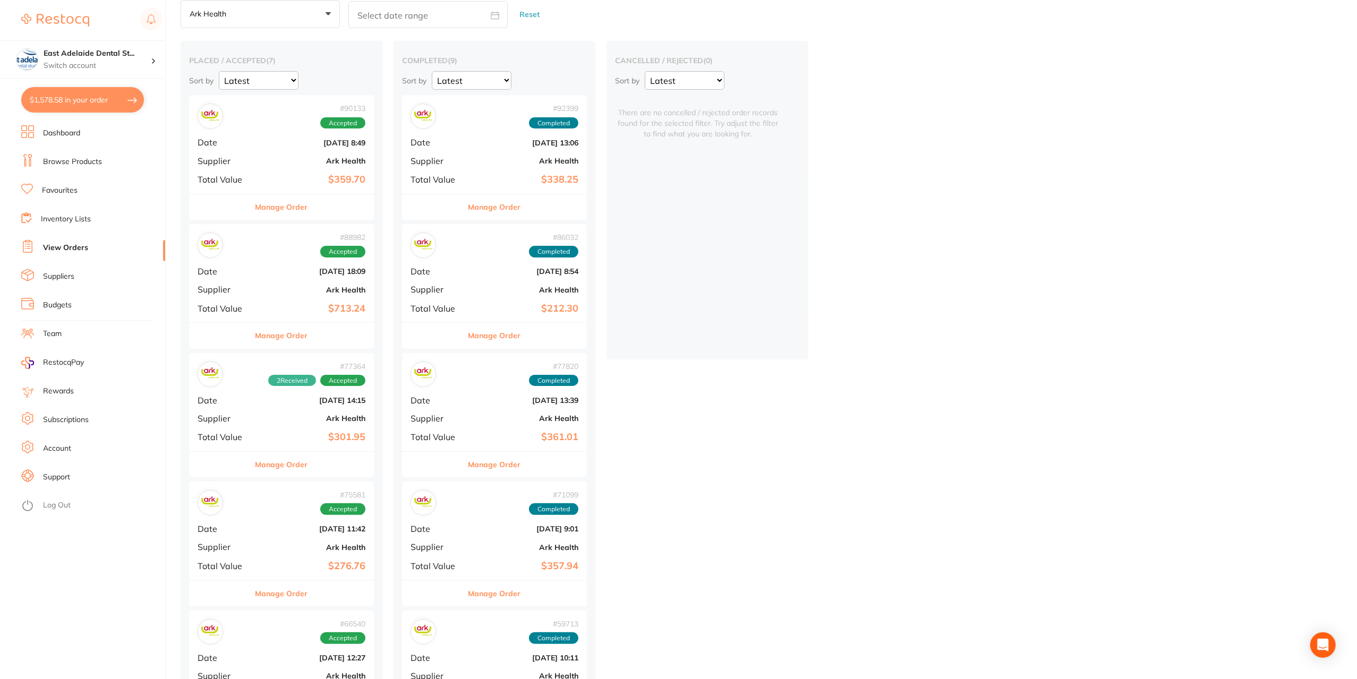
click at [97, 158] on link "Browse Products" at bounding box center [72, 162] width 59 height 11
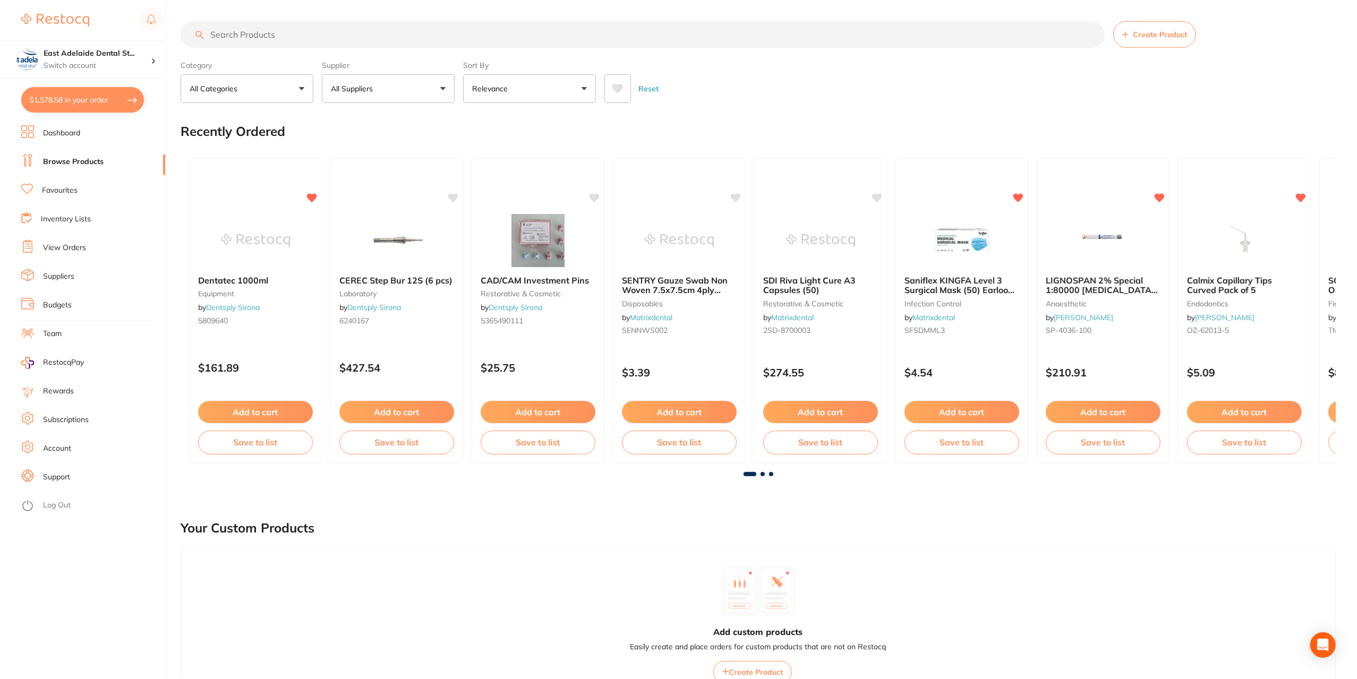
click at [273, 36] on input "search" at bounding box center [643, 34] width 924 height 27
paste input "Whiteley Speedy Clean Neutral Detergent Wipes Flat"
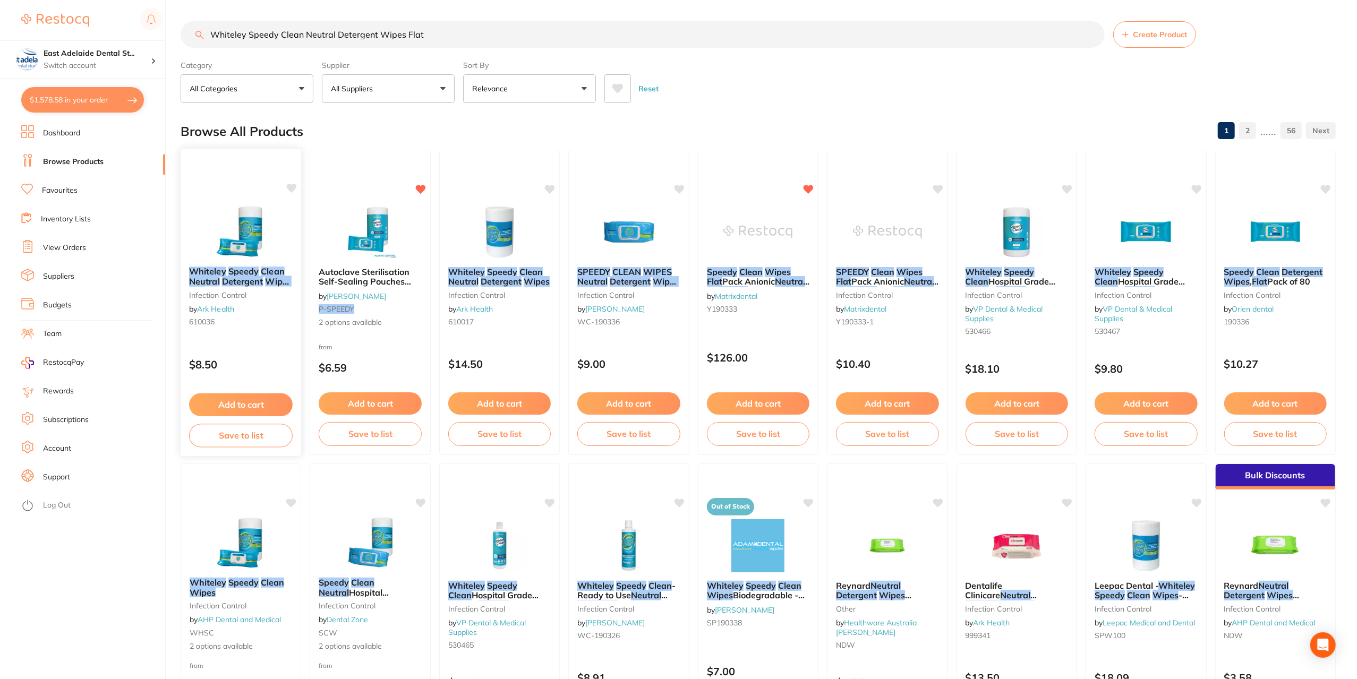
type input "Whiteley Speedy Clean Neutral Detergent Wipes Flat"
click at [241, 407] on button "Add to cart" at bounding box center [241, 405] width 104 height 23
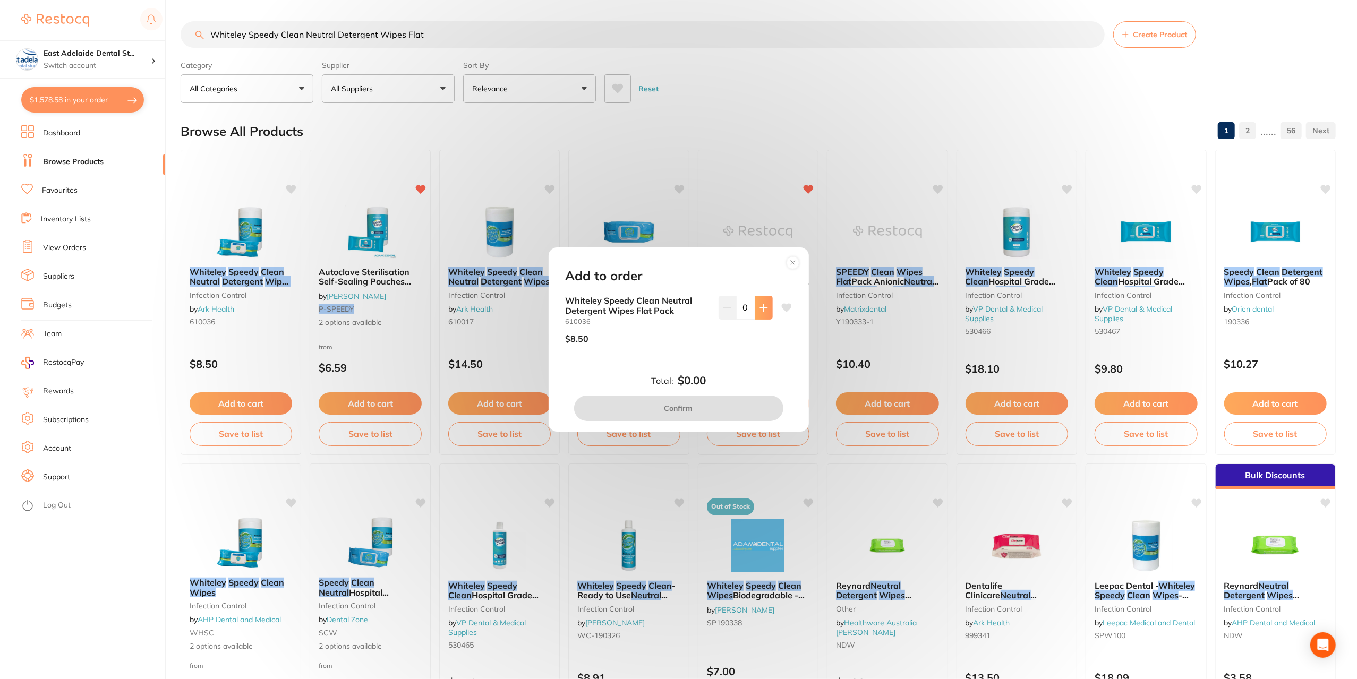
click at [768, 308] on button at bounding box center [764, 307] width 18 height 23
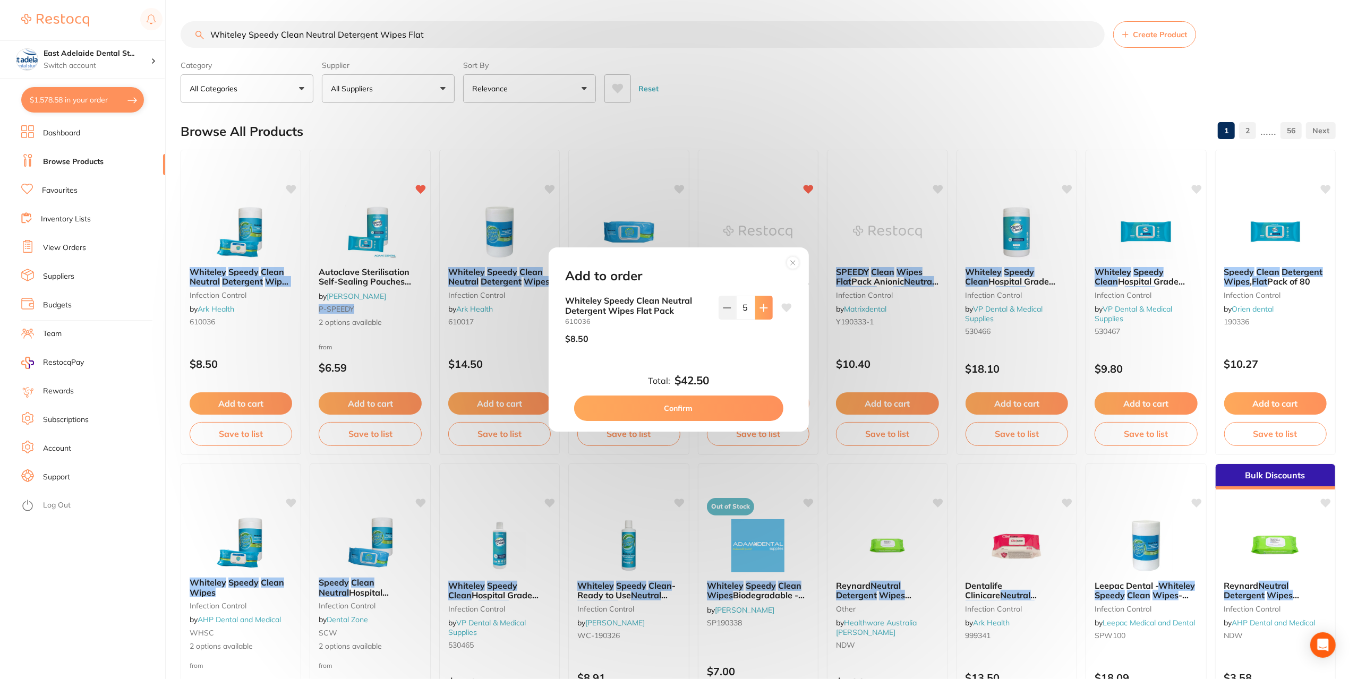
click at [768, 308] on button at bounding box center [764, 307] width 18 height 23
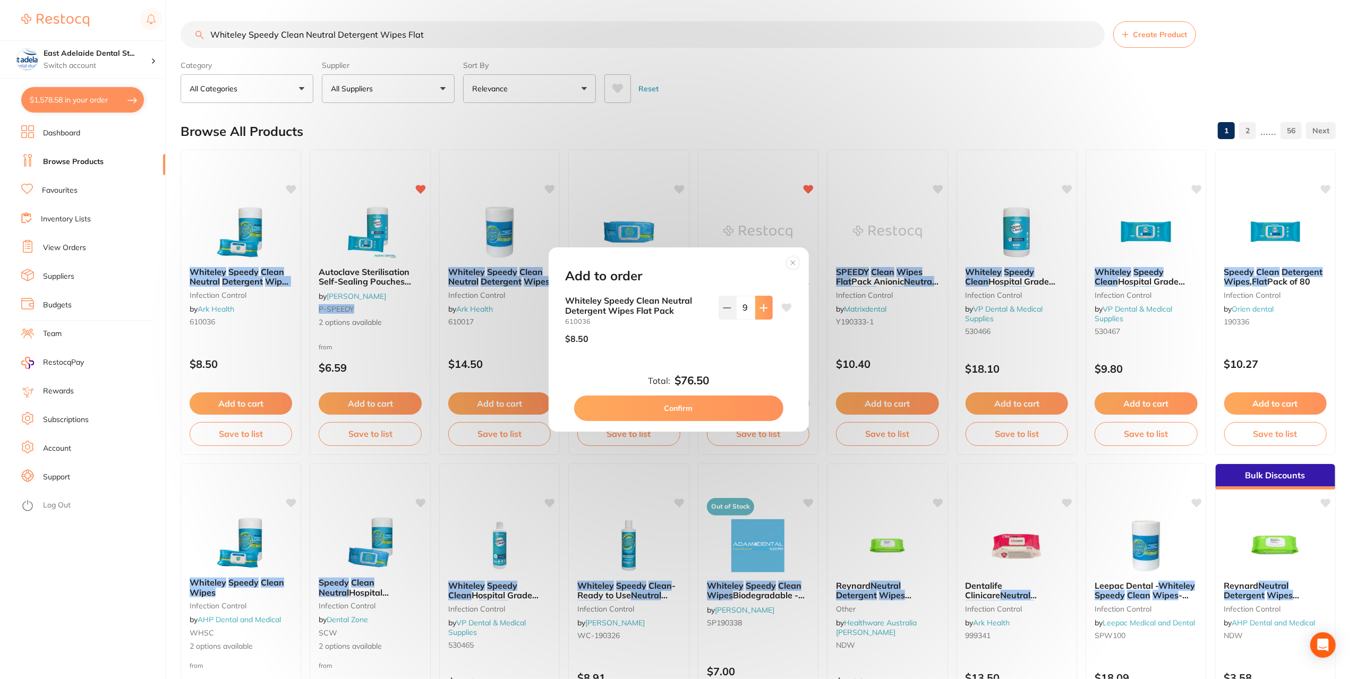
type input "10"
drag, startPoint x: 733, startPoint y: 411, endPoint x: 512, endPoint y: 277, distance: 258.4
click at [726, 410] on button "Confirm" at bounding box center [678, 408] width 209 height 25
checkbox input "false"
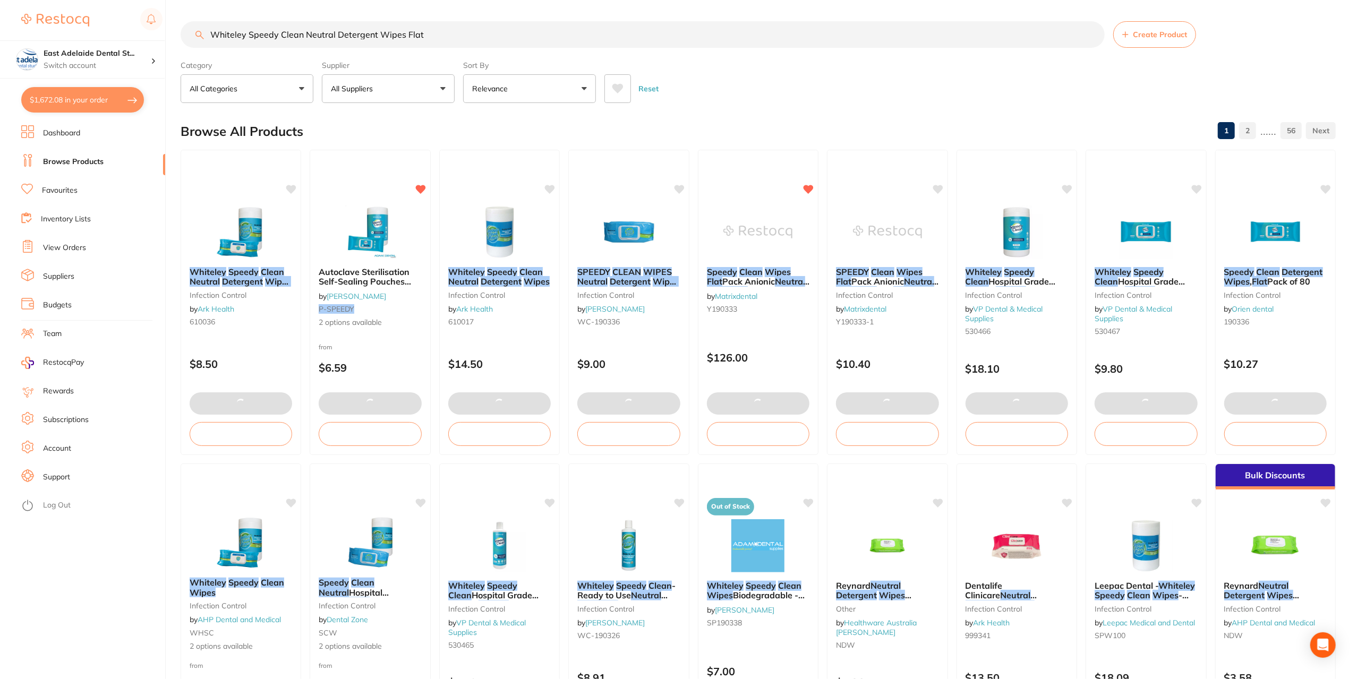
click at [90, 108] on button "$1,672.08 in your order" at bounding box center [82, 99] width 123 height 25
checkbox input "true"
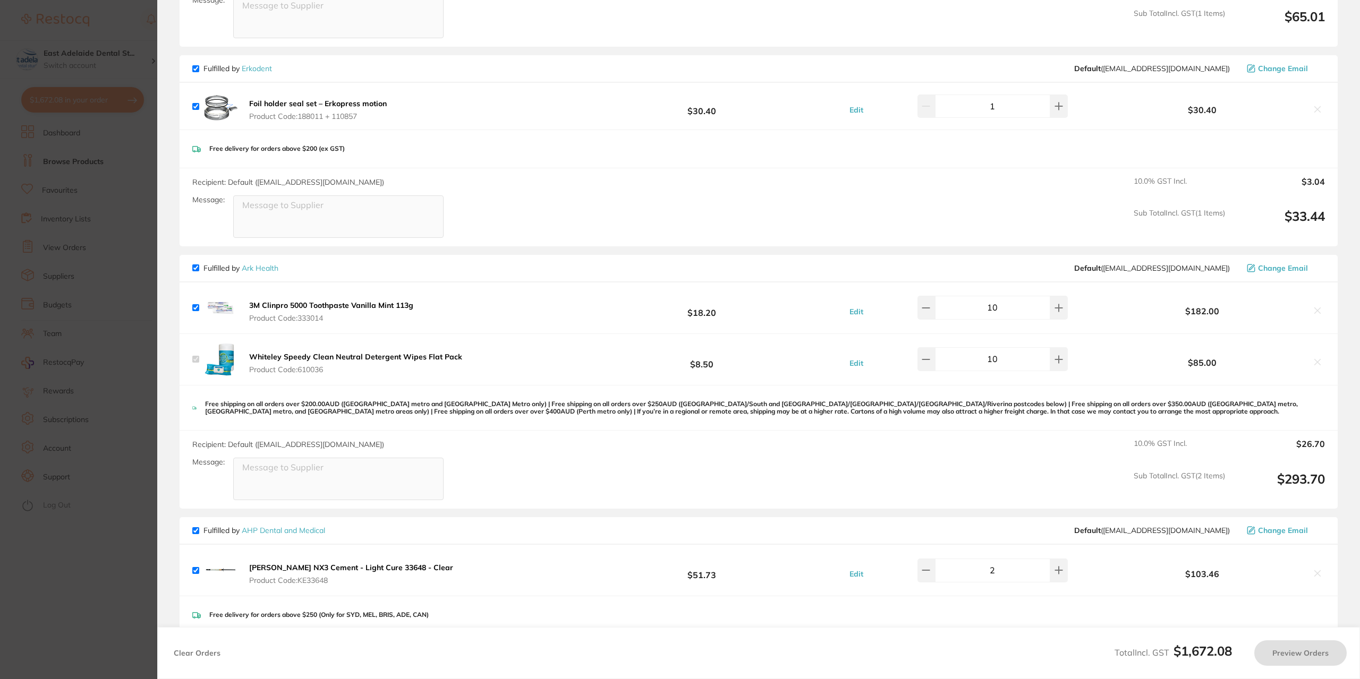
checkbox input "false"
checkbox input "true"
click at [1050, 301] on button at bounding box center [1059, 307] width 18 height 23
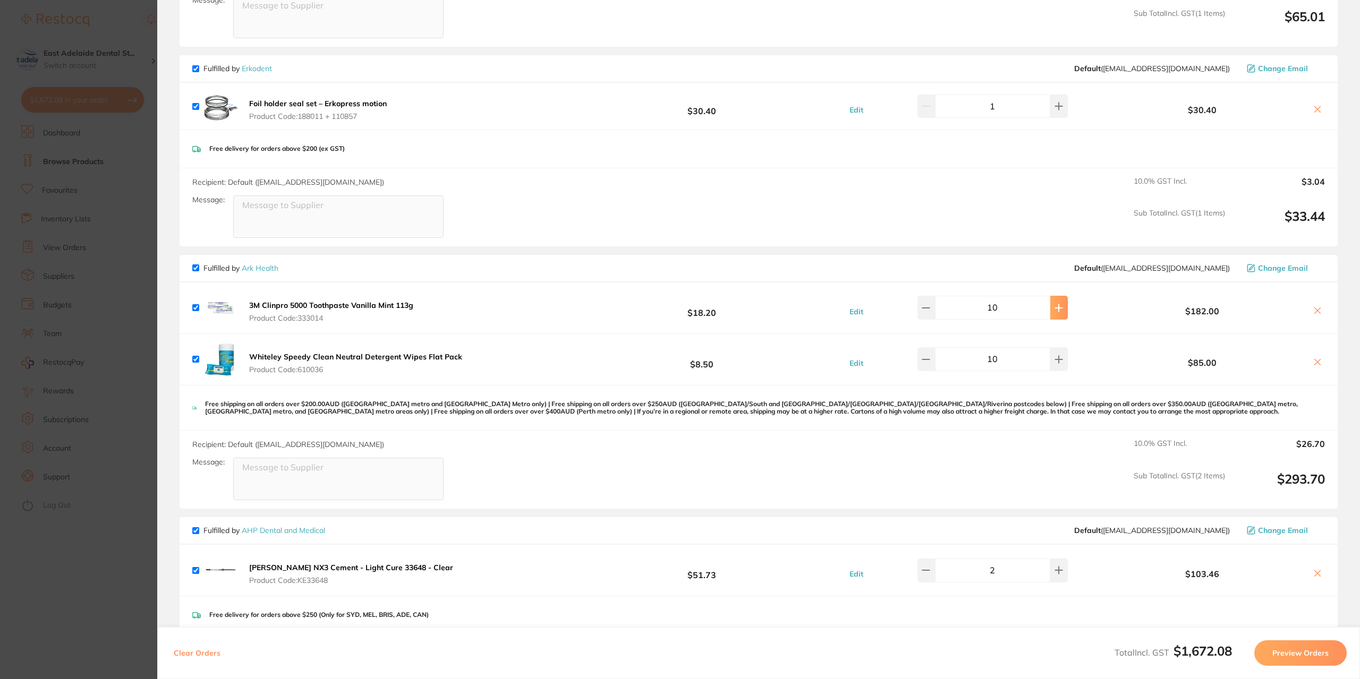
type input "11"
drag, startPoint x: 1049, startPoint y: 361, endPoint x: 1048, endPoint y: 342, distance: 18.6
click at [1050, 361] on button at bounding box center [1059, 358] width 18 height 23
type input "11"
click at [1060, 297] on button at bounding box center [1059, 307] width 18 height 23
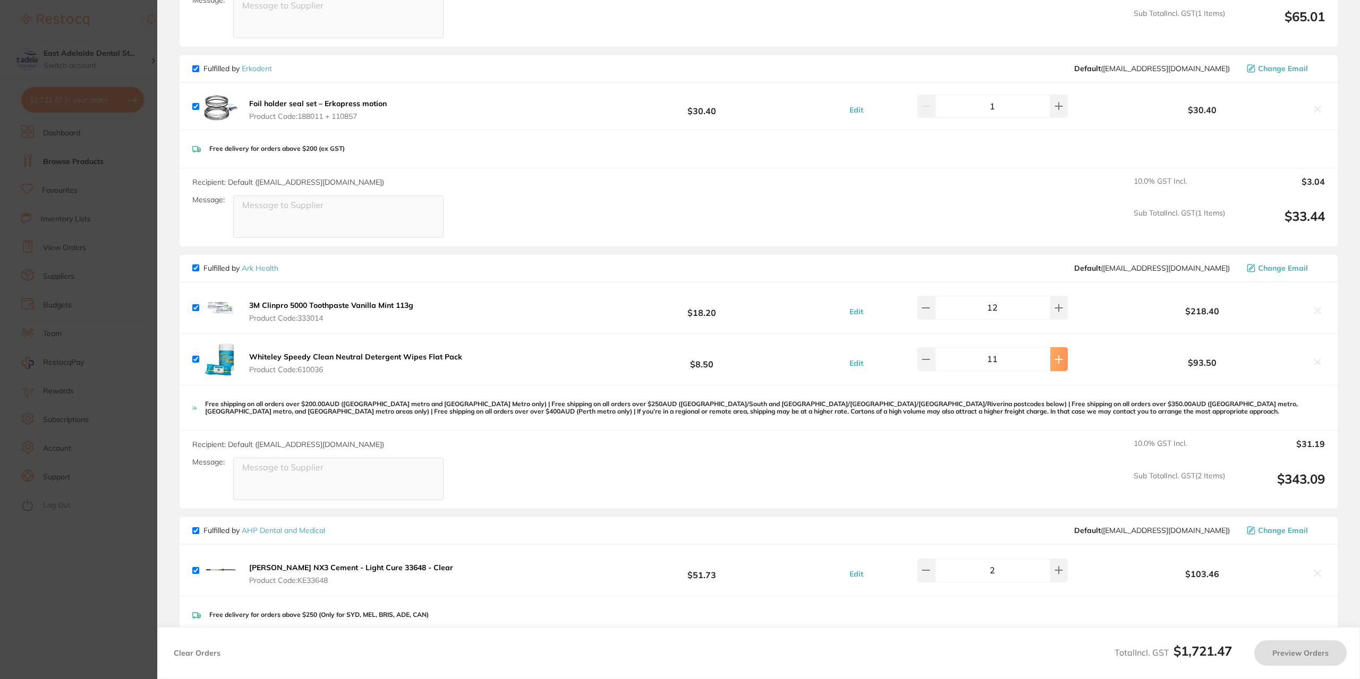
type input "11"
click at [1052, 351] on button at bounding box center [1059, 358] width 18 height 23
type input "12"
drag, startPoint x: 1053, startPoint y: 303, endPoint x: 1104, endPoint y: 312, distance: 51.7
click at [1059, 303] on button at bounding box center [1059, 307] width 18 height 23
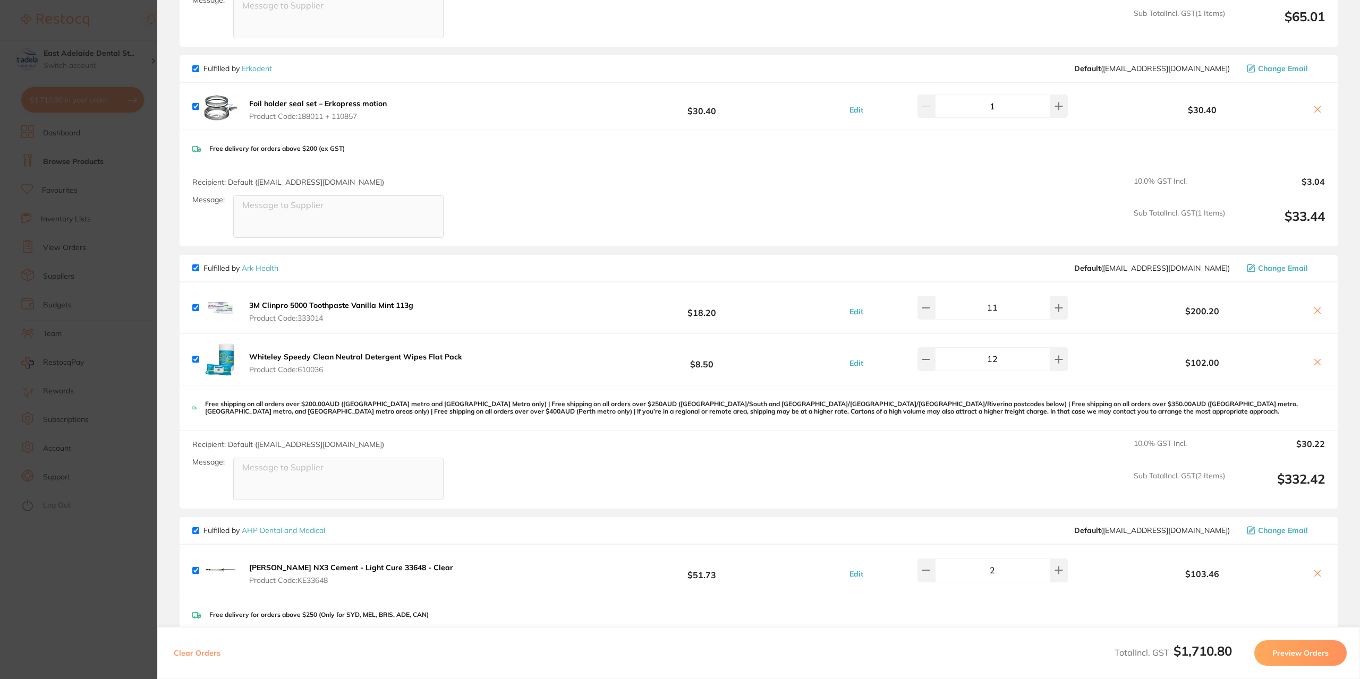
type input "12"
click at [109, 570] on section "Update RRP Set your pre negotiated price for this item. Item Agreed RRP (excl. …" at bounding box center [680, 339] width 1360 height 679
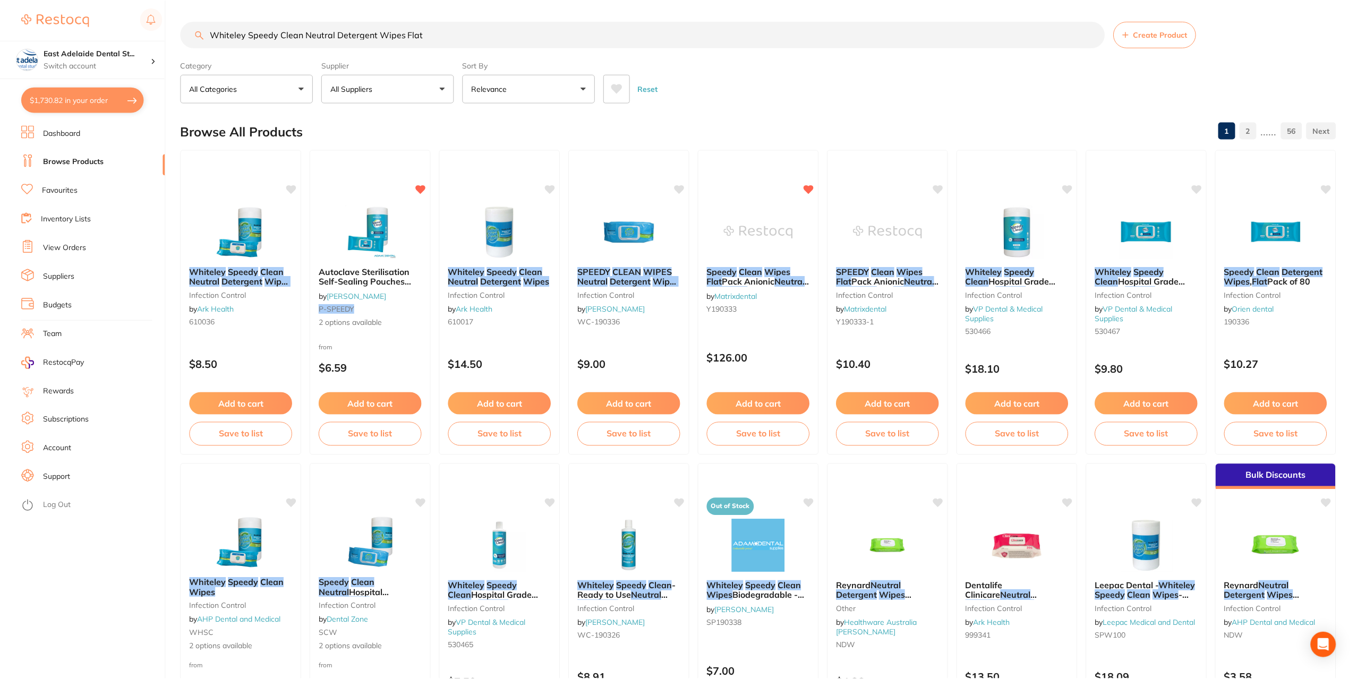
scroll to position [53, 0]
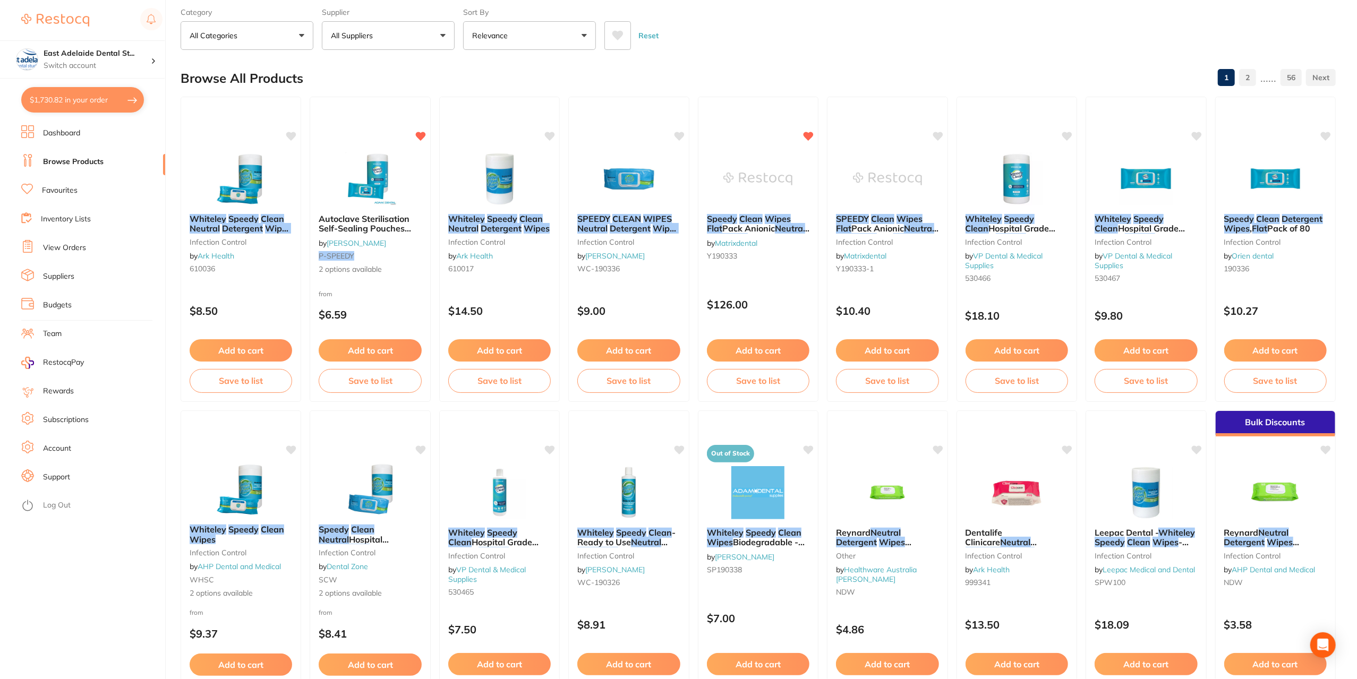
click at [67, 248] on link "View Orders" at bounding box center [64, 248] width 43 height 11
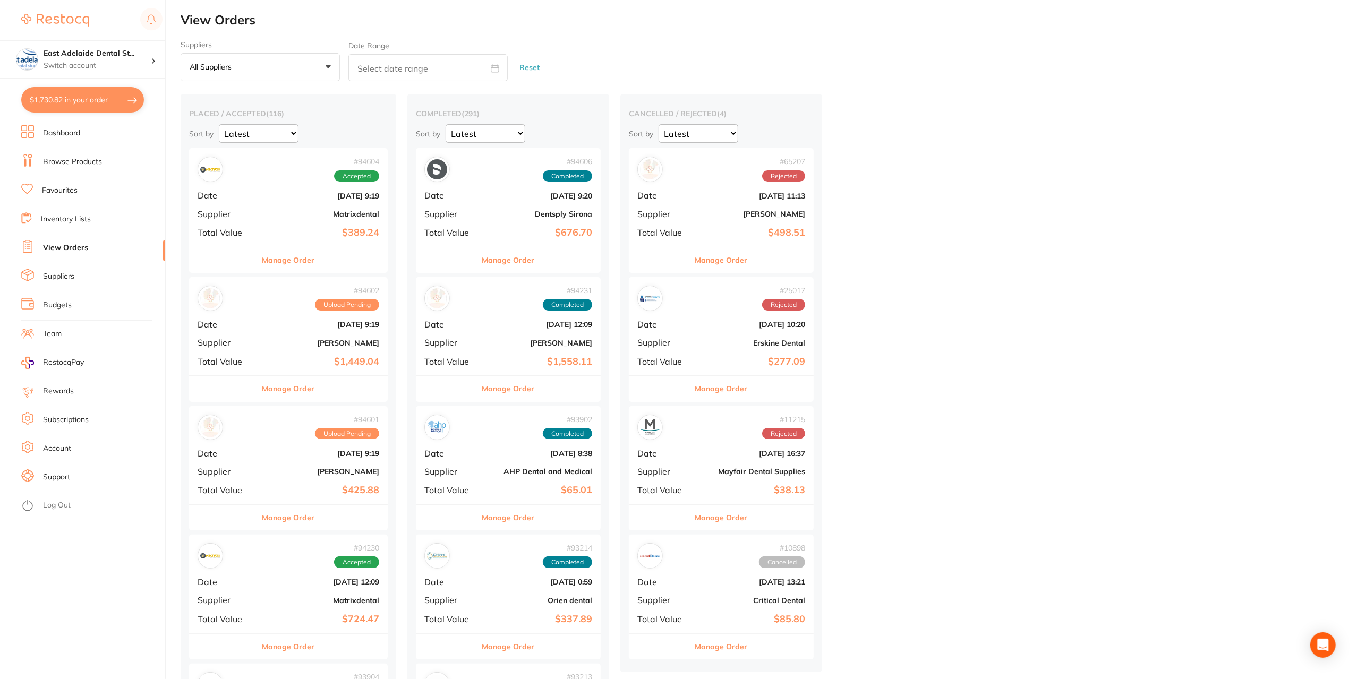
click at [61, 167] on link "Browse Products" at bounding box center [72, 162] width 59 height 11
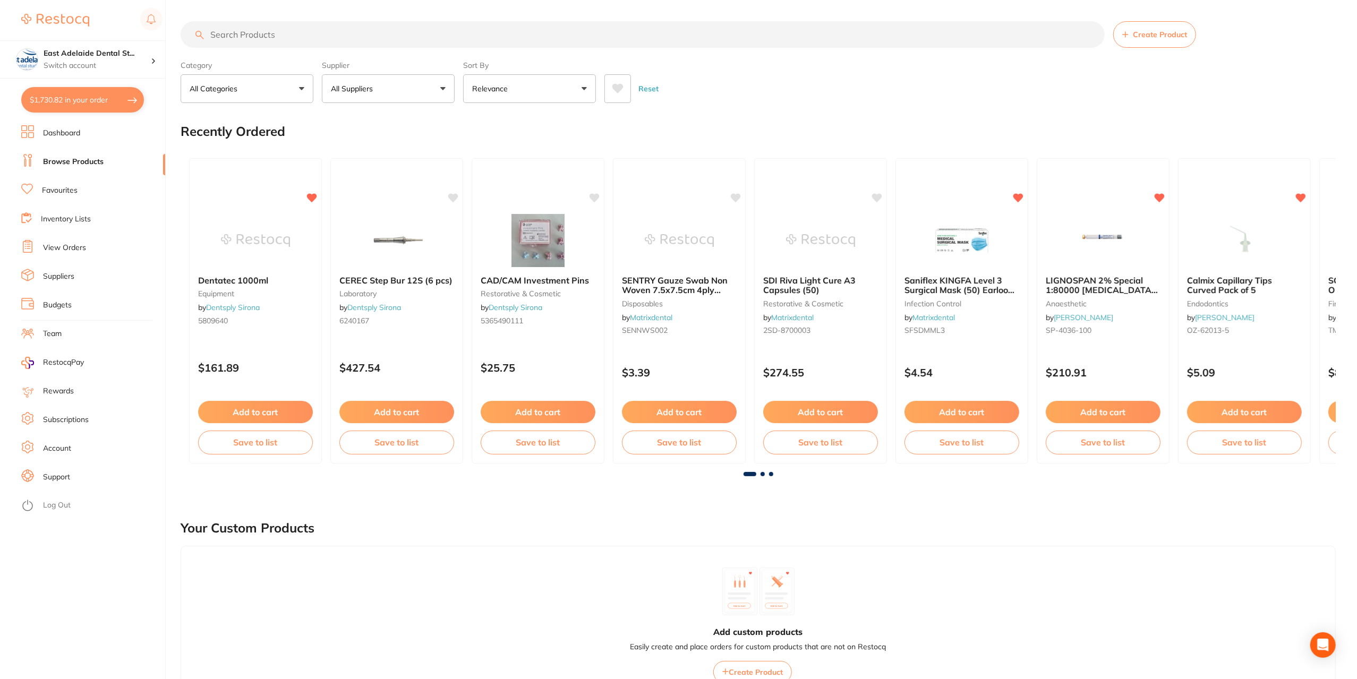
click at [76, 99] on button "$1,730.82 in your order" at bounding box center [82, 99] width 123 height 25
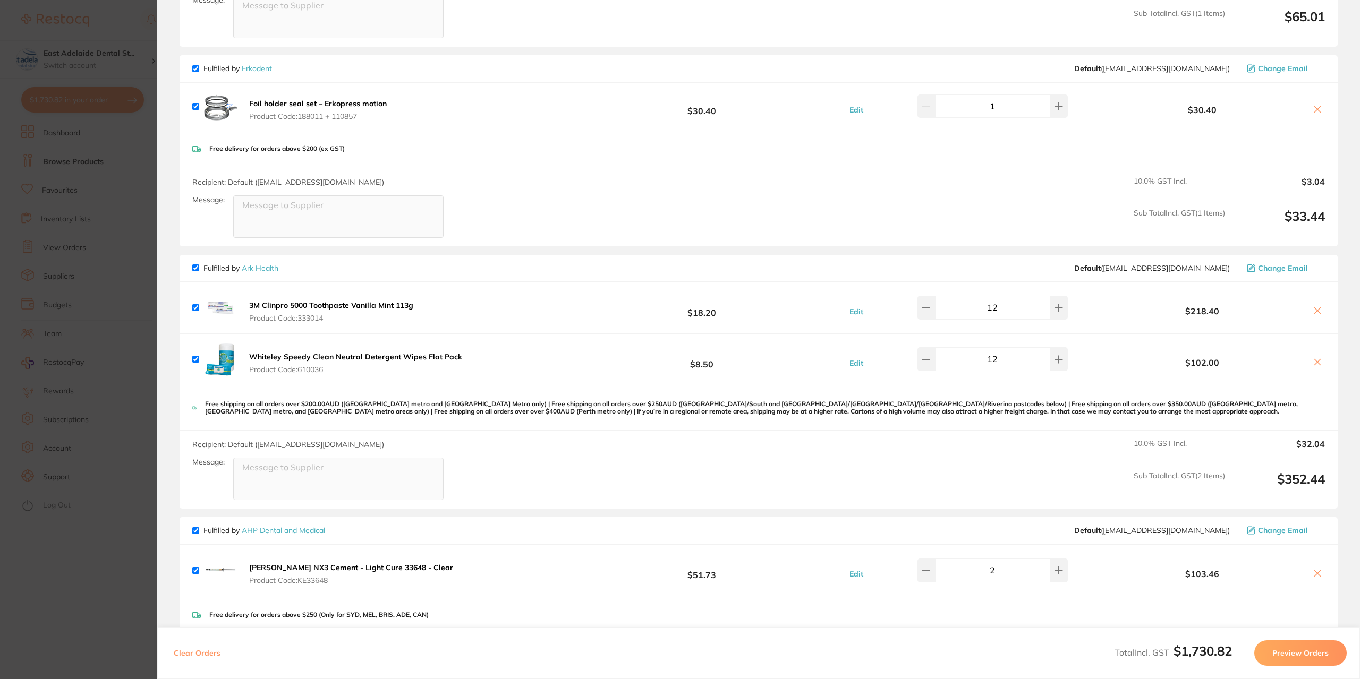
drag, startPoint x: 121, startPoint y: 568, endPoint x: 97, endPoint y: 549, distance: 31.0
click at [121, 568] on section "Update RRP Set your pre negotiated price for this item. Item Agreed RRP (excl. …" at bounding box center [680, 339] width 1360 height 679
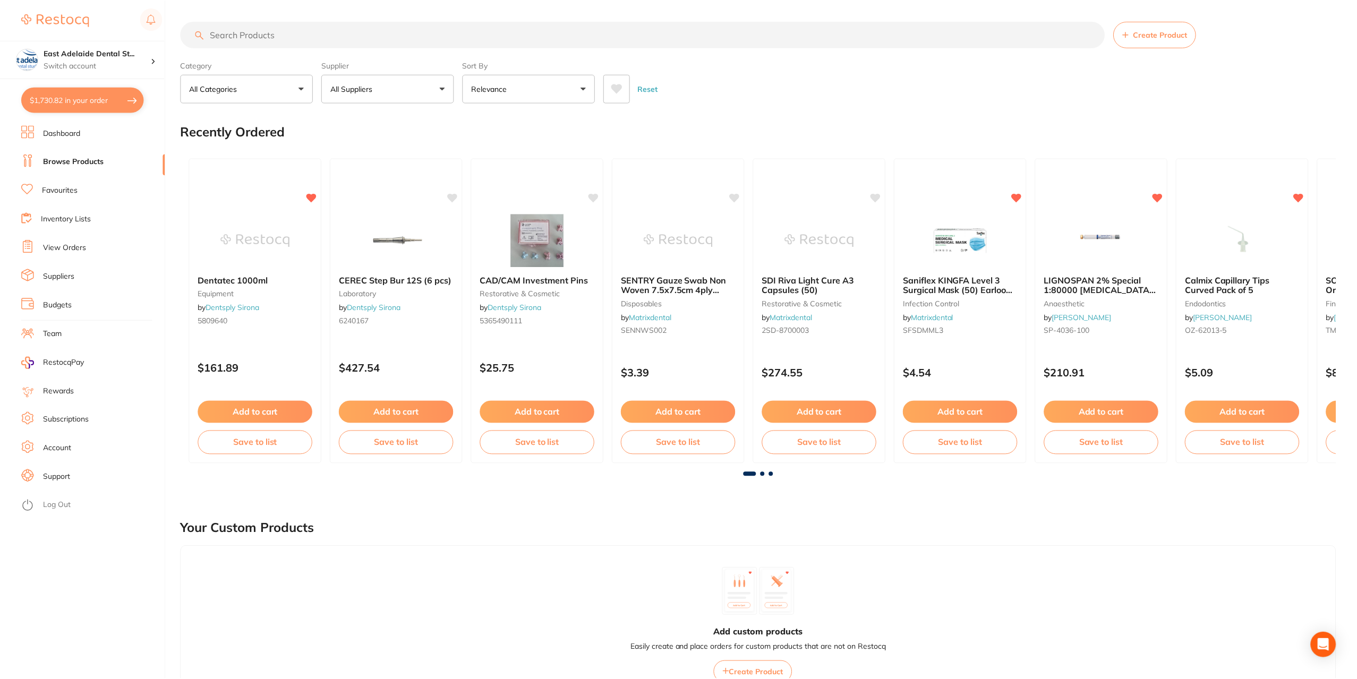
scroll to position [53, 0]
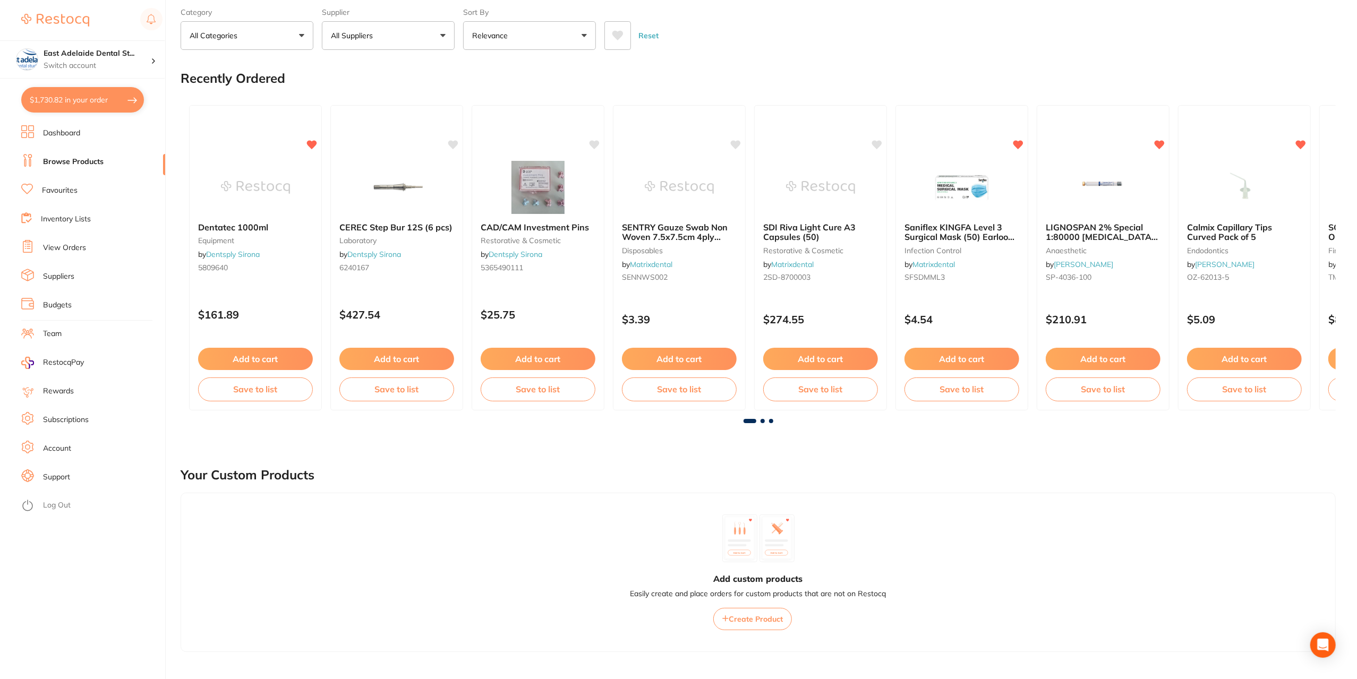
click at [78, 95] on button "$1,730.82 in your order" at bounding box center [82, 99] width 123 height 25
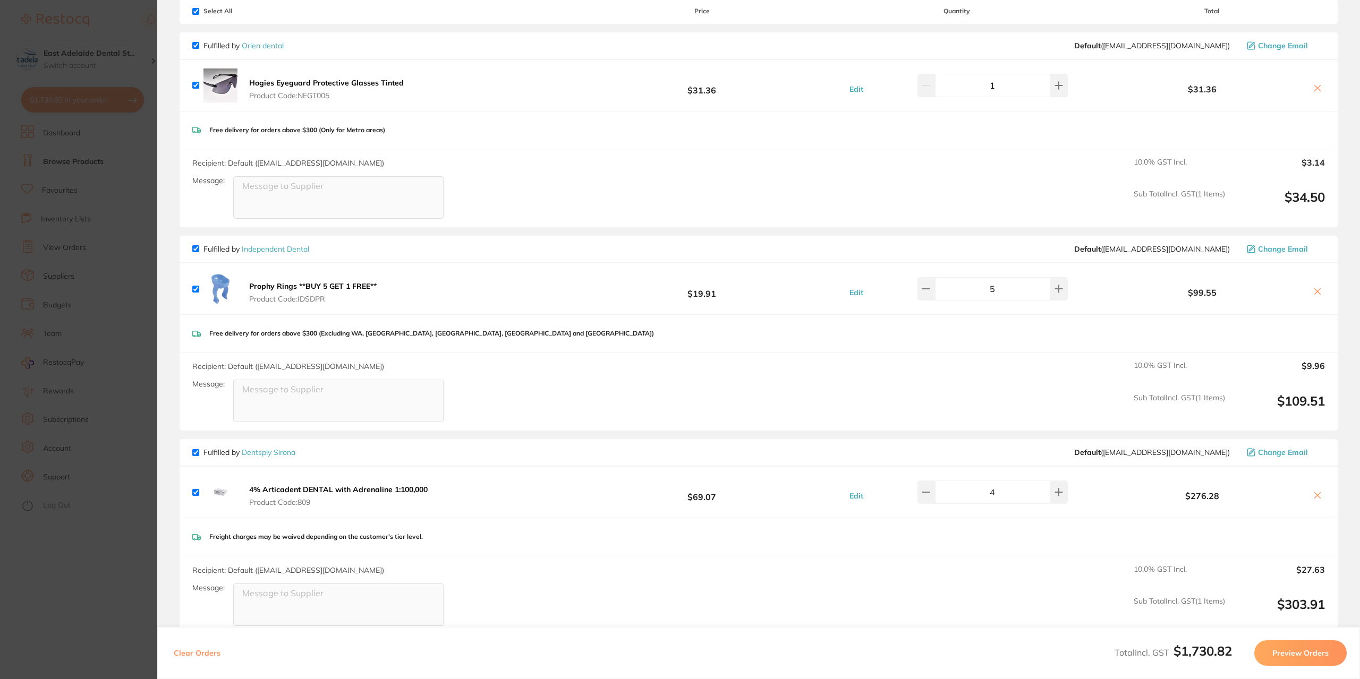
scroll to position [0, 0]
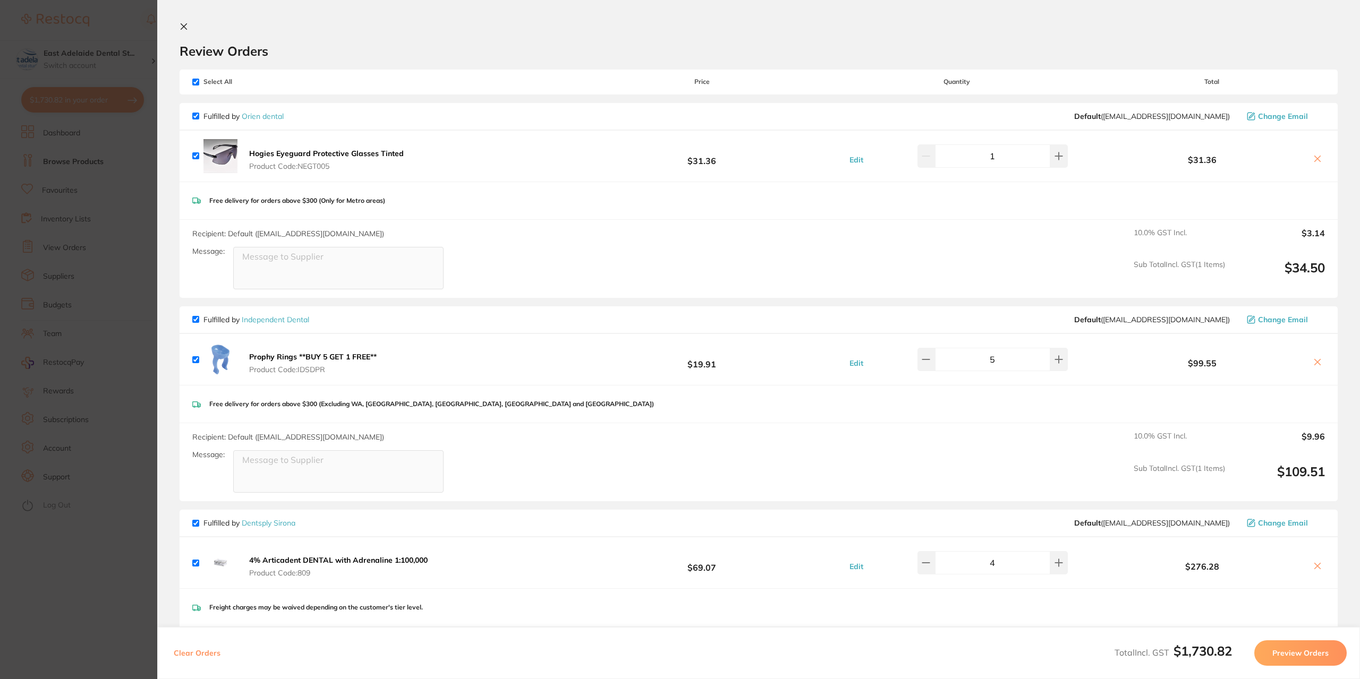
click at [46, 592] on section "Update RRP Set your pre negotiated price for this item. Item Agreed RRP (excl. …" at bounding box center [680, 339] width 1360 height 679
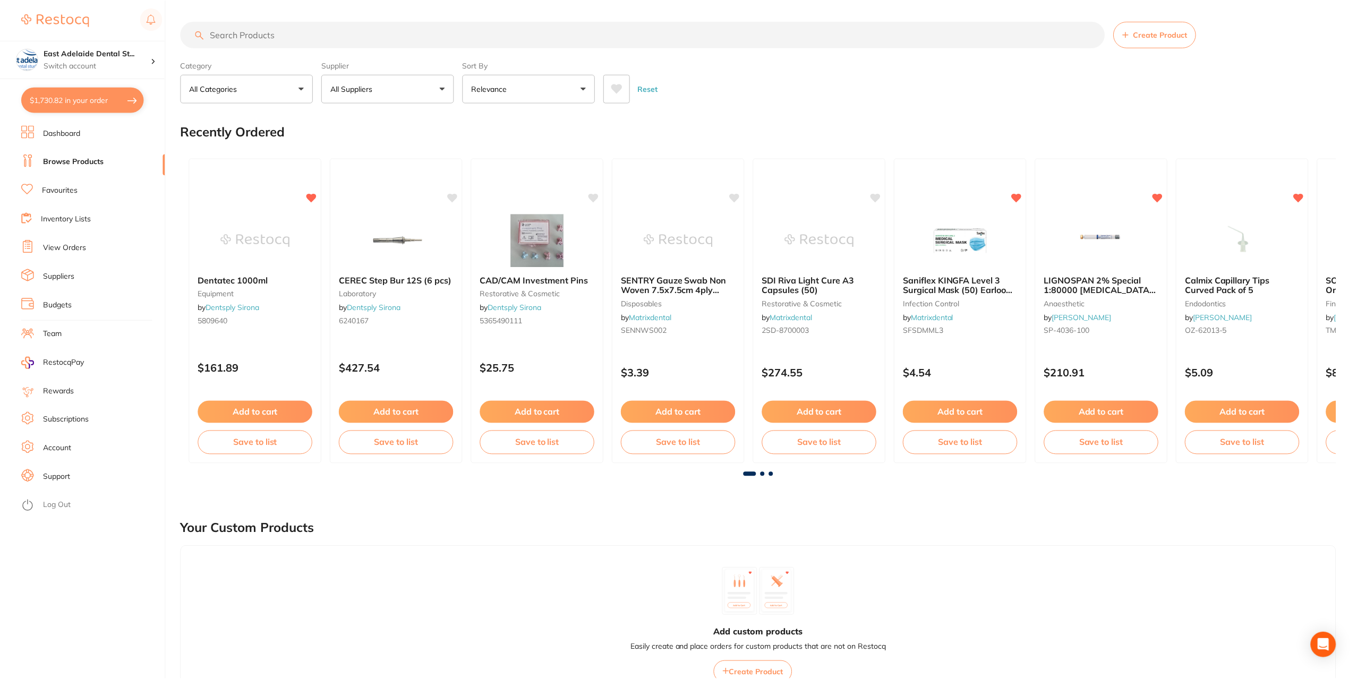
scroll to position [53, 0]
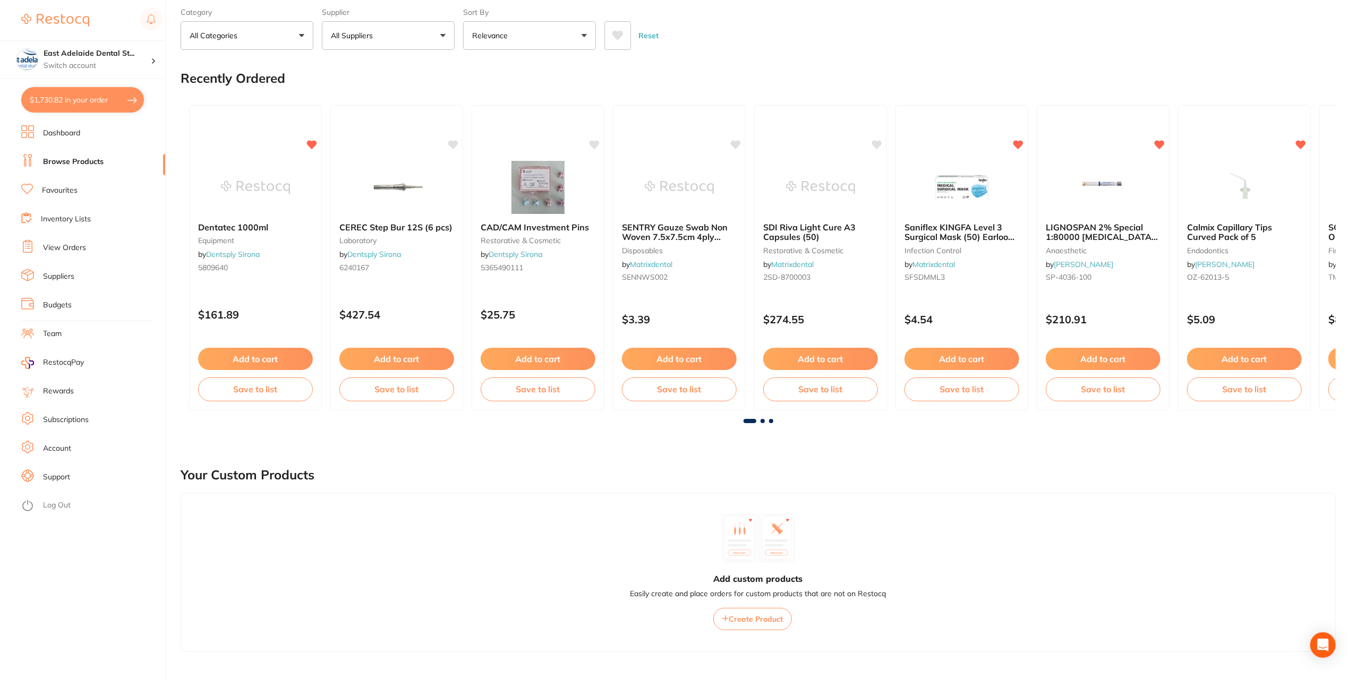
click at [75, 247] on link "View Orders" at bounding box center [64, 248] width 43 height 11
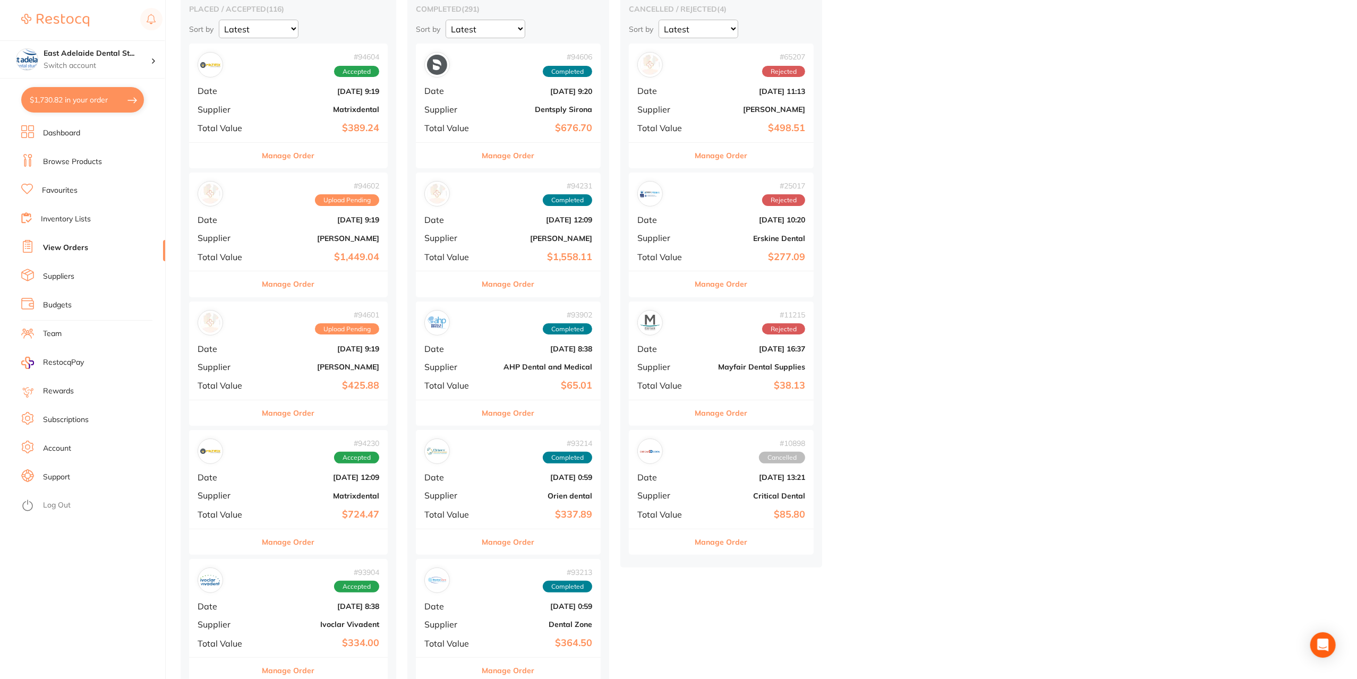
scroll to position [106, 0]
click at [307, 149] on button "Manage Order" at bounding box center [288, 153] width 53 height 25
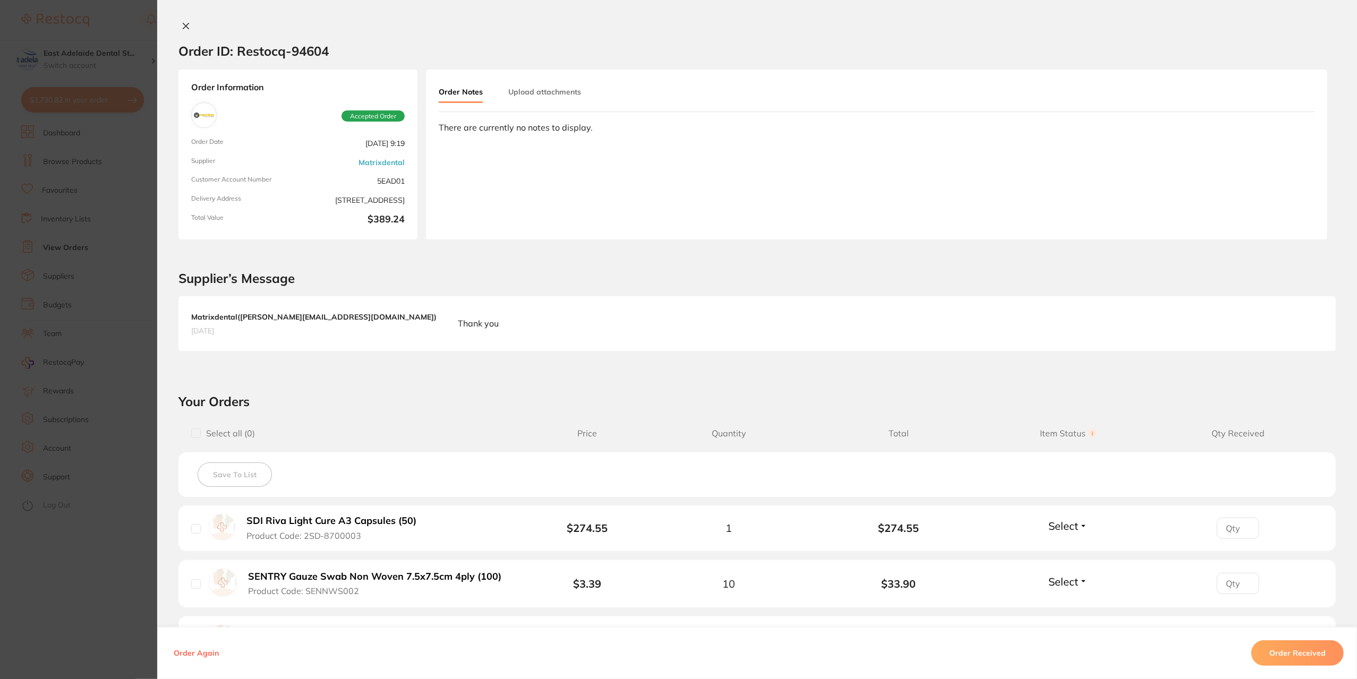
click at [187, 32] on div "Order ID: Restocq- 94604" at bounding box center [253, 50] width 150 height 37
click at [184, 21] on button at bounding box center [185, 26] width 15 height 11
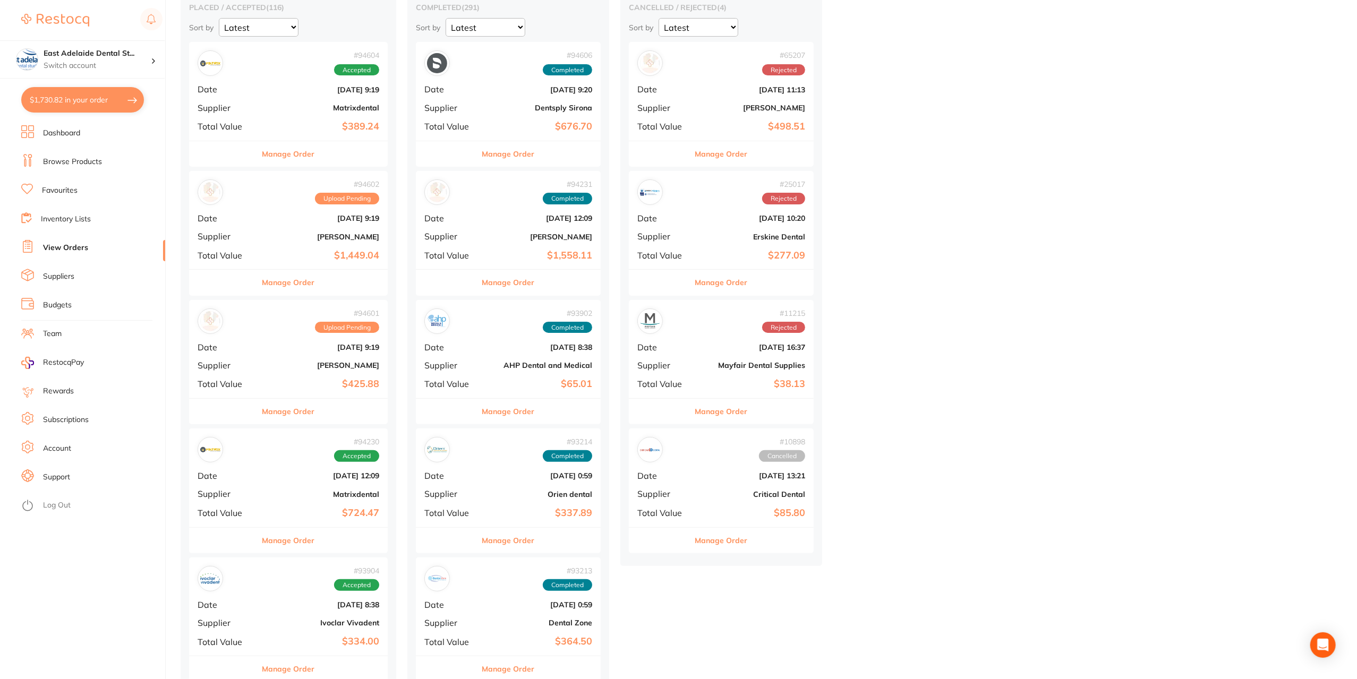
click at [318, 290] on div "Manage Order" at bounding box center [288, 282] width 199 height 26
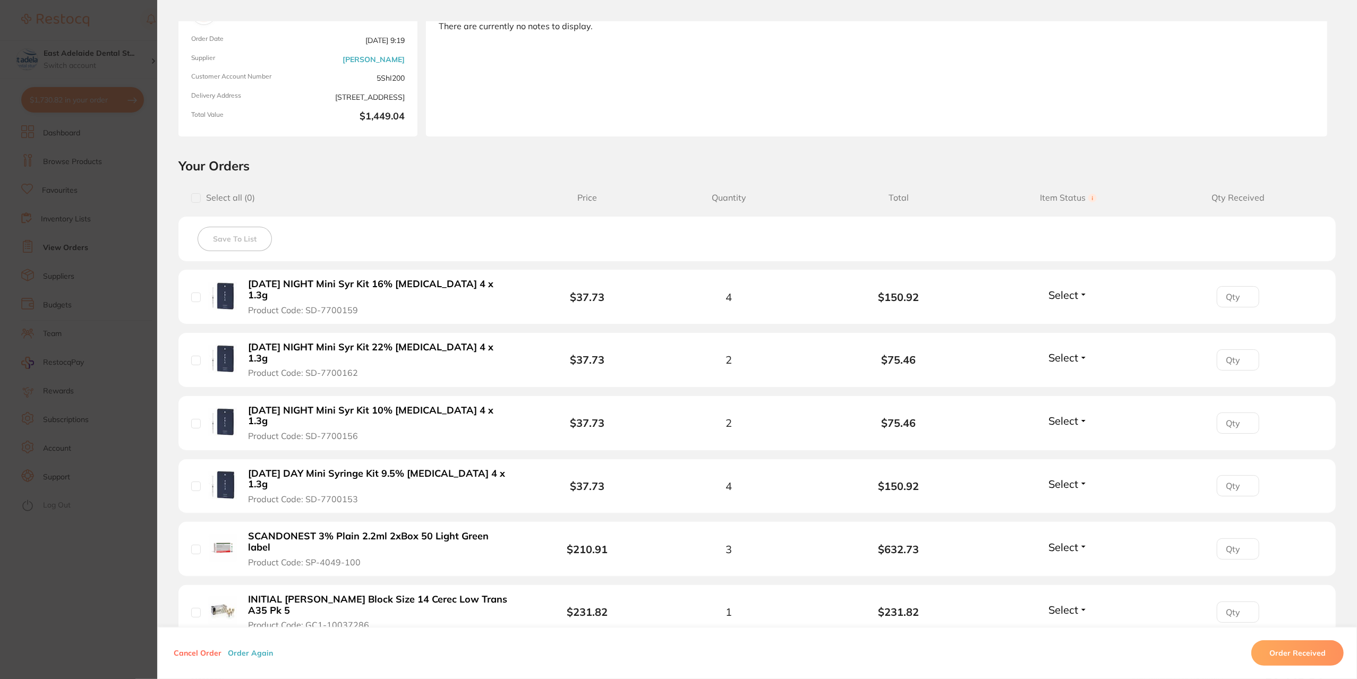
scroll to position [266, 0]
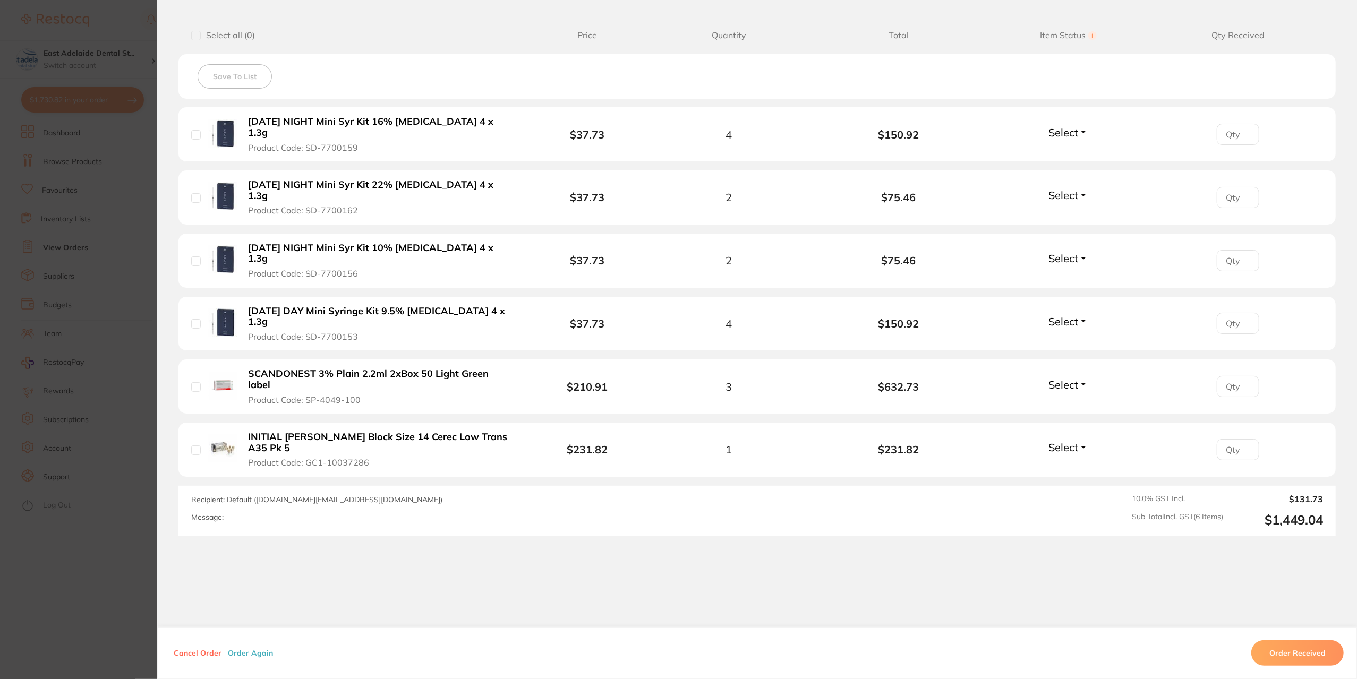
click at [147, 570] on section "Order ID: Restocq- 94602 Order Information Upload Pending Order Date [DATE] 9:1…" at bounding box center [678, 339] width 1357 height 679
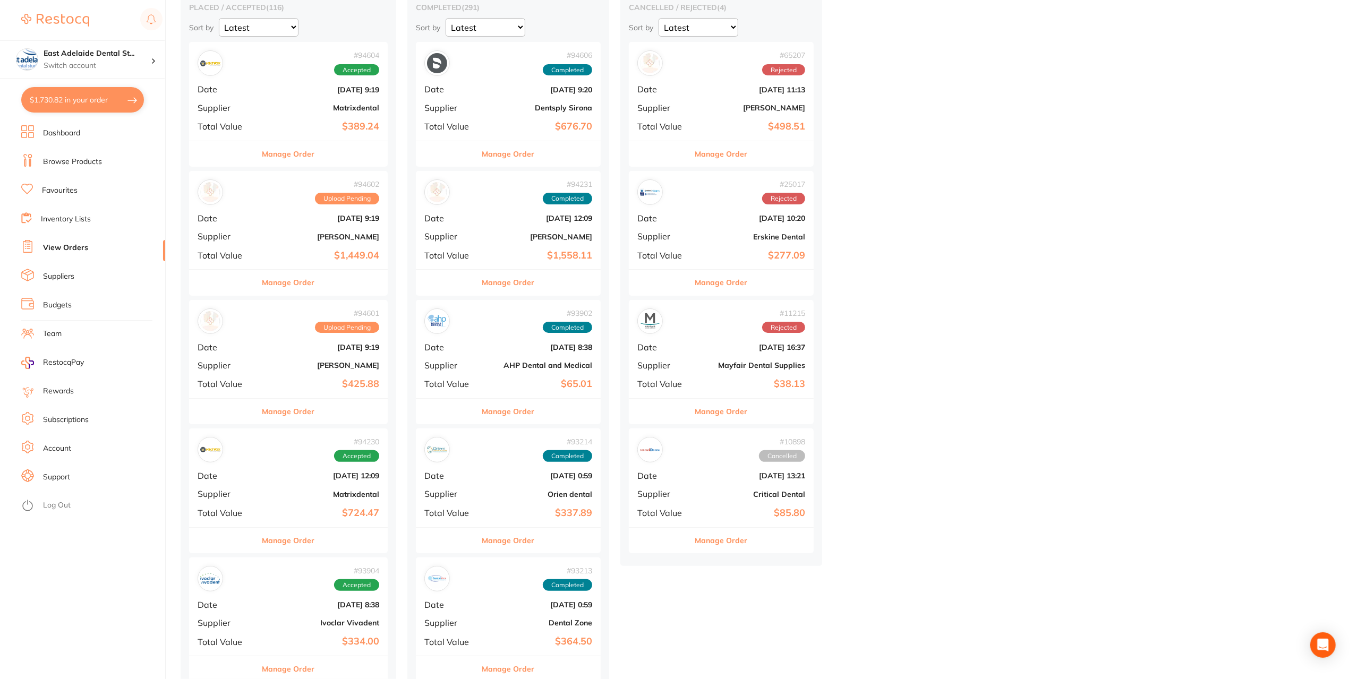
click at [304, 409] on button "Manage Order" at bounding box center [288, 411] width 53 height 25
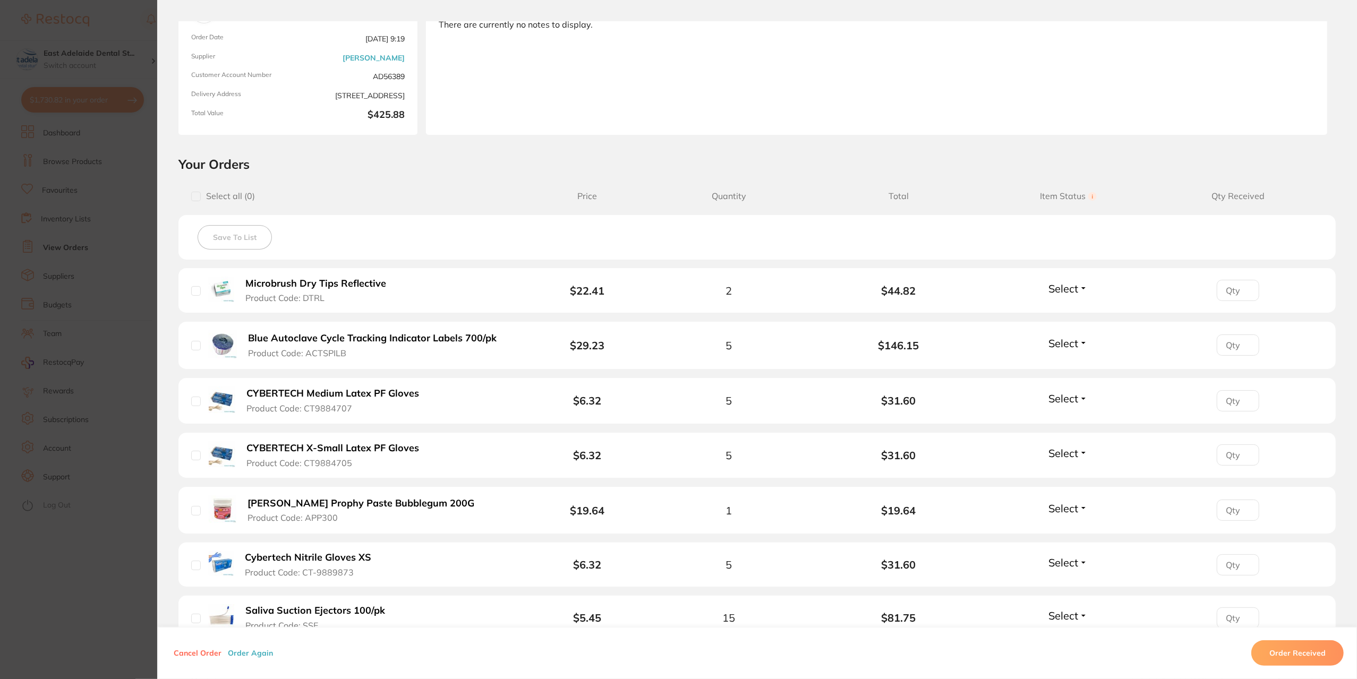
scroll to position [106, 0]
click at [362, 288] on button "Microbrush Dry Tips Reflective Product Code: DTRL" at bounding box center [320, 289] width 156 height 26
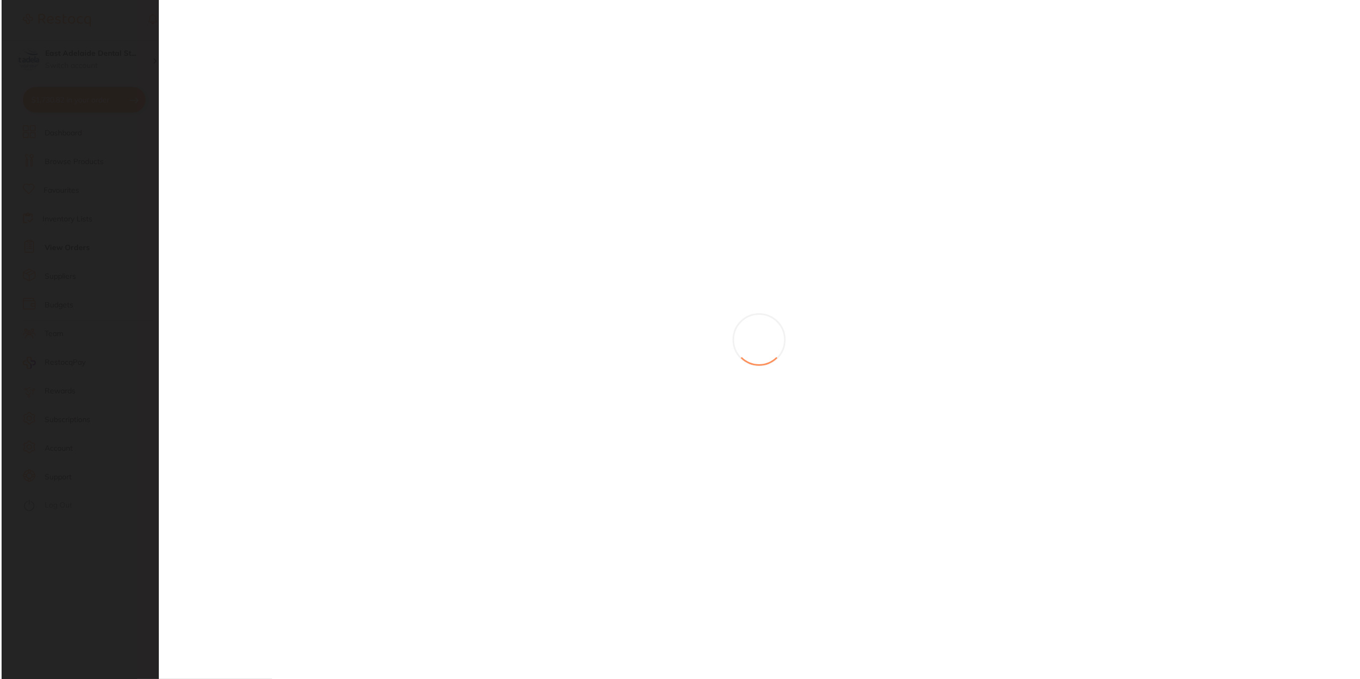
scroll to position [0, 0]
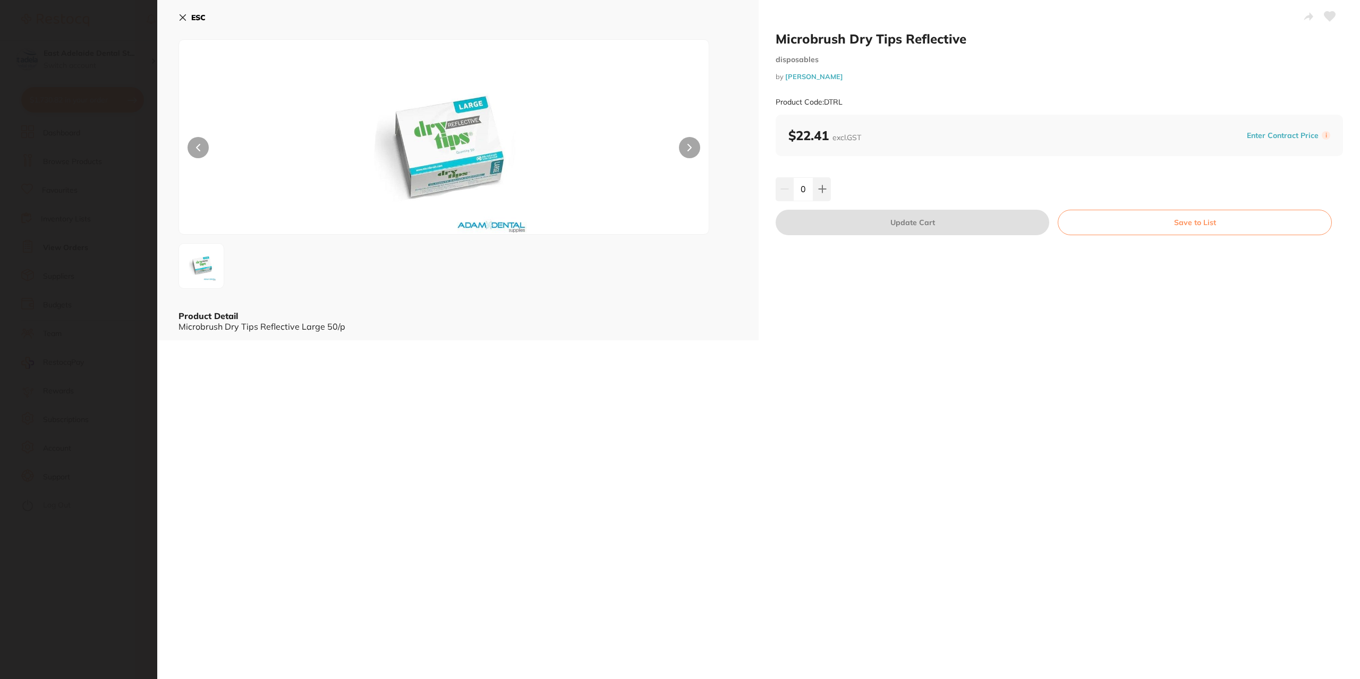
click at [177, 15] on div "ESC Product Detail Microbrush Dry Tips Reflective Large 50/p" at bounding box center [457, 170] width 601 height 341
click at [180, 18] on icon at bounding box center [182, 17] width 8 height 8
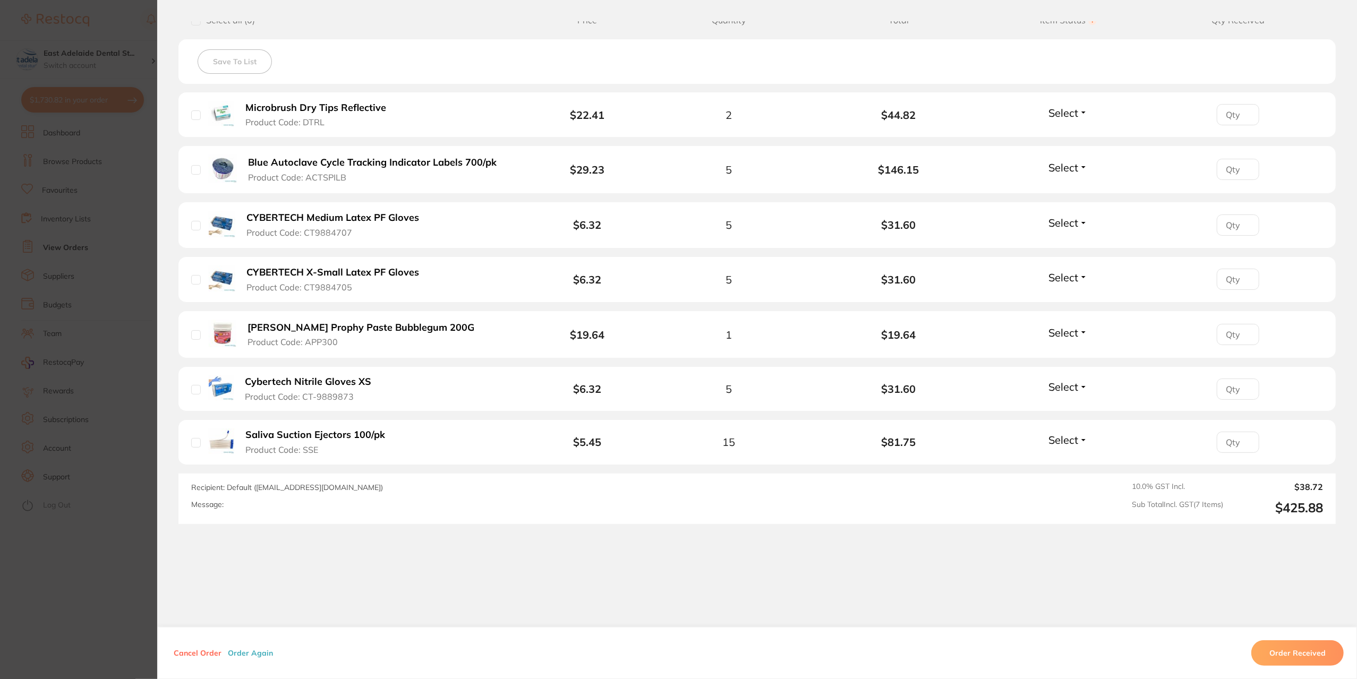
scroll to position [282, 0]
click at [122, 623] on section "Order ID: Restocq- 94601 Order Information Upload Pending Order Date [DATE] 9:1…" at bounding box center [678, 339] width 1357 height 679
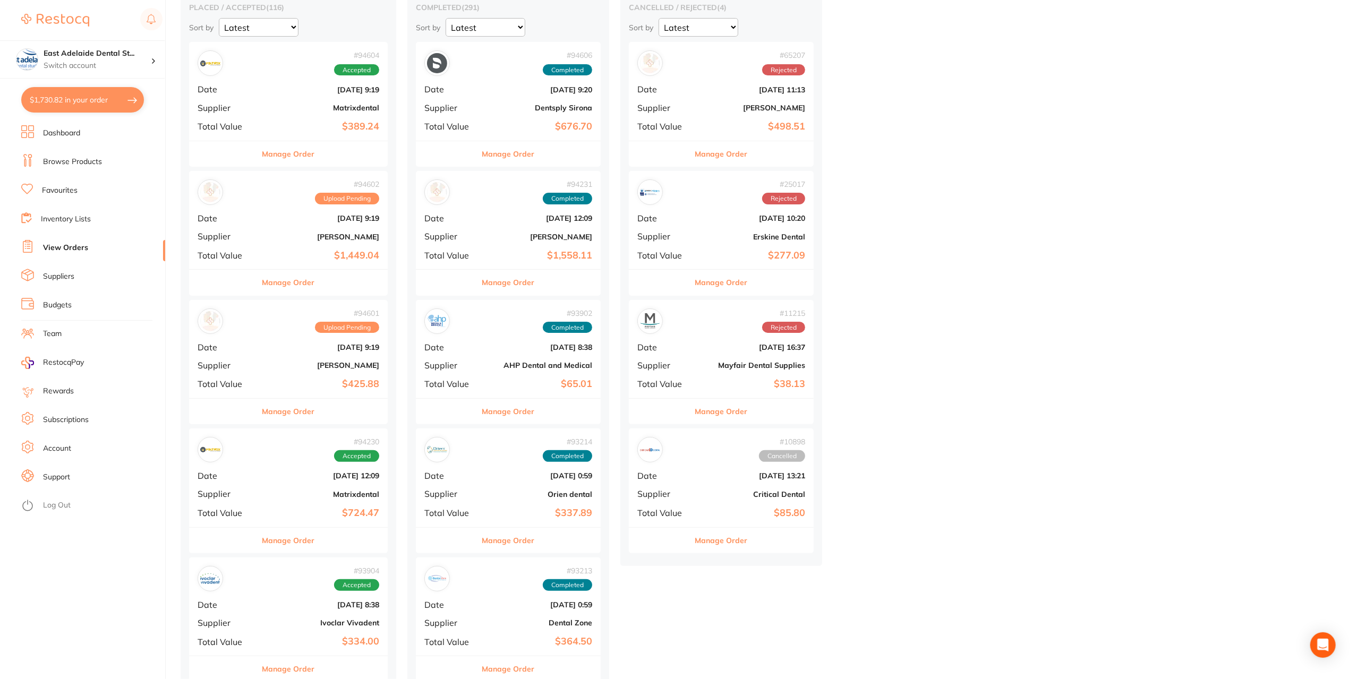
drag, startPoint x: 127, startPoint y: 102, endPoint x: 724, endPoint y: 446, distance: 688.5
click at [128, 103] on button "$1,730.82 in your order" at bounding box center [82, 99] width 123 height 25
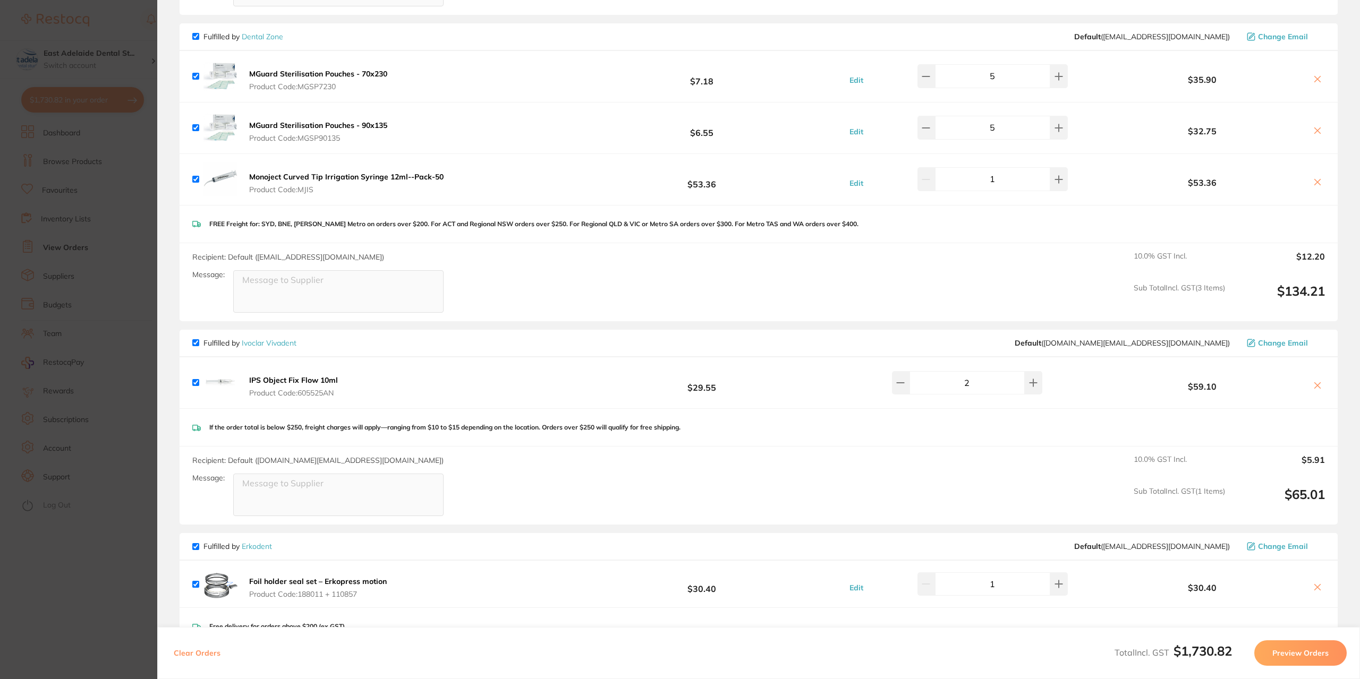
scroll to position [940, 0]
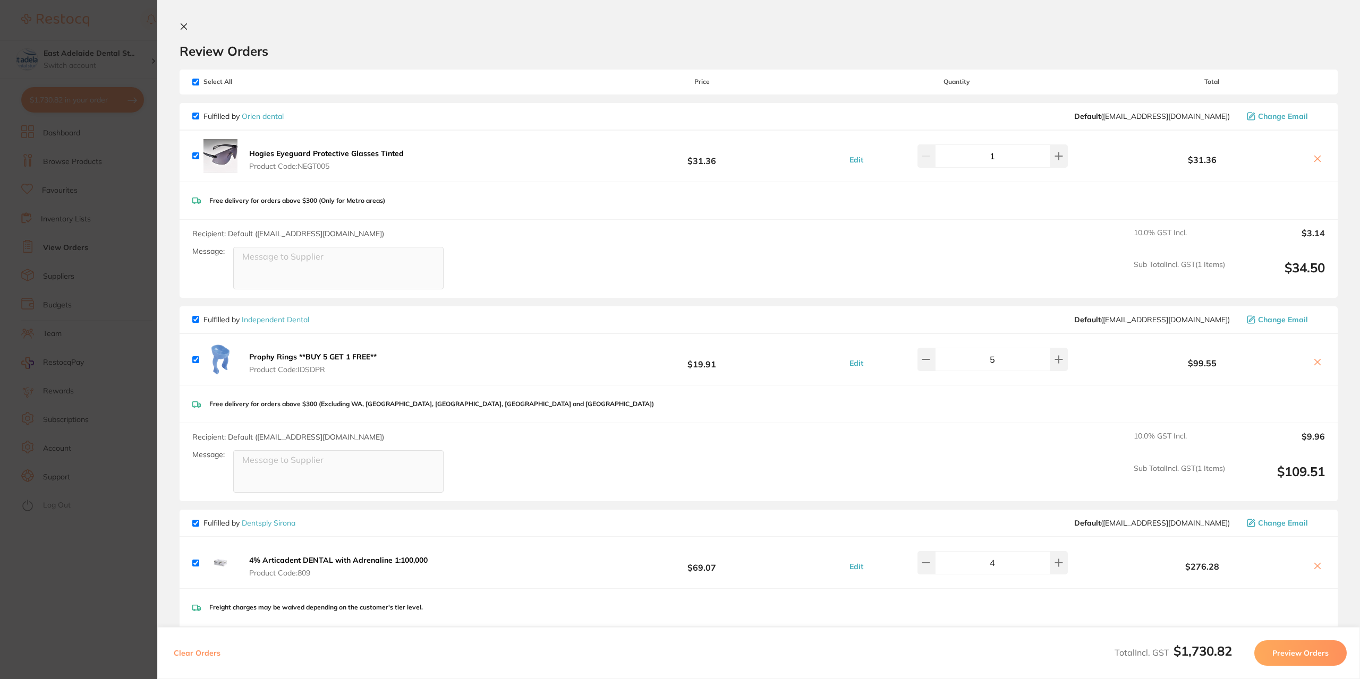
scroll to position [956, 0]
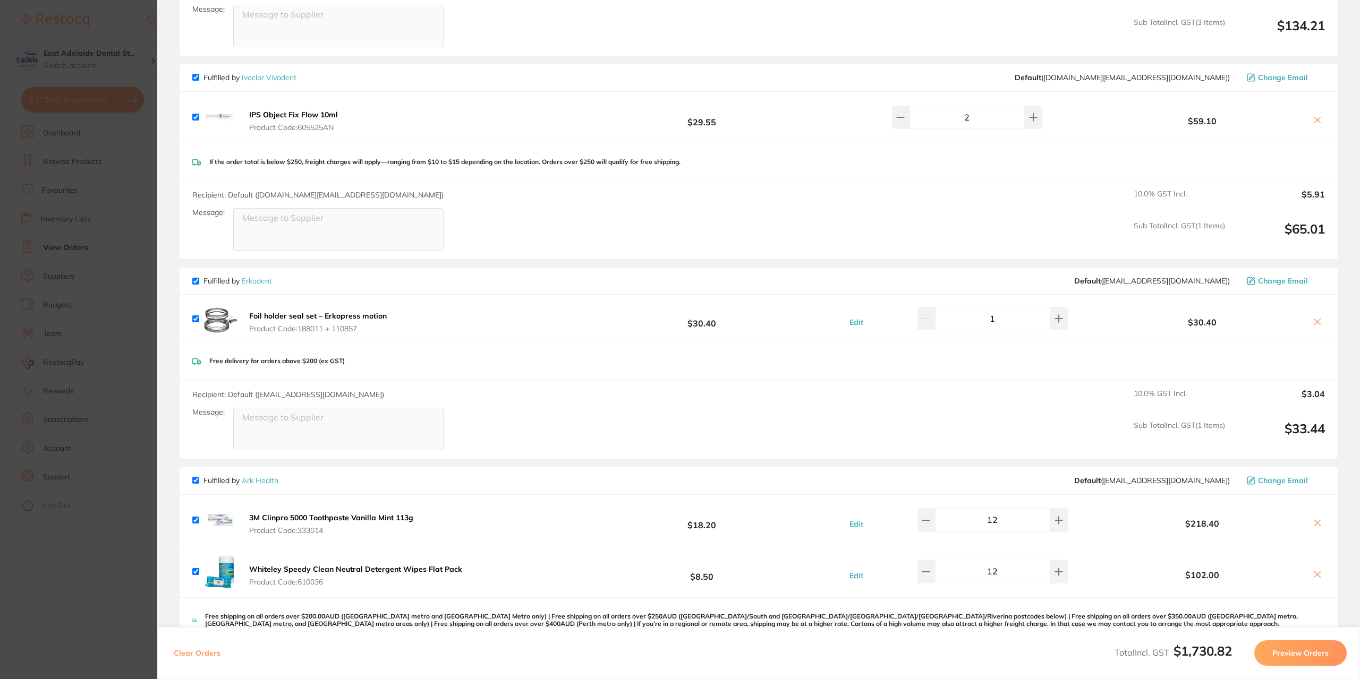
click at [1314, 520] on icon at bounding box center [1317, 523] width 8 height 8
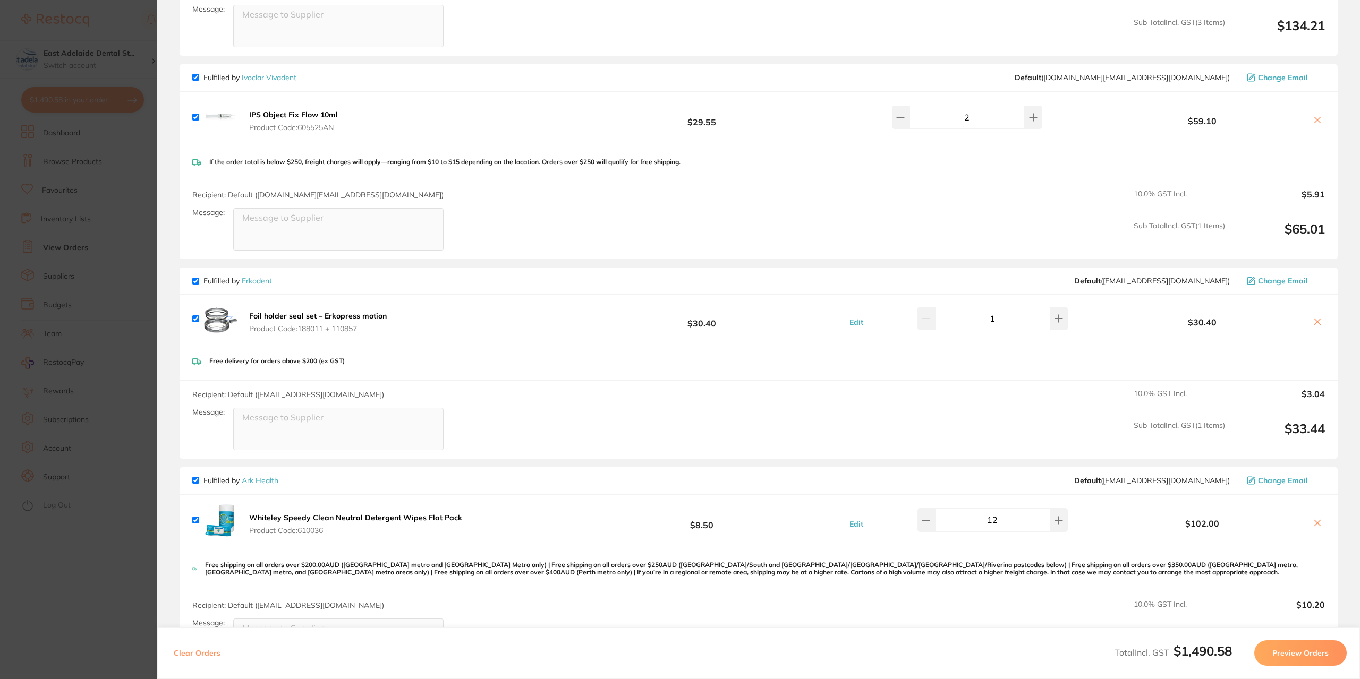
click at [1315, 521] on icon at bounding box center [1318, 524] width 6 height 6
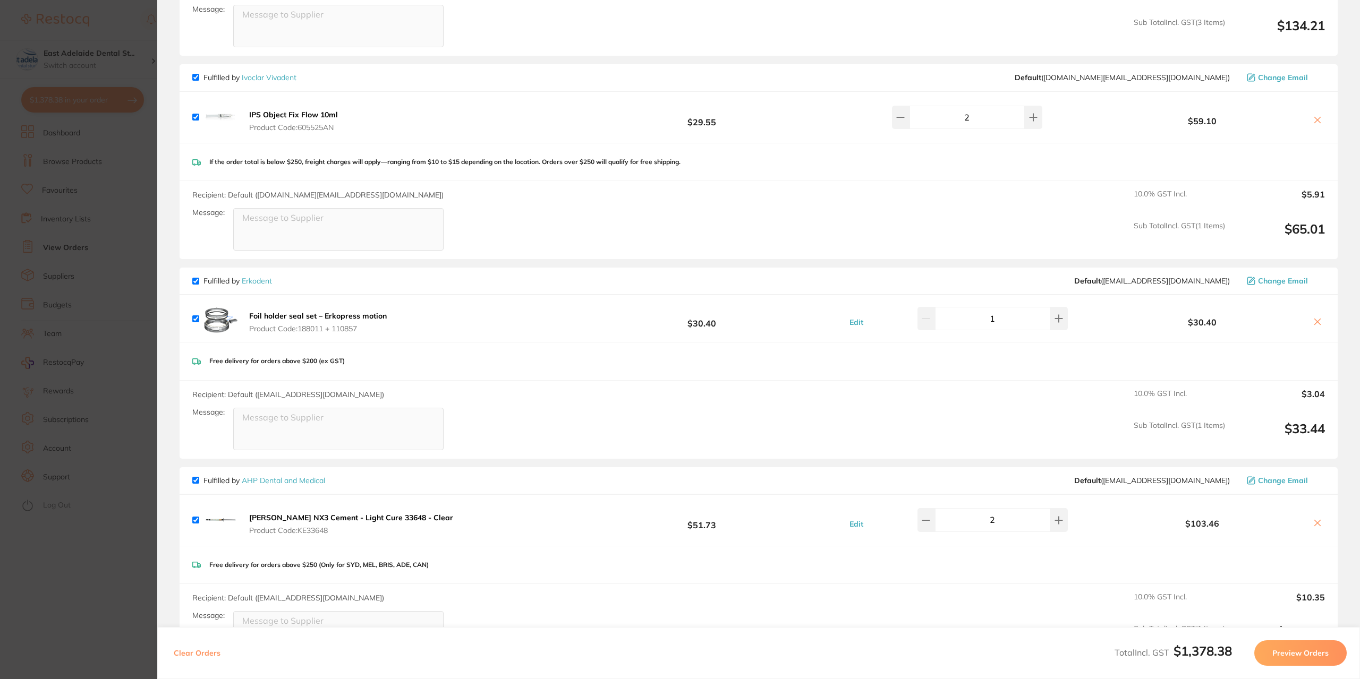
checkbox input "true"
drag, startPoint x: 123, startPoint y: 182, endPoint x: 109, endPoint y: 172, distance: 17.4
click at [123, 182] on section "Update RRP Set your pre negotiated price for this item. Item Agreed RRP (excl. …" at bounding box center [680, 339] width 1360 height 679
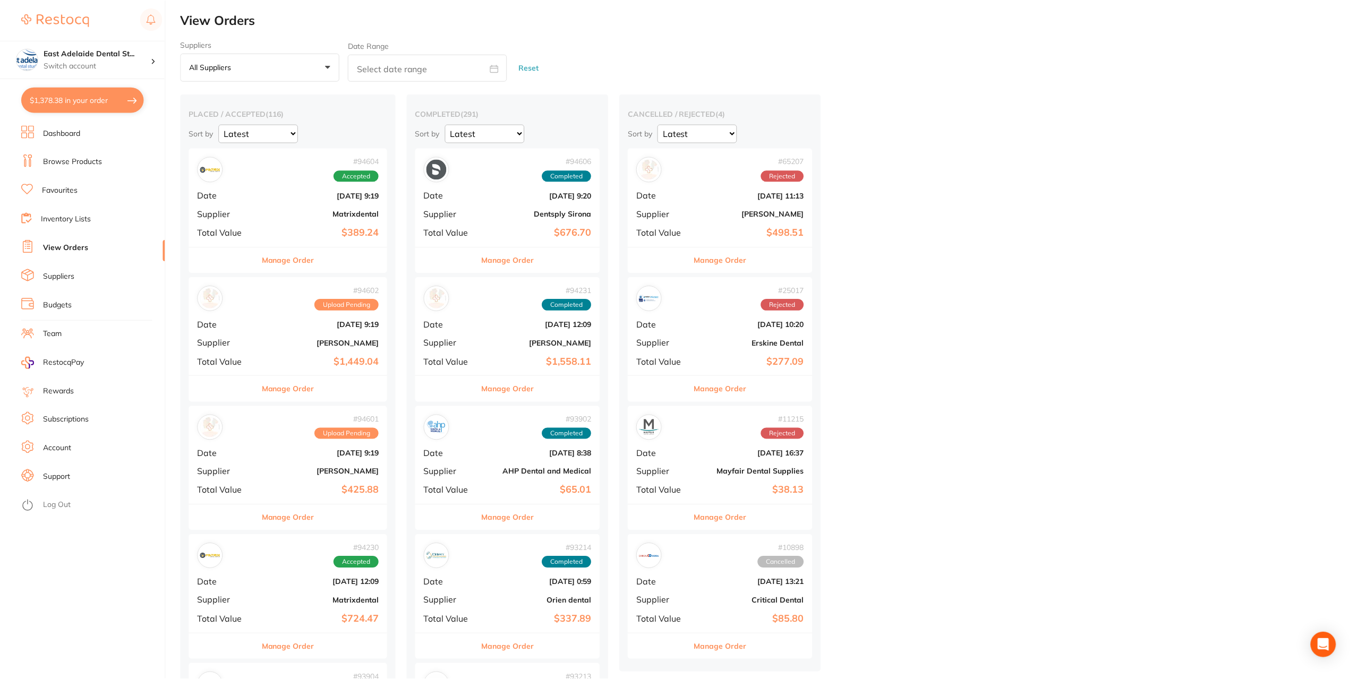
scroll to position [106, 0]
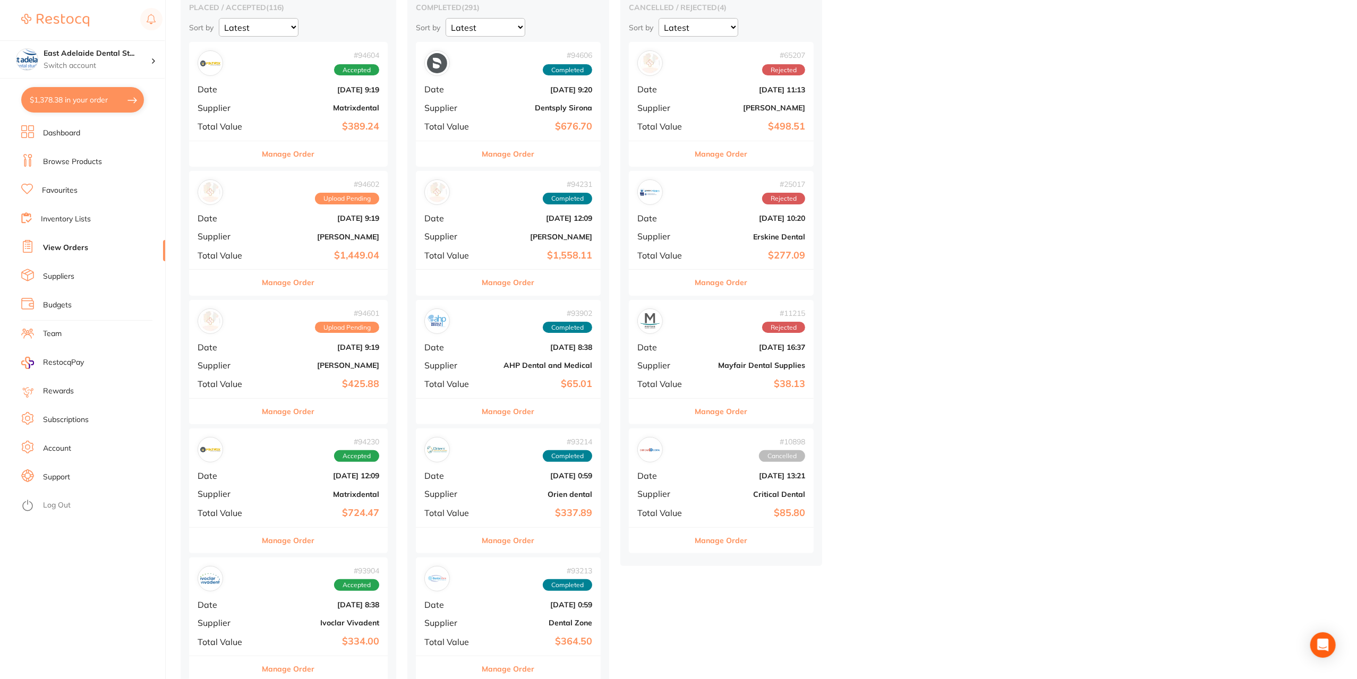
click at [91, 160] on link "Browse Products" at bounding box center [72, 162] width 59 height 11
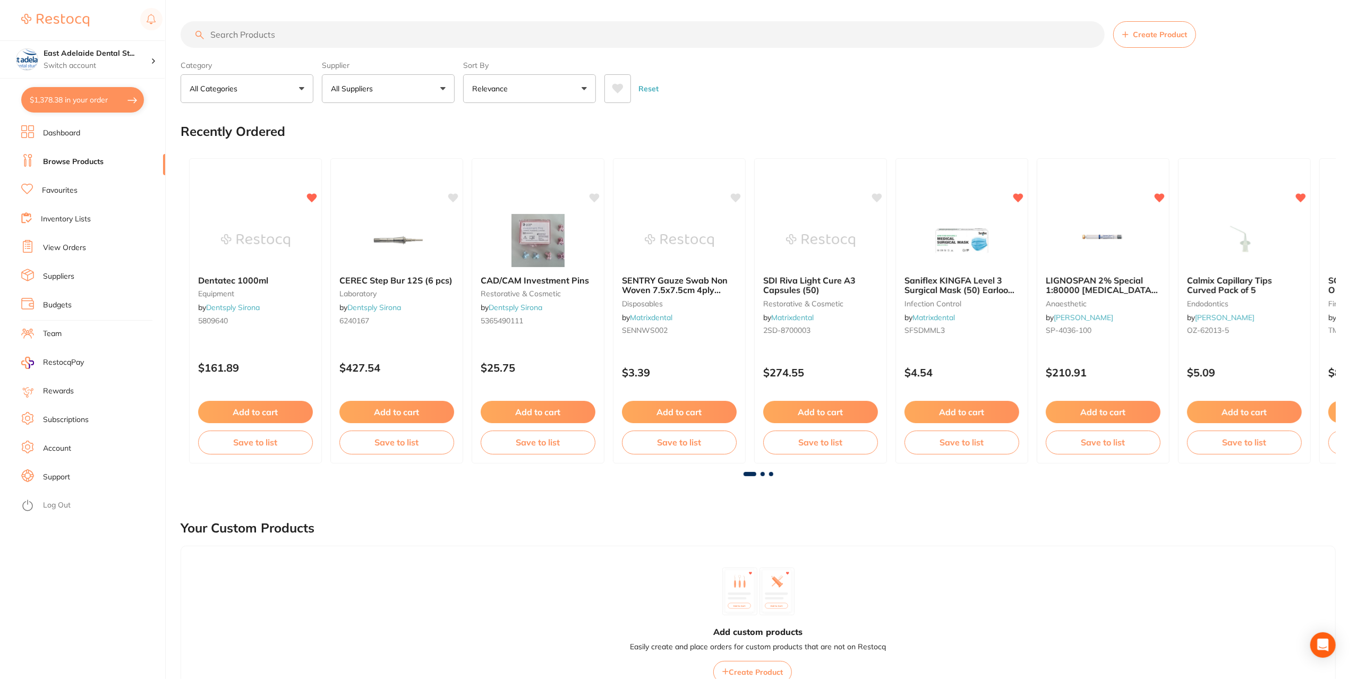
click at [249, 32] on input "search" at bounding box center [643, 34] width 924 height 27
click at [250, 37] on input "search" at bounding box center [643, 34] width 924 height 27
type input "plastic wedge"
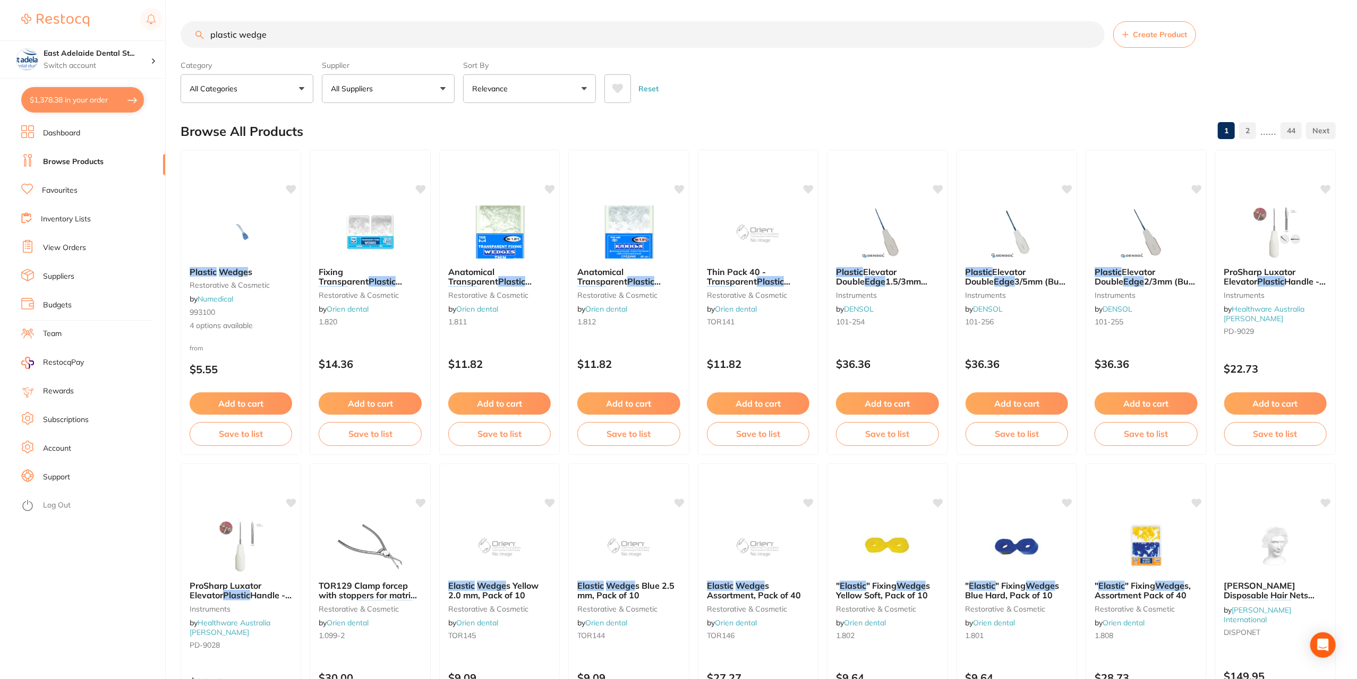
click at [490, 95] on button "Relevance" at bounding box center [529, 88] width 133 height 29
click at [400, 69] on label "Supplier" at bounding box center [388, 66] width 133 height 10
click at [412, 83] on button "All Suppliers" at bounding box center [388, 88] width 133 height 29
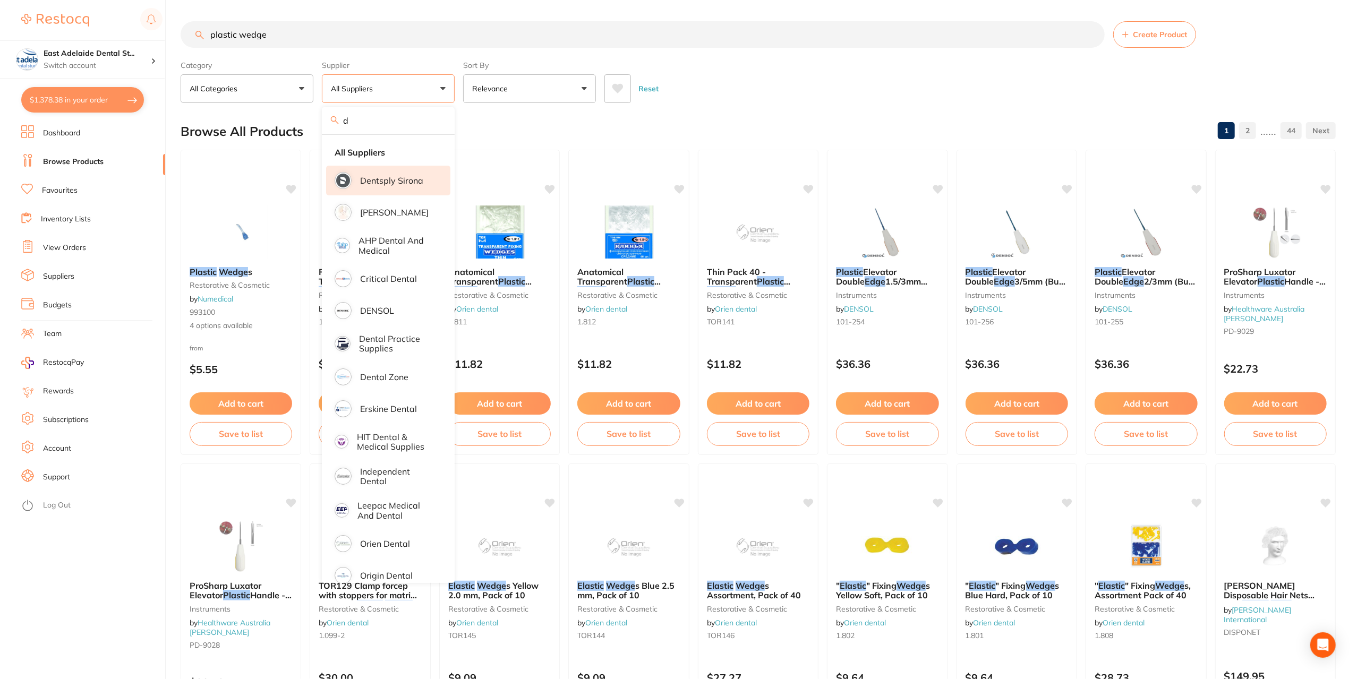
type input "d"
drag, startPoint x: 360, startPoint y: 181, endPoint x: 413, endPoint y: 178, distance: 53.7
click at [360, 180] on li "Dentsply Sirona" at bounding box center [388, 181] width 124 height 30
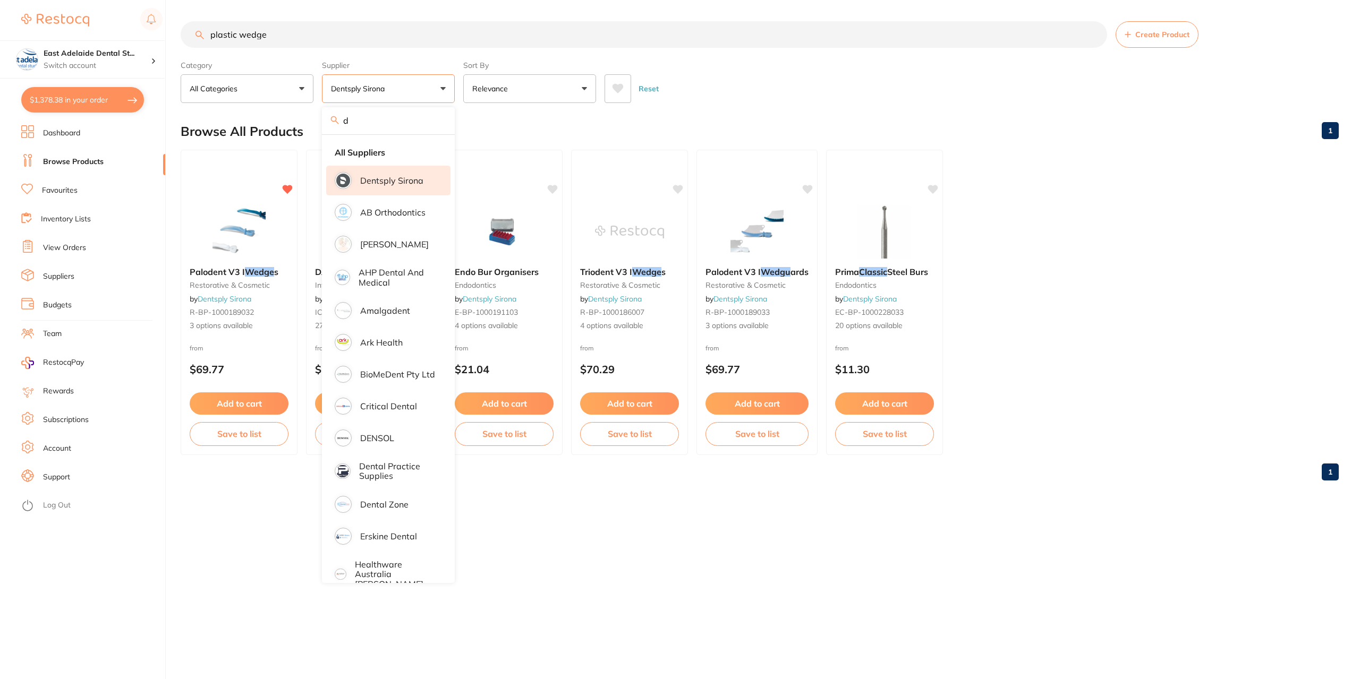
click at [508, 137] on div "Browse All Products 1" at bounding box center [760, 132] width 1158 height 36
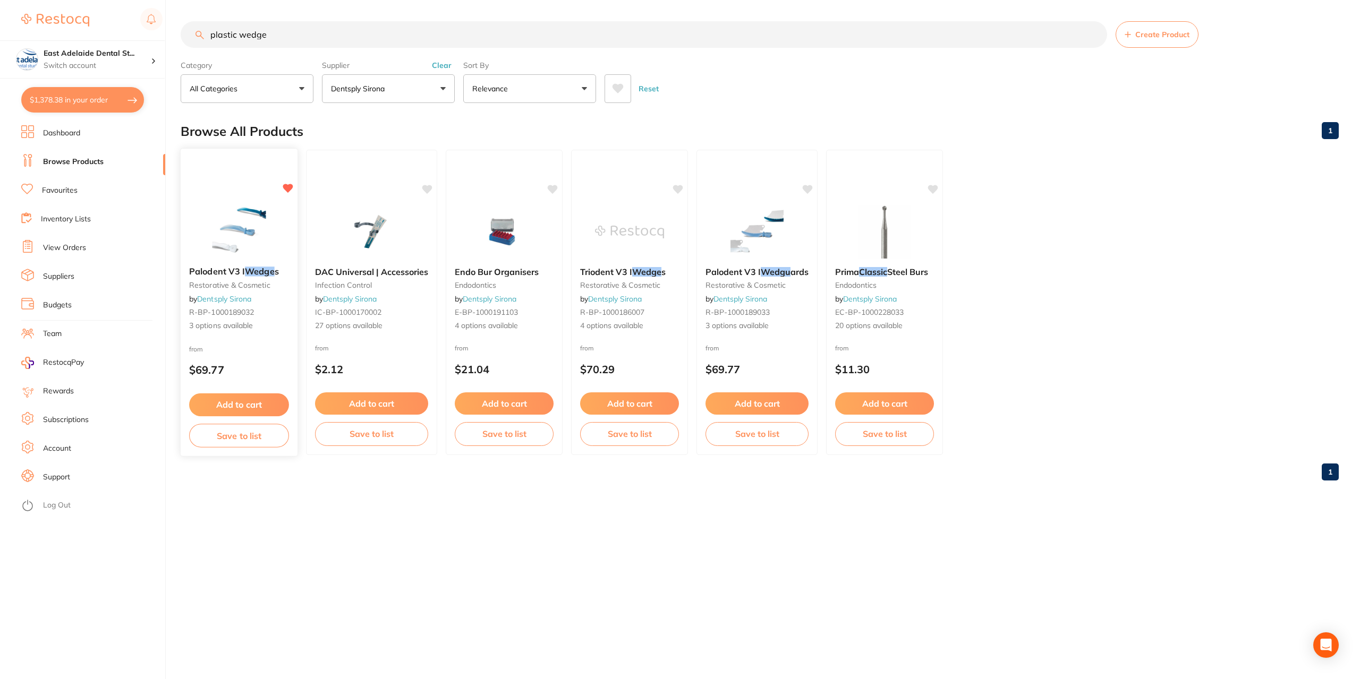
click at [250, 193] on div "Palodent V3 I Wedge s restorative & cosmetic by Dentsply Sirona R-BP-1000189032…" at bounding box center [239, 302] width 118 height 309
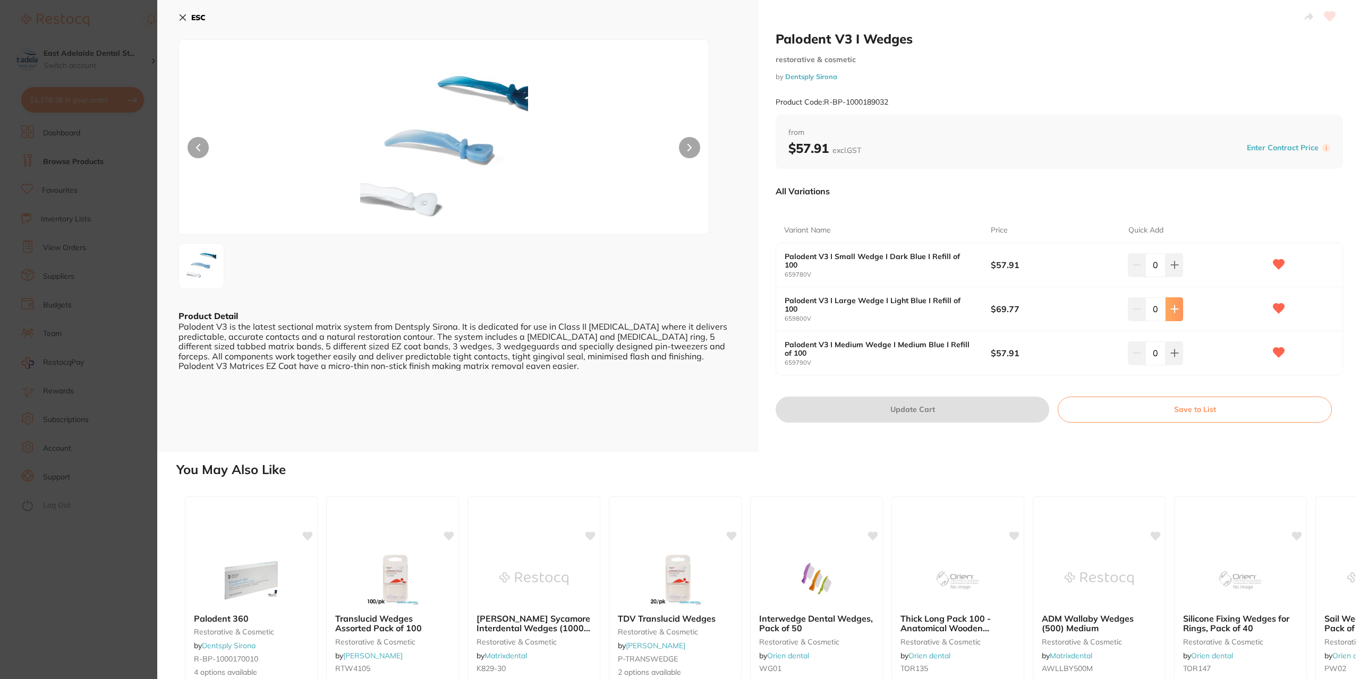
click at [1177, 308] on button at bounding box center [1175, 308] width 18 height 23
type input "1"
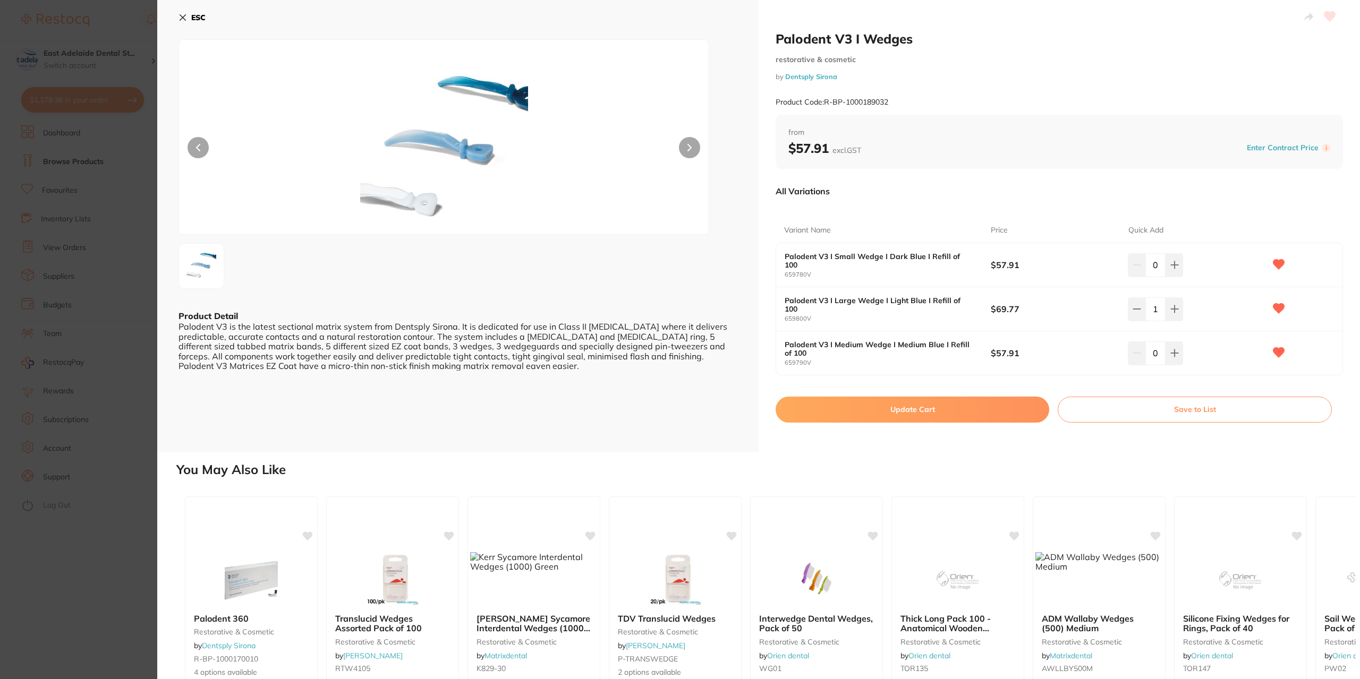
click at [1184, 354] on div "0" at bounding box center [1197, 353] width 138 height 23
click at [1181, 353] on button at bounding box center [1175, 353] width 18 height 23
type input "1"
drag, startPoint x: 1173, startPoint y: 307, endPoint x: 1187, endPoint y: 358, distance: 52.8
click at [1174, 309] on icon at bounding box center [1174, 309] width 8 height 8
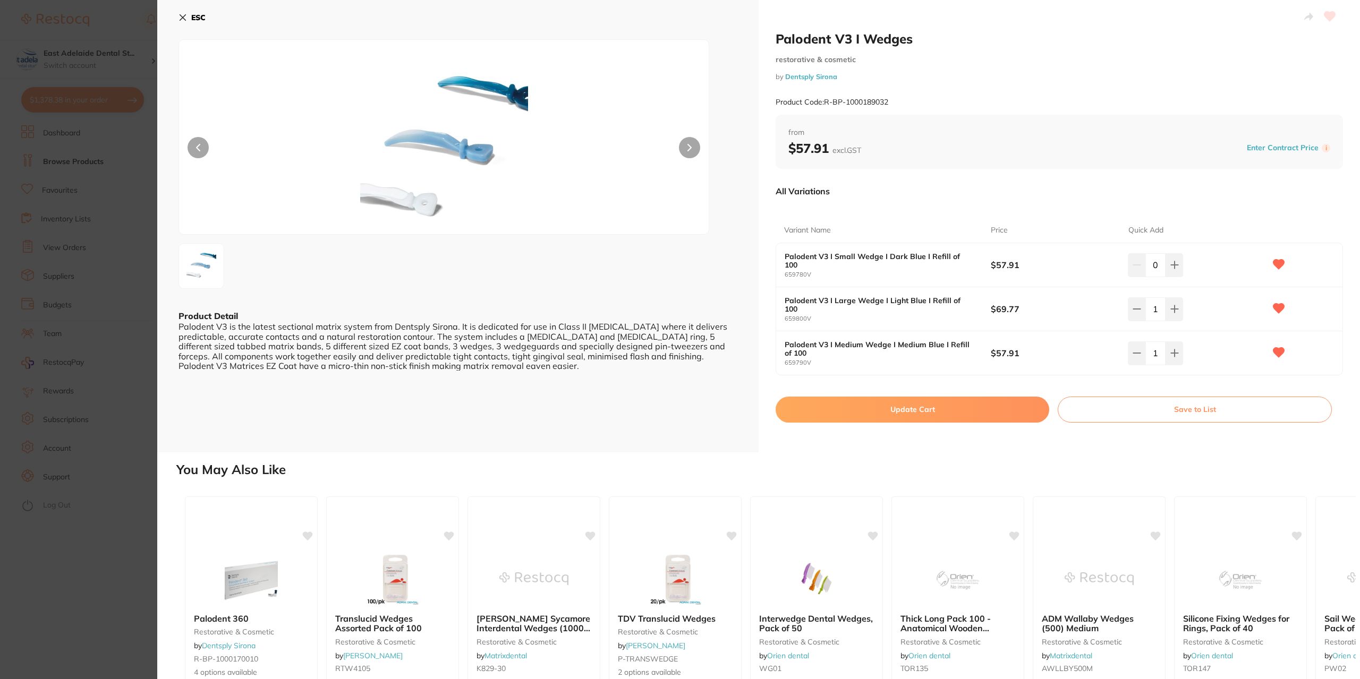
type input "2"
click at [1180, 355] on button at bounding box center [1175, 353] width 18 height 23
type input "2"
drag, startPoint x: 988, startPoint y: 414, endPoint x: 974, endPoint y: 412, distance: 14.0
click at [987, 414] on button "Update Cart" at bounding box center [913, 409] width 274 height 25
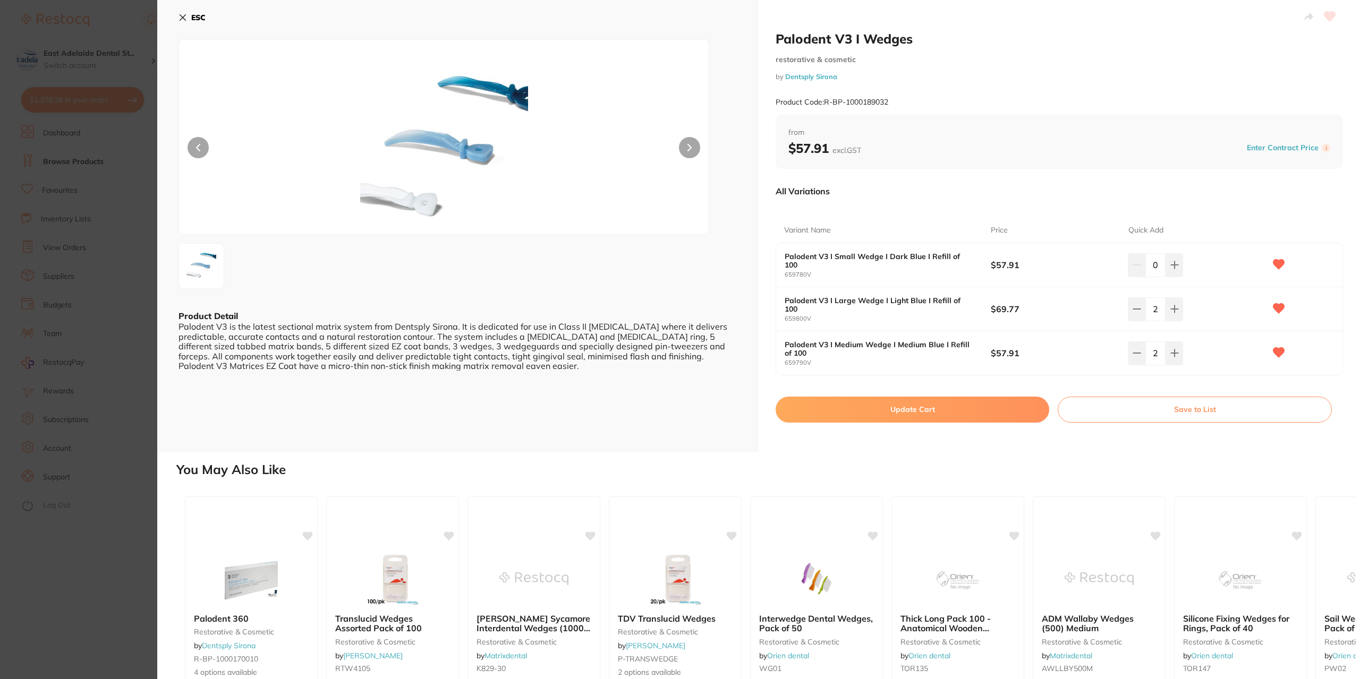
checkbox input "false"
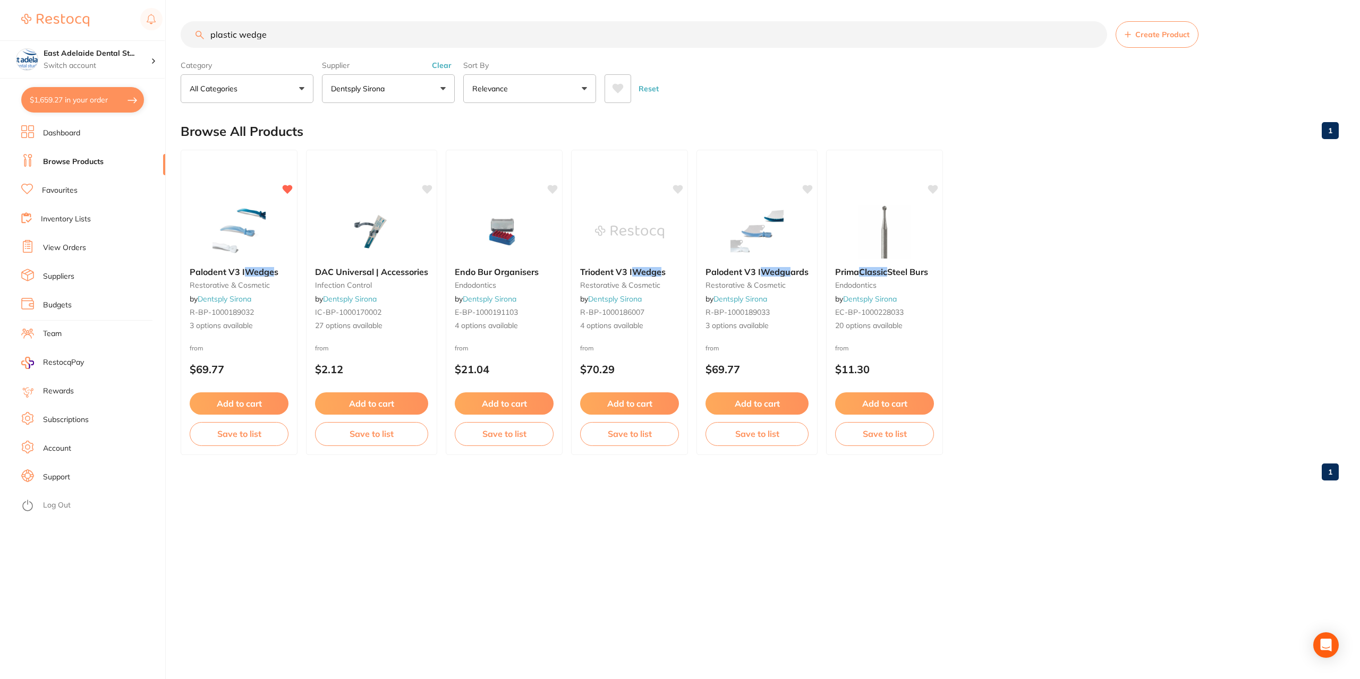
scroll to position [1059, 0]
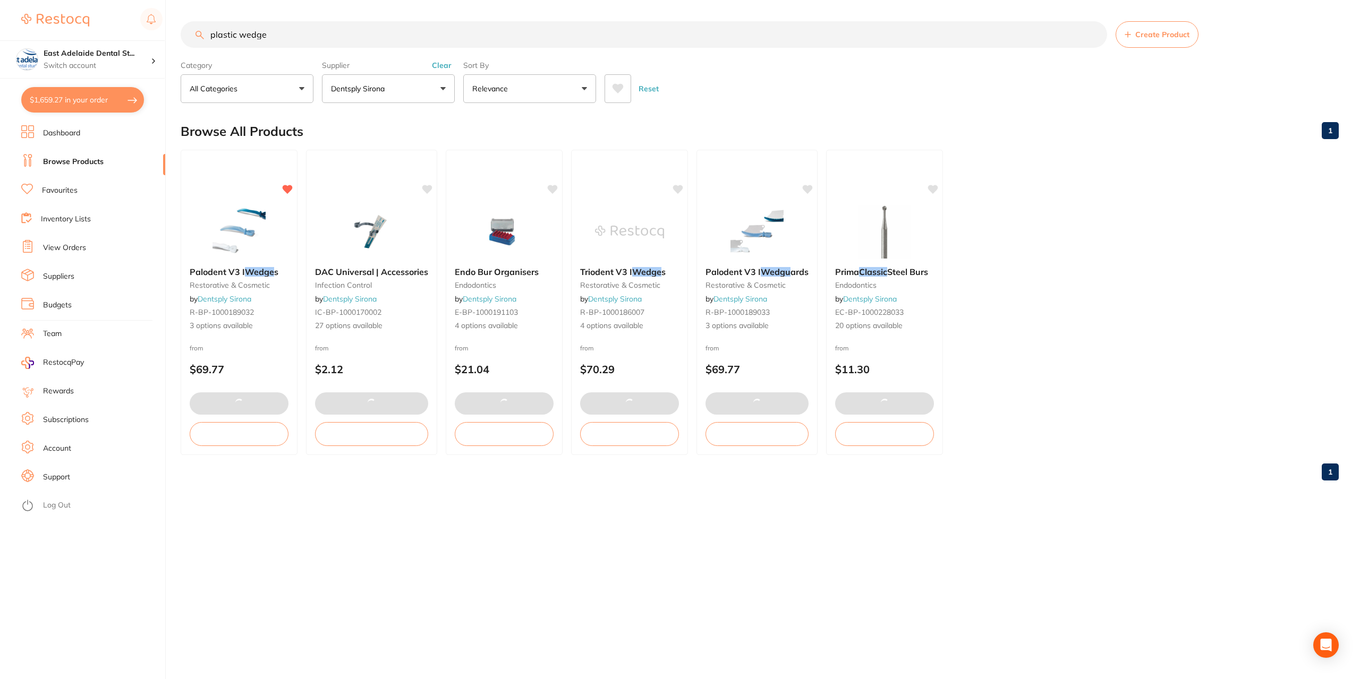
click at [110, 103] on button "$1,659.27 in your order" at bounding box center [82, 99] width 123 height 25
checkbox input "true"
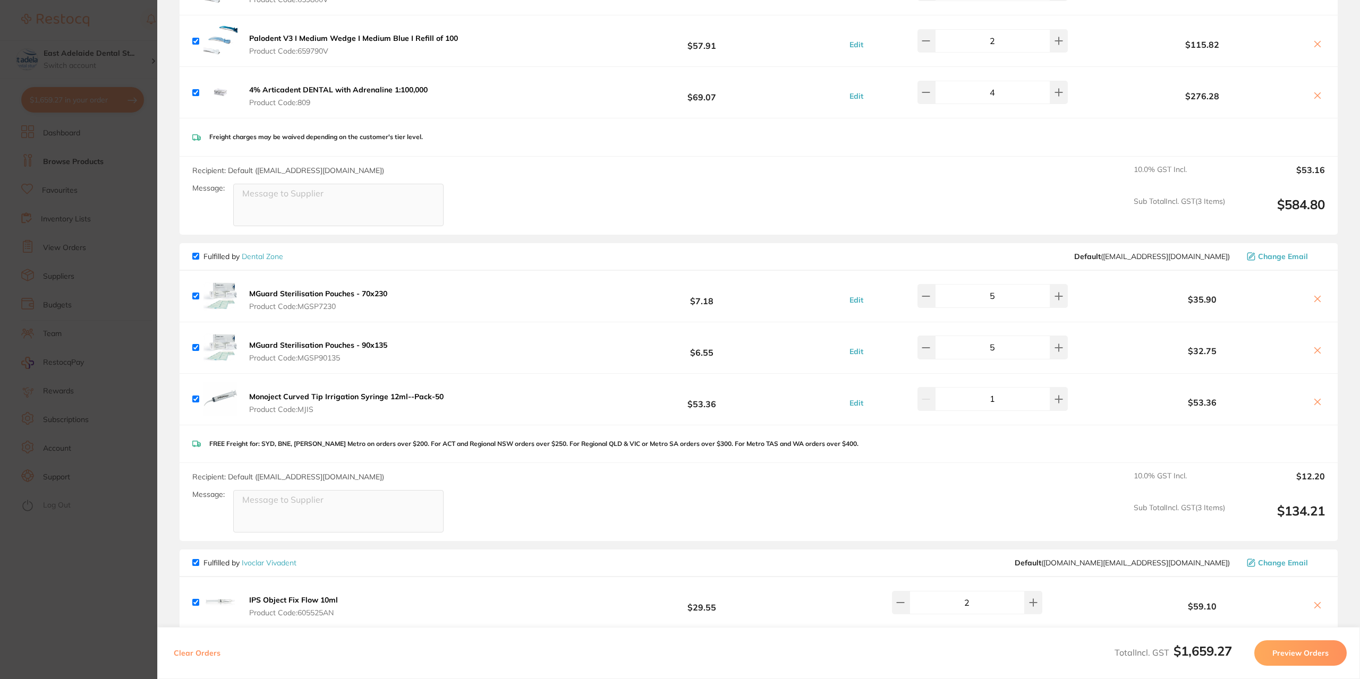
scroll to position [421, 0]
